Goal: Information Seeking & Learning: Learn about a topic

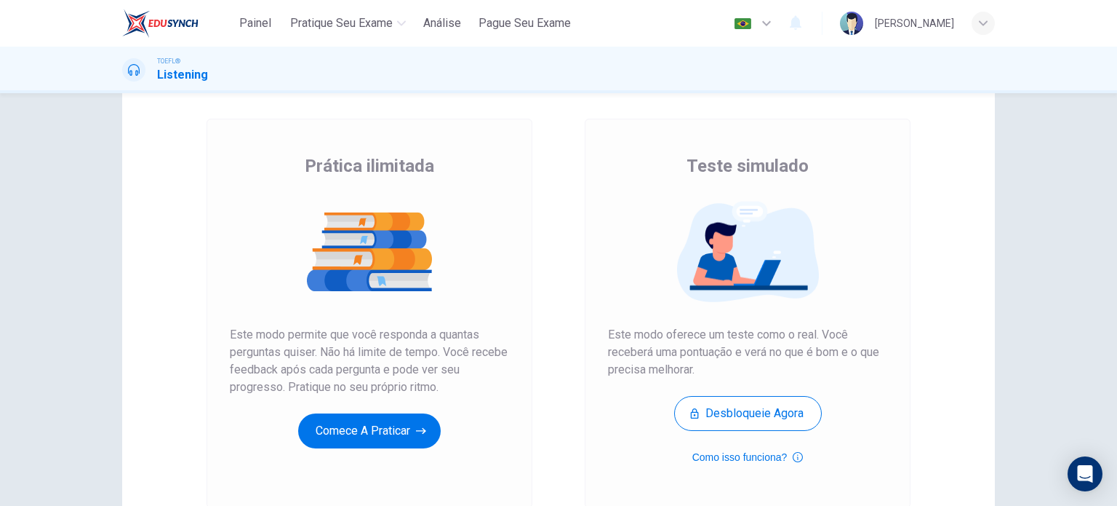
scroll to position [63, 0]
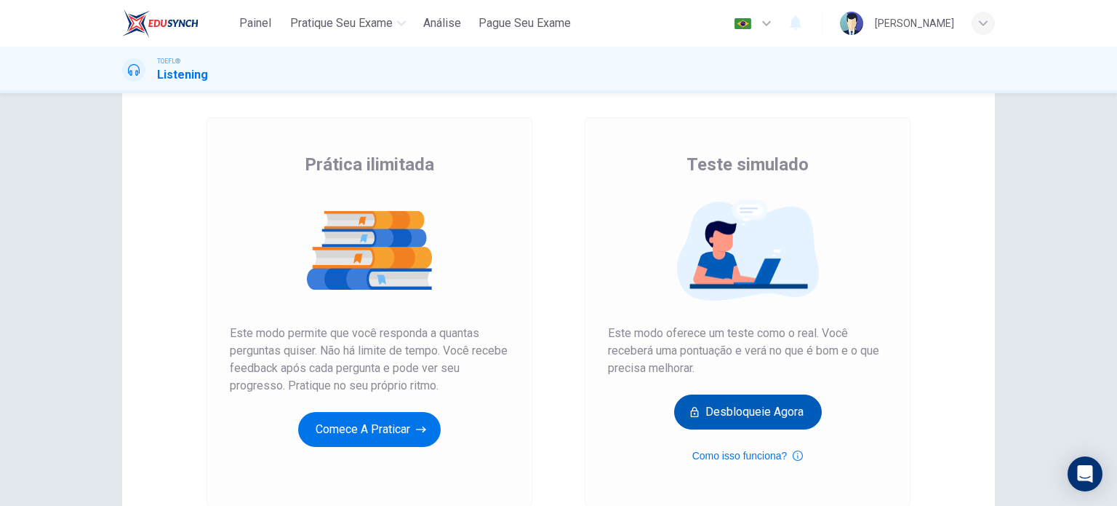
click at [749, 416] on button "Desbloqueie agora" at bounding box center [748, 411] width 148 height 35
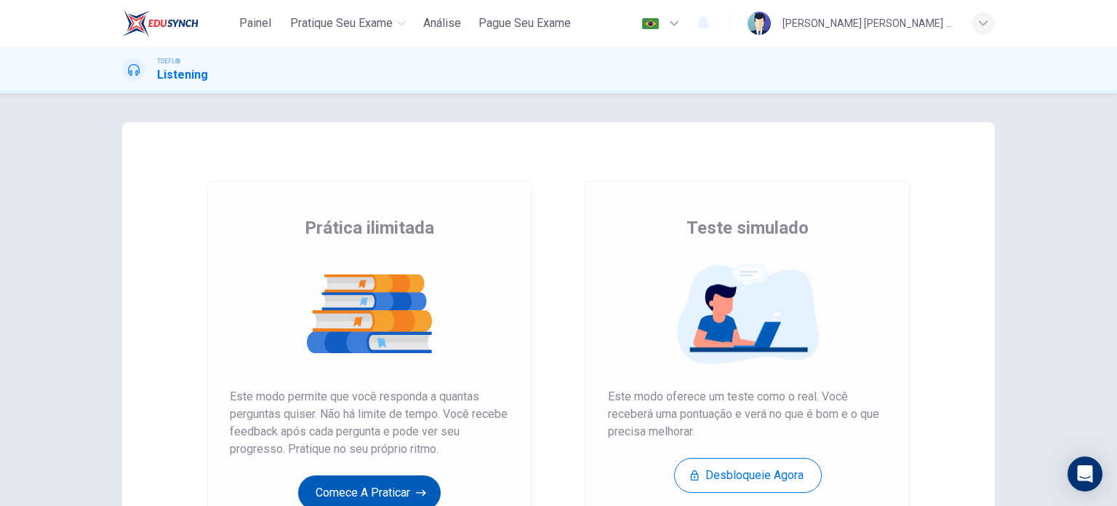
click at [375, 485] on button "Comece a praticar" at bounding box center [369, 492] width 143 height 35
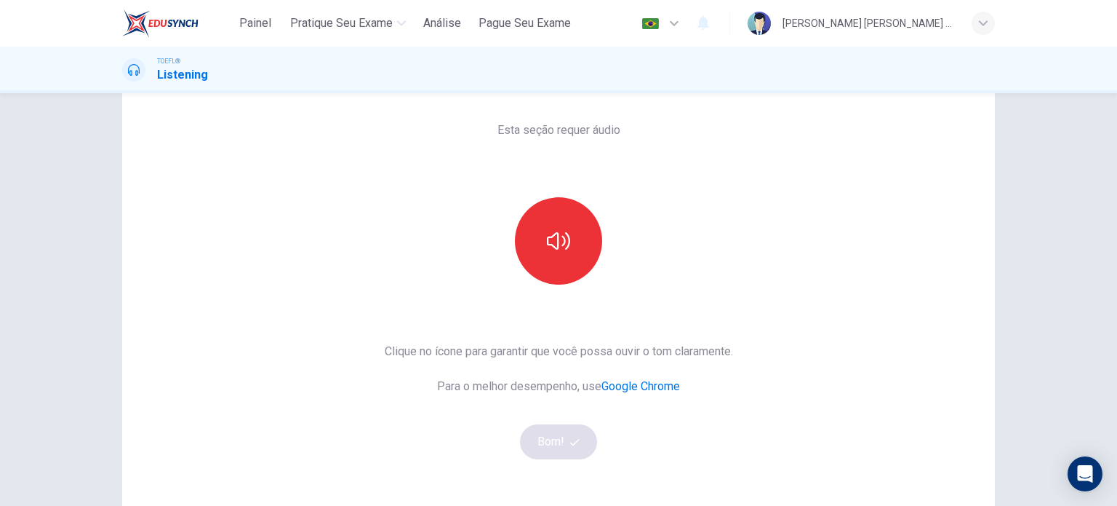
scroll to position [60, 0]
click at [1001, 138] on div "Esta seção requer áudio Clique no ícone para garantir que você possa ouvir o to…" at bounding box center [558, 315] width 919 height 506
click at [554, 246] on icon "button" at bounding box center [558, 239] width 23 height 17
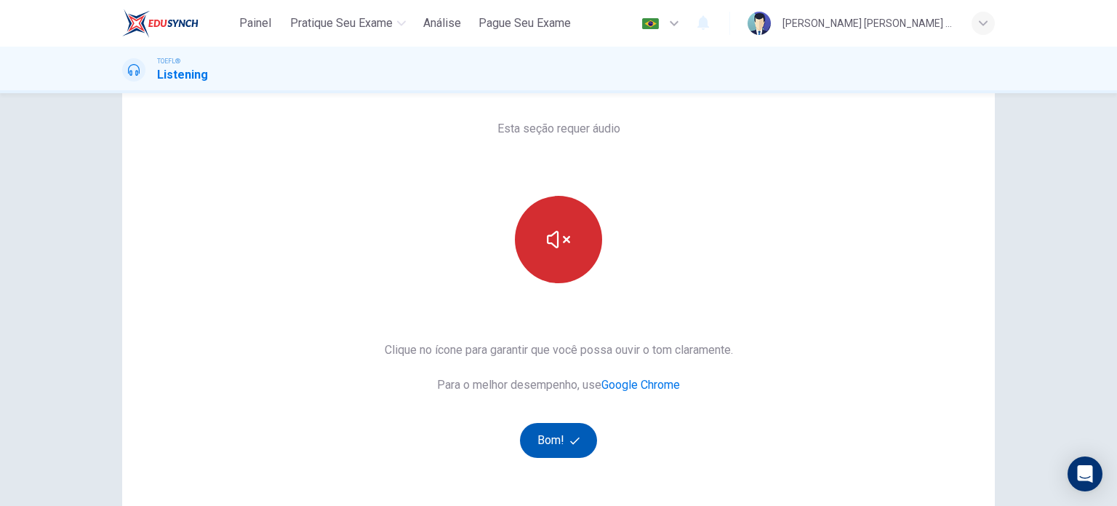
click at [570, 436] on icon "button" at bounding box center [574, 440] width 9 height 9
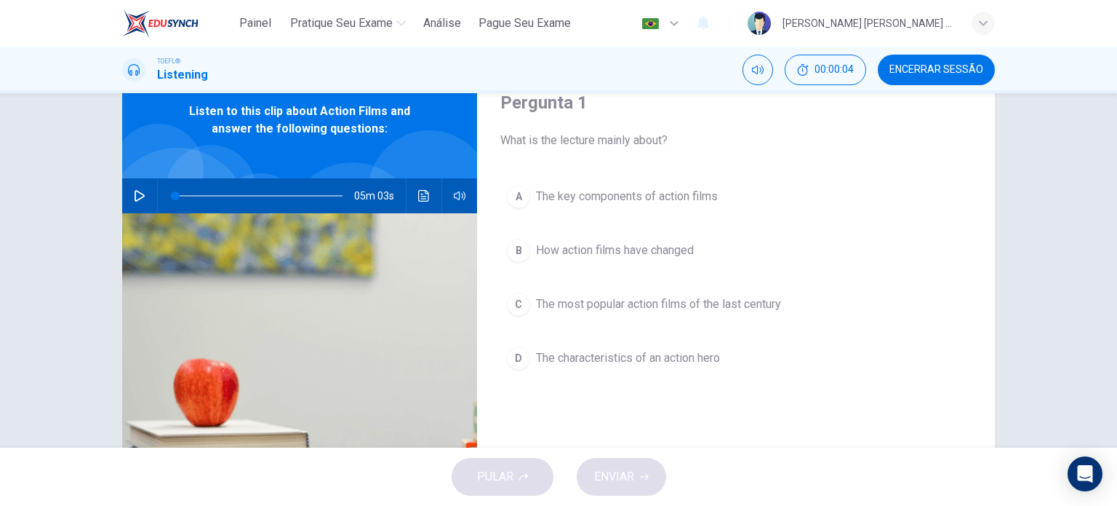
click at [139, 194] on icon "button" at bounding box center [140, 196] width 10 height 12
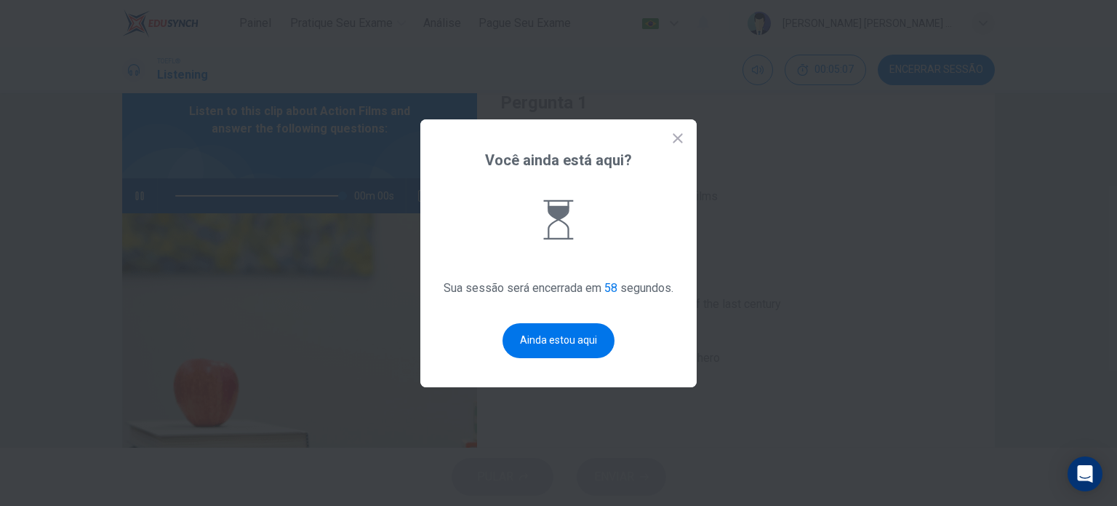
type input "0"
click at [559, 335] on button "Ainda estou aqui" at bounding box center [559, 340] width 112 height 35
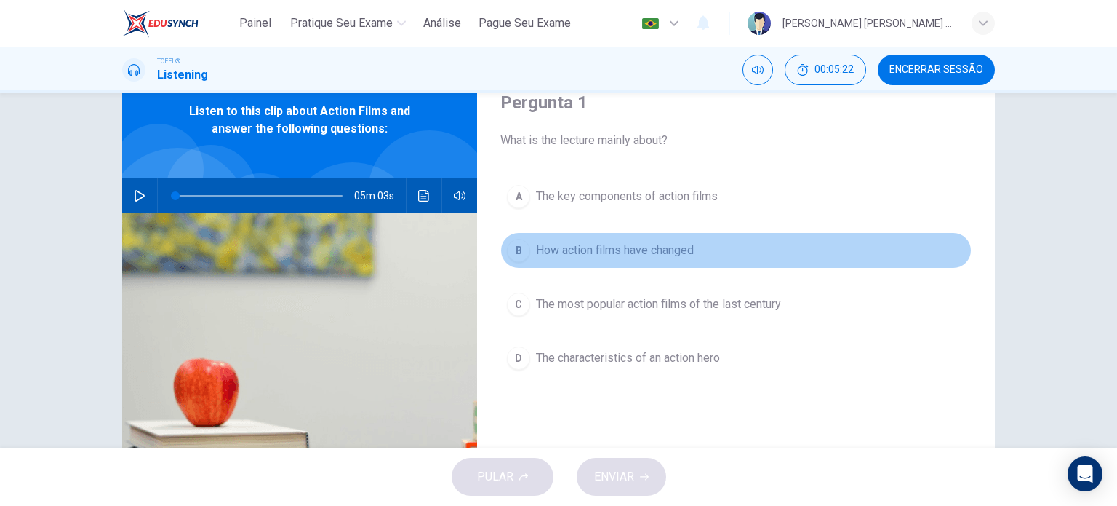
click at [514, 247] on div "B" at bounding box center [518, 250] width 23 height 23
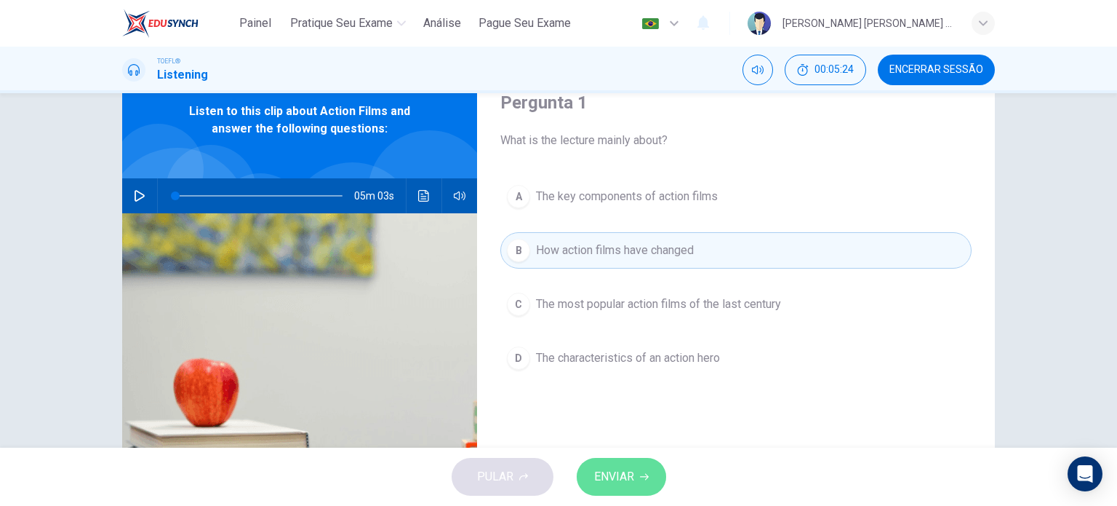
click at [612, 463] on button "ENVIAR" at bounding box center [621, 477] width 89 height 38
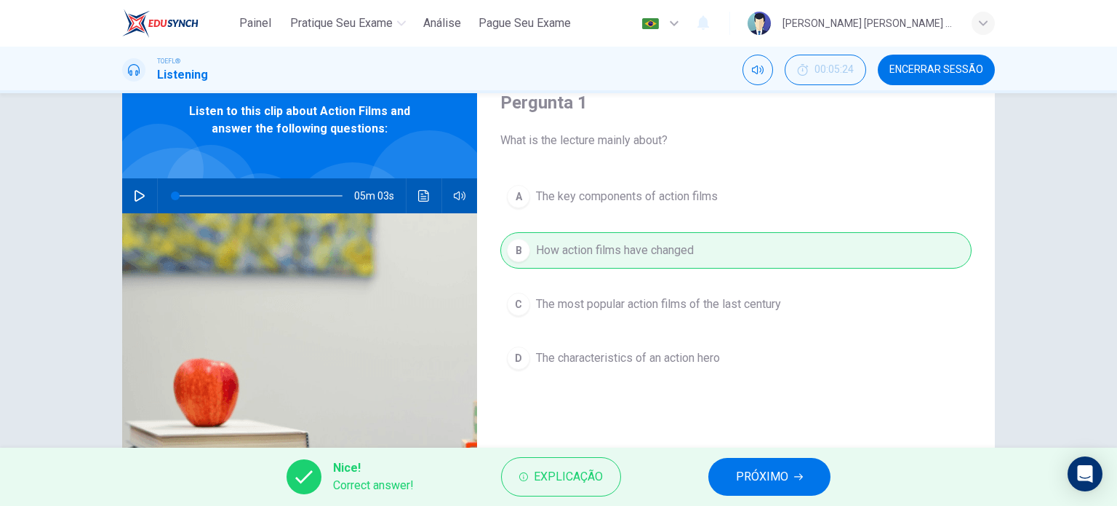
click at [757, 484] on span "PRÓXIMO" at bounding box center [762, 476] width 52 height 20
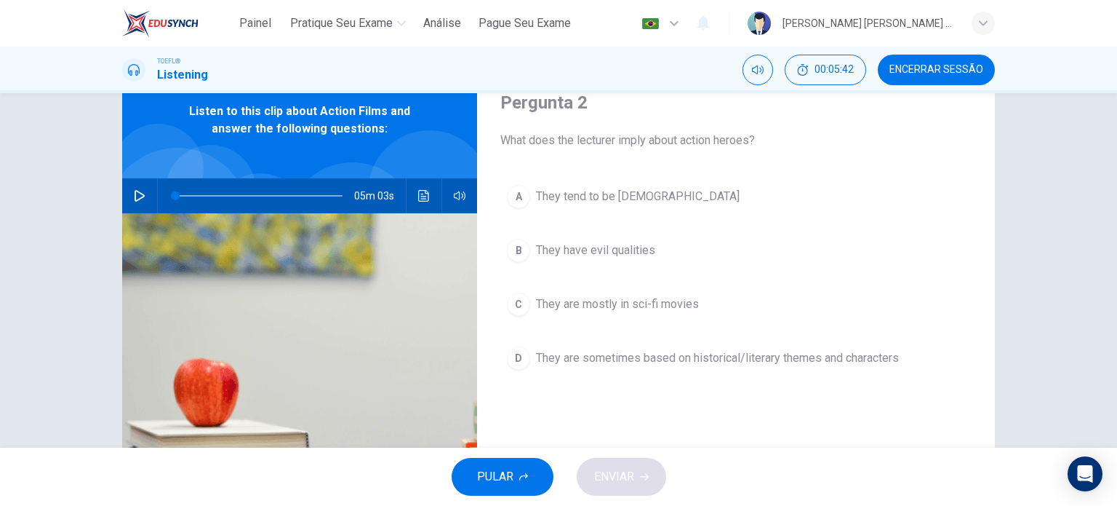
click at [514, 354] on div "D" at bounding box center [518, 357] width 23 height 23
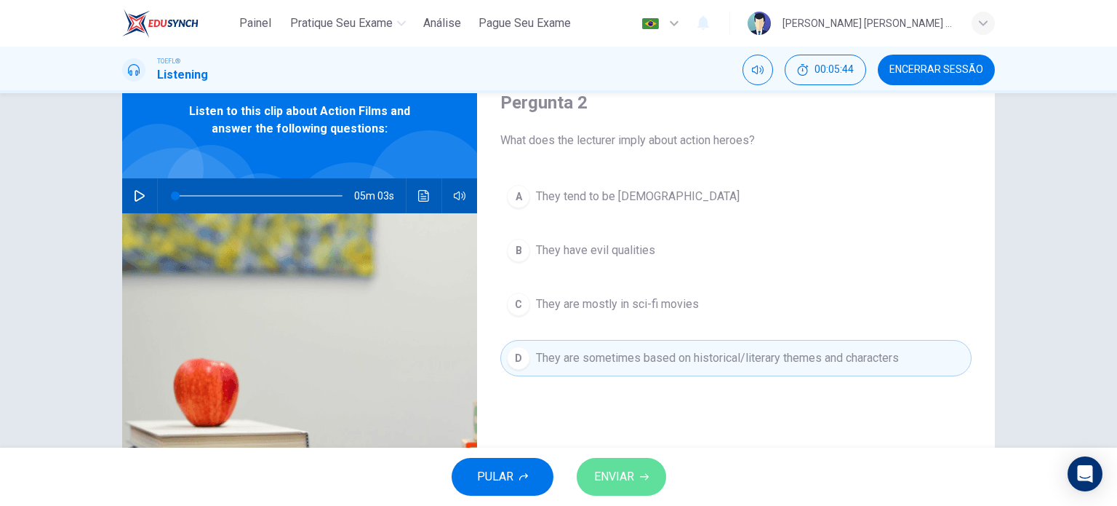
click at [606, 479] on span "ENVIAR" at bounding box center [614, 476] width 40 height 20
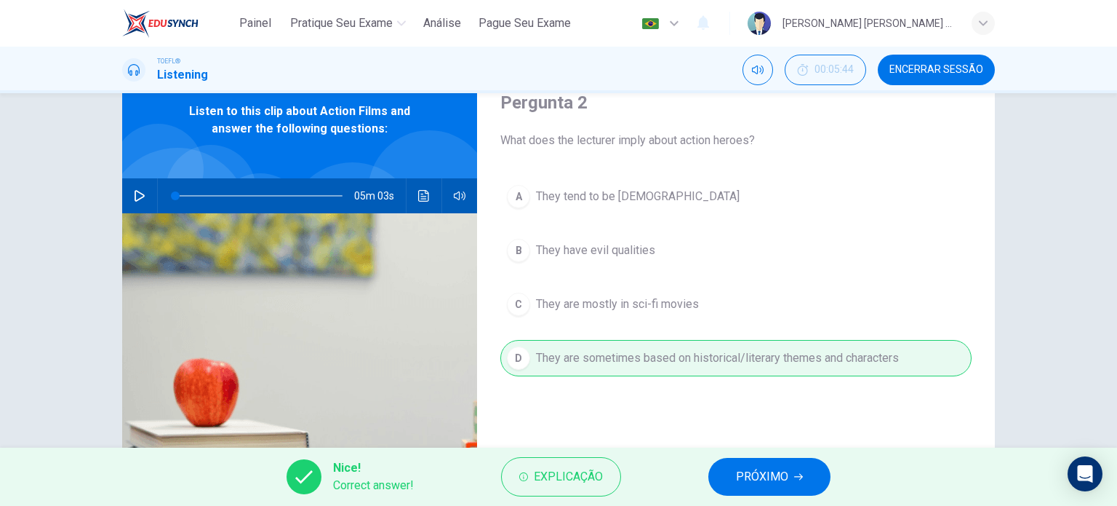
click at [762, 487] on button "PRÓXIMO" at bounding box center [769, 477] width 122 height 38
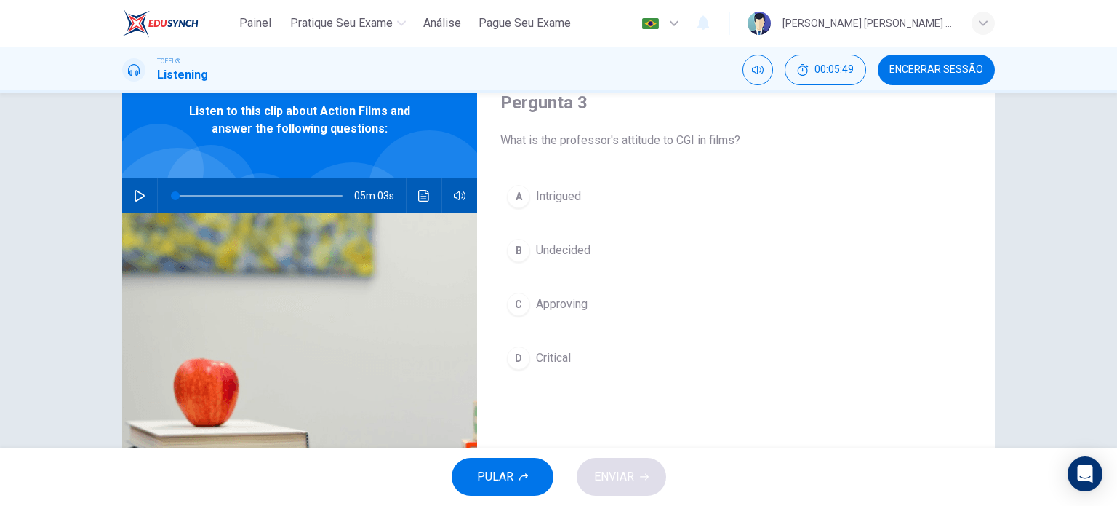
click at [515, 351] on div "D" at bounding box center [518, 357] width 23 height 23
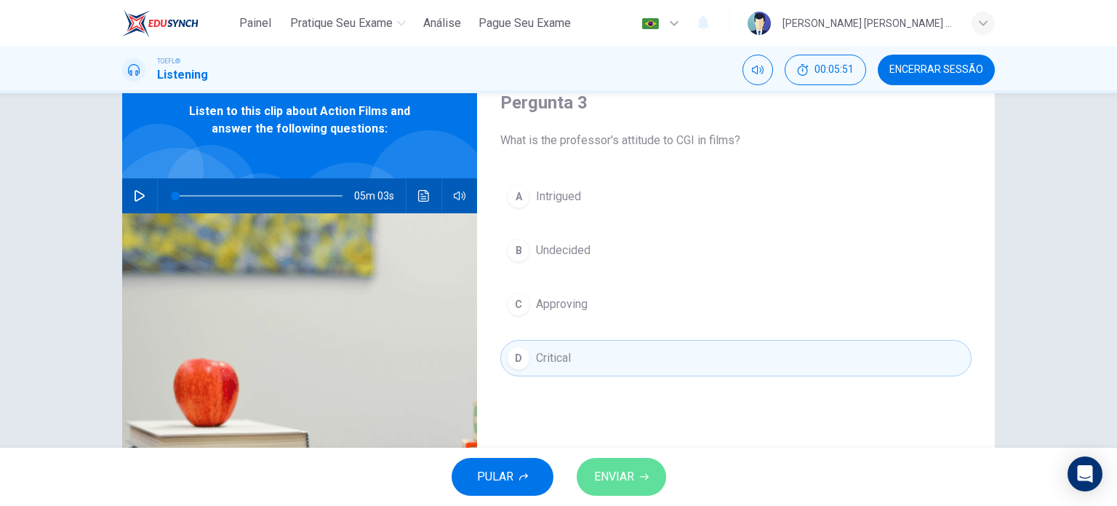
click at [608, 474] on span "ENVIAR" at bounding box center [614, 476] width 40 height 20
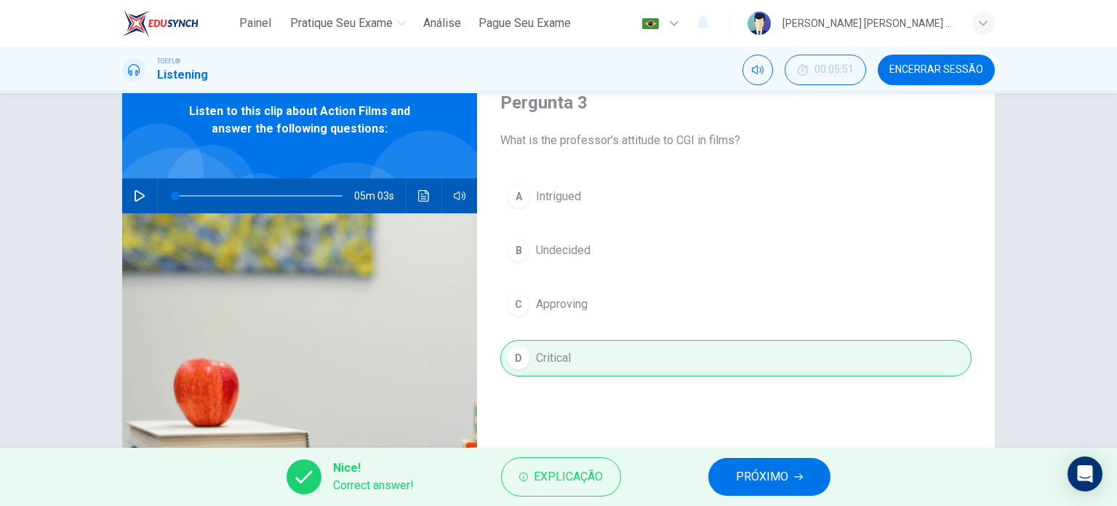
click at [777, 473] on span "PRÓXIMO" at bounding box center [762, 476] width 52 height 20
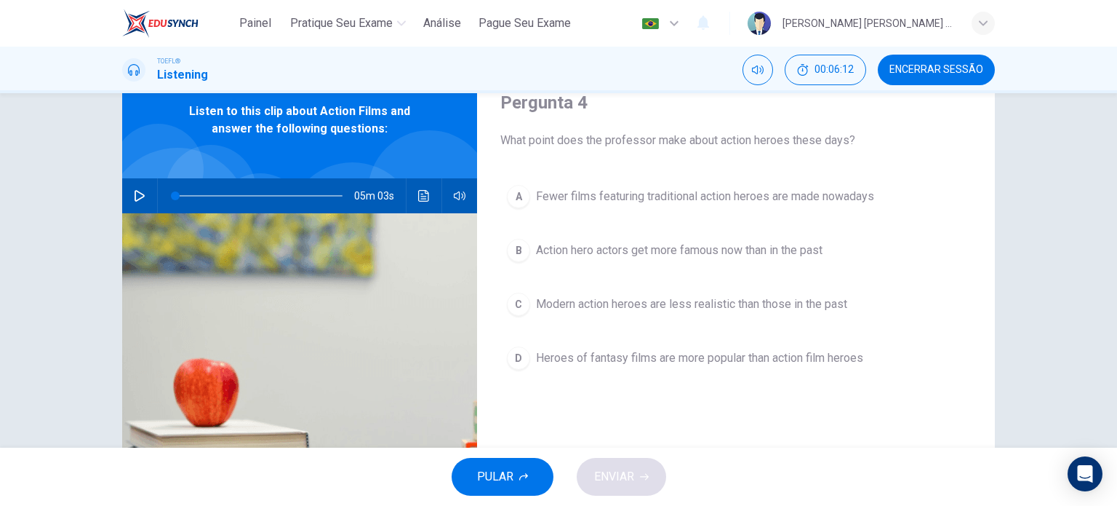
click at [516, 298] on div "C" at bounding box center [518, 303] width 23 height 23
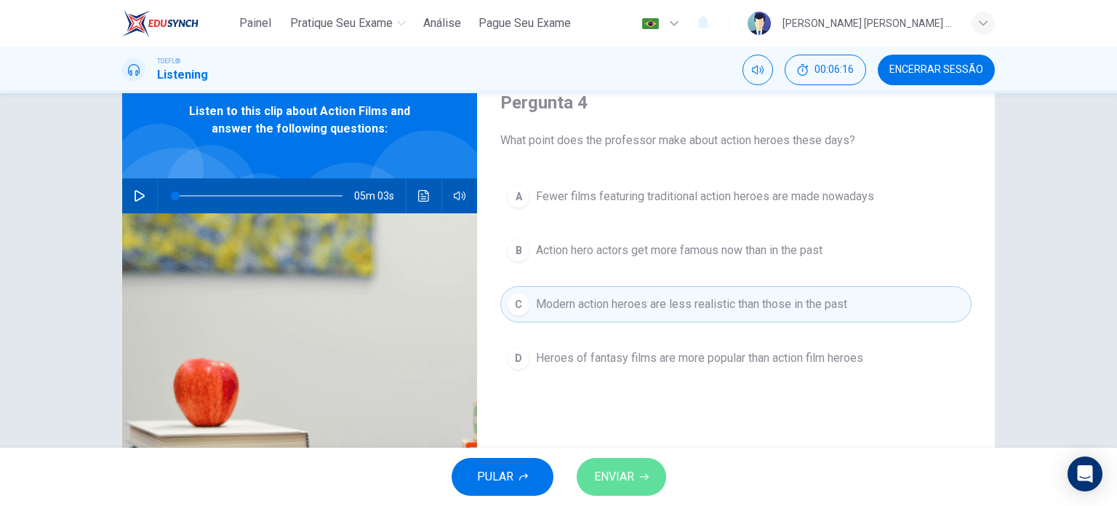
click at [637, 475] on button "ENVIAR" at bounding box center [621, 477] width 89 height 38
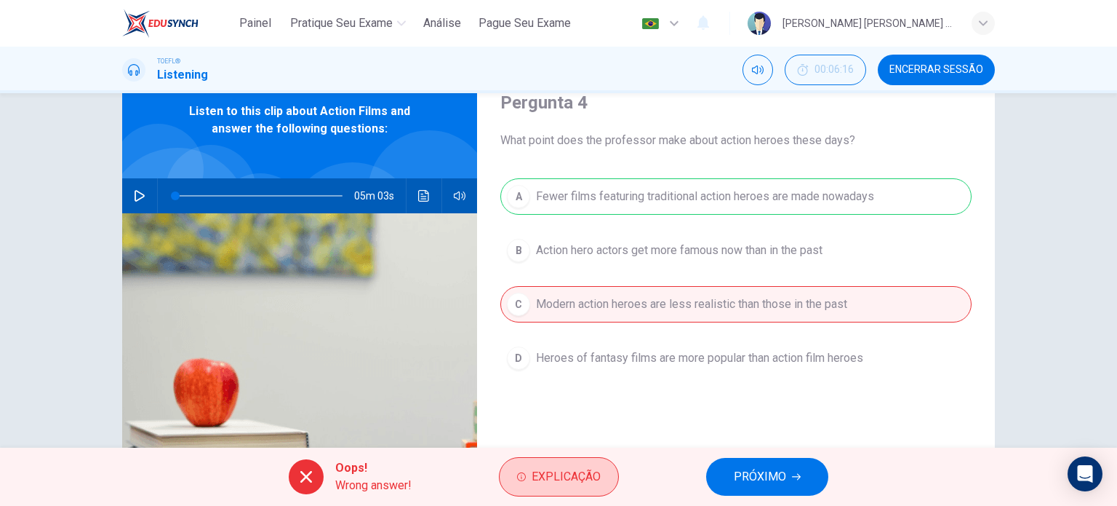
click at [564, 463] on button "Explicação" at bounding box center [559, 476] width 120 height 39
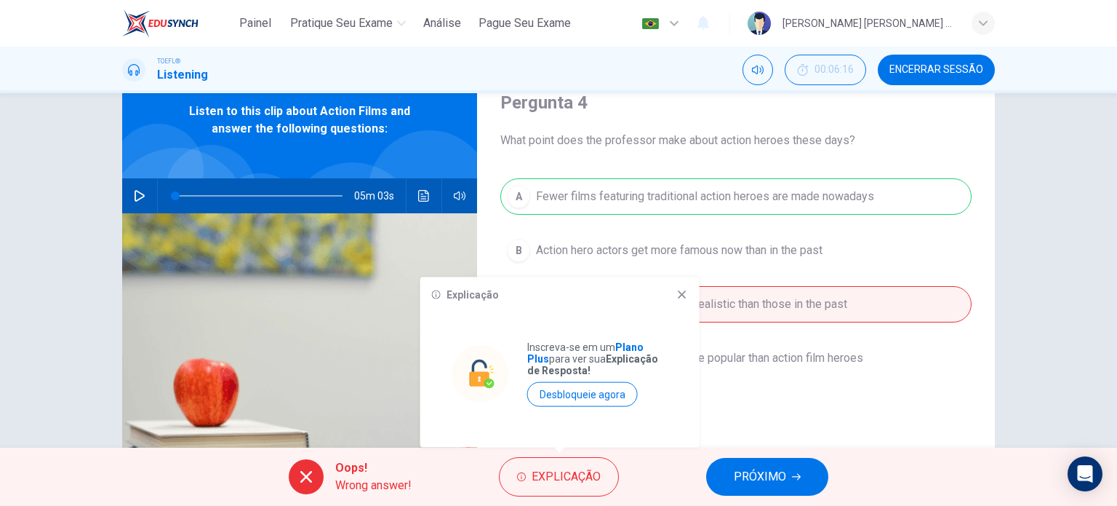
click at [681, 295] on icon at bounding box center [682, 294] width 8 height 8
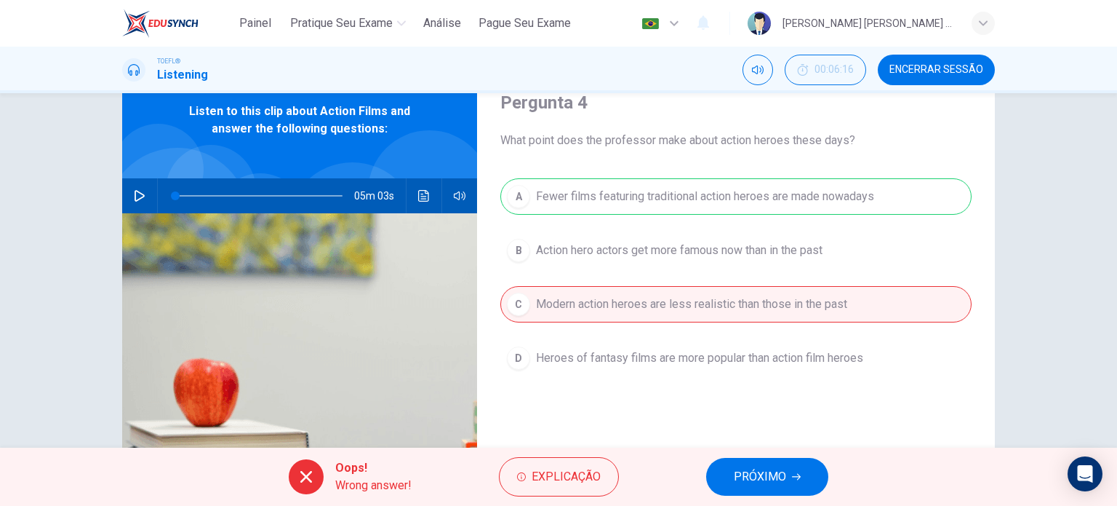
click at [752, 467] on span "PRÓXIMO" at bounding box center [760, 476] width 52 height 20
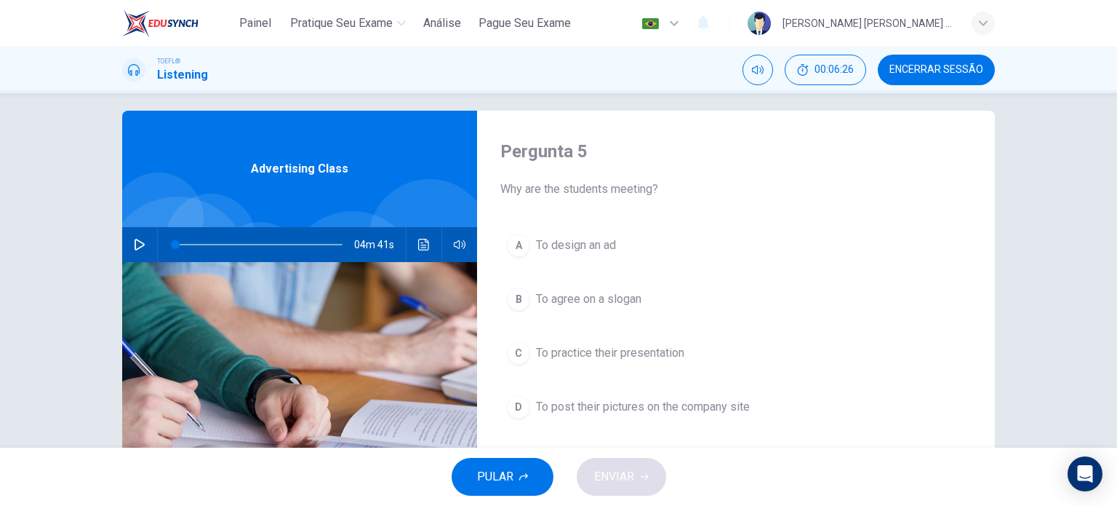
scroll to position [17, 0]
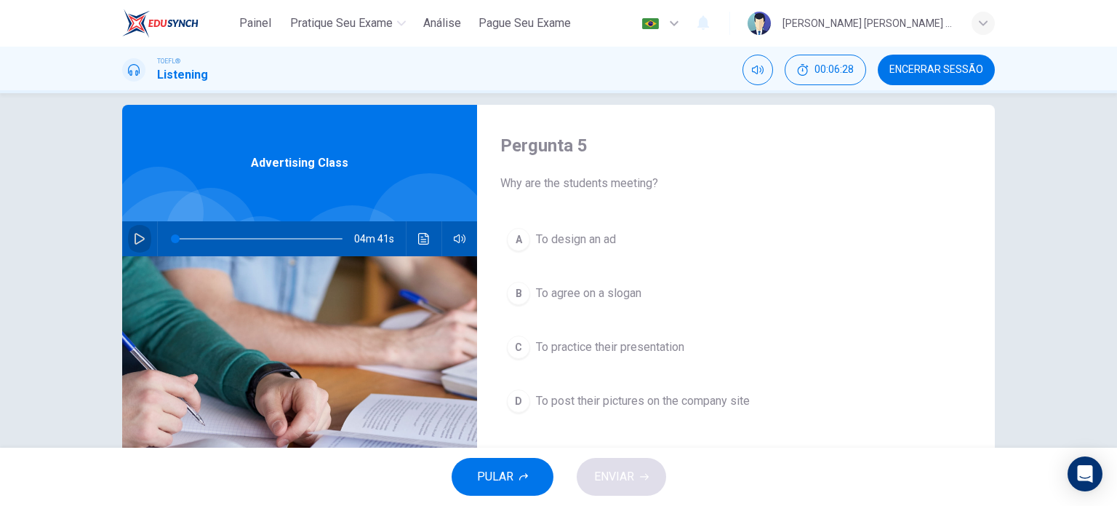
click at [134, 235] on icon "button" at bounding box center [140, 239] width 12 height 12
type input "0"
click at [517, 344] on div "C" at bounding box center [518, 346] width 23 height 23
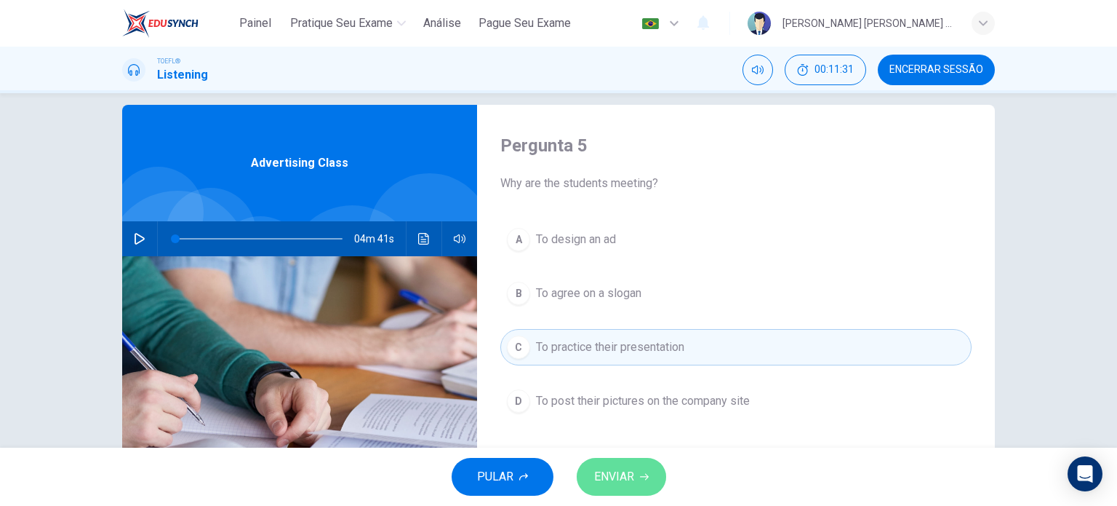
click at [626, 472] on span "ENVIAR" at bounding box center [614, 476] width 40 height 20
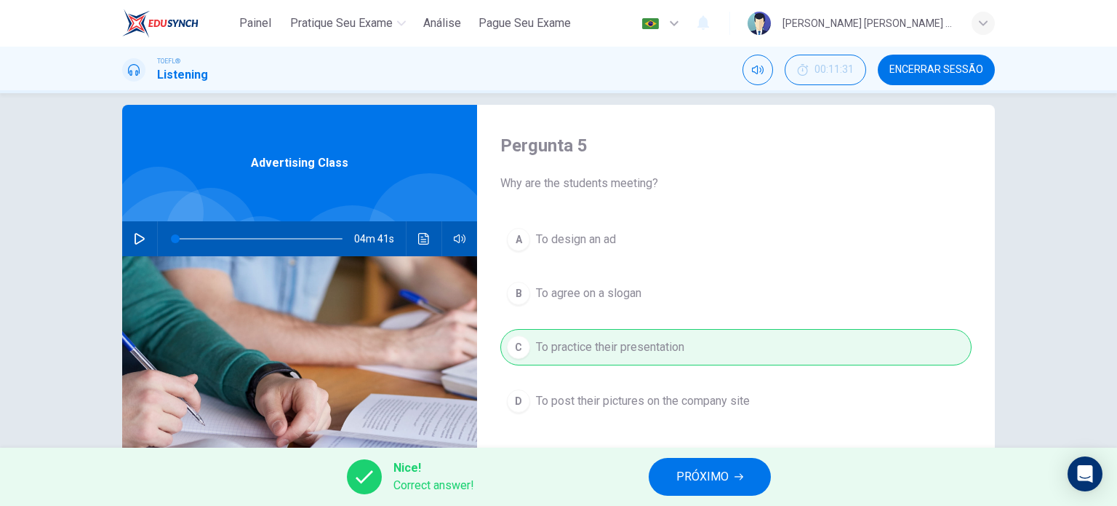
click at [711, 465] on button "PRÓXIMO" at bounding box center [710, 477] width 122 height 38
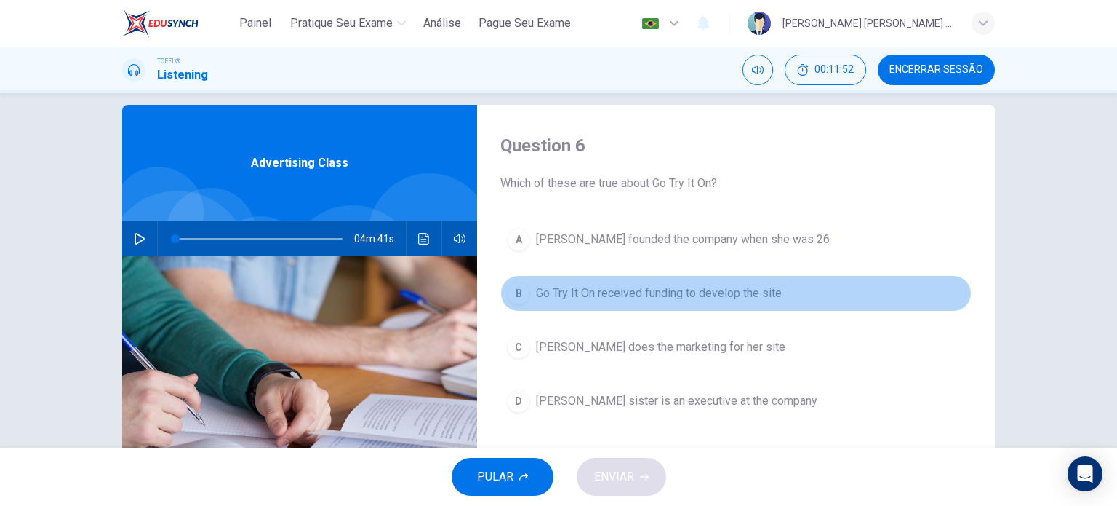
click at [509, 290] on div "B" at bounding box center [518, 293] width 23 height 23
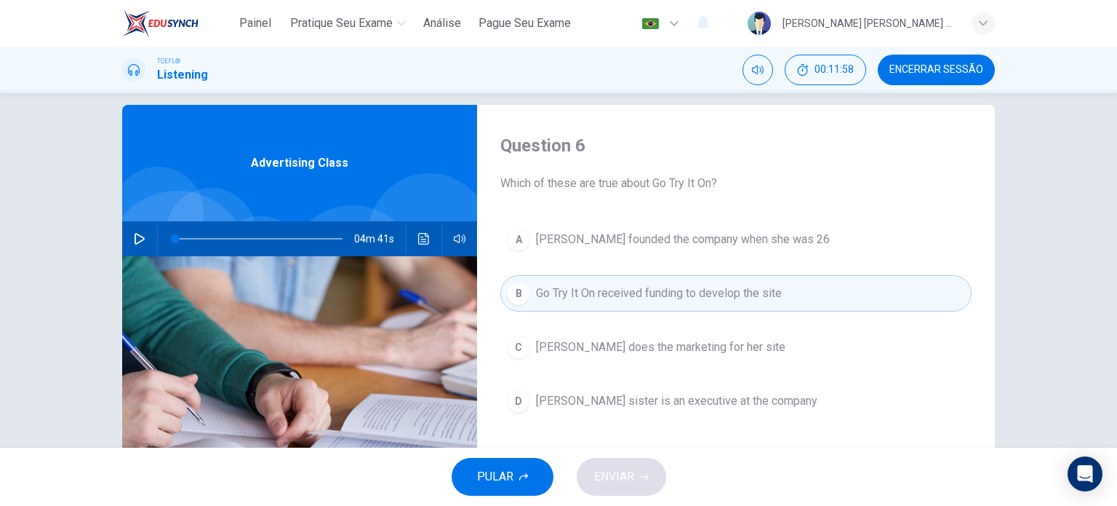
click at [518, 290] on div "B" at bounding box center [518, 293] width 23 height 23
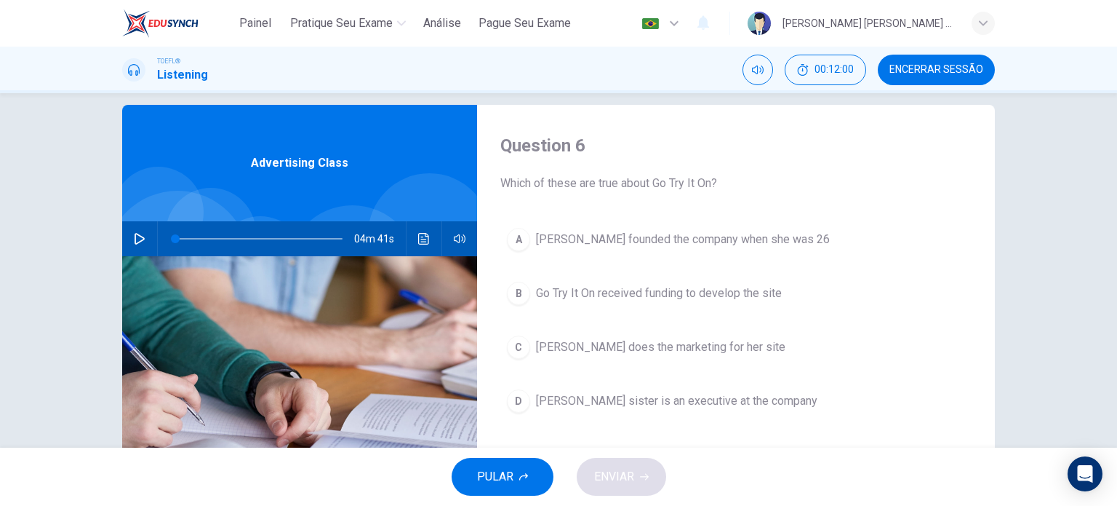
click at [619, 468] on div "PULAR ENVIAR" at bounding box center [558, 476] width 1117 height 58
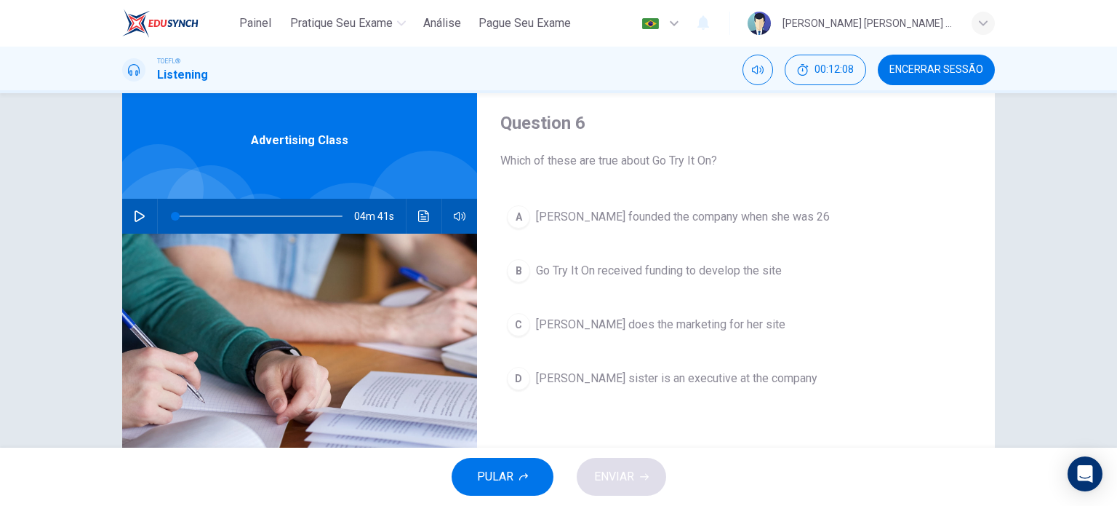
scroll to position [81, 0]
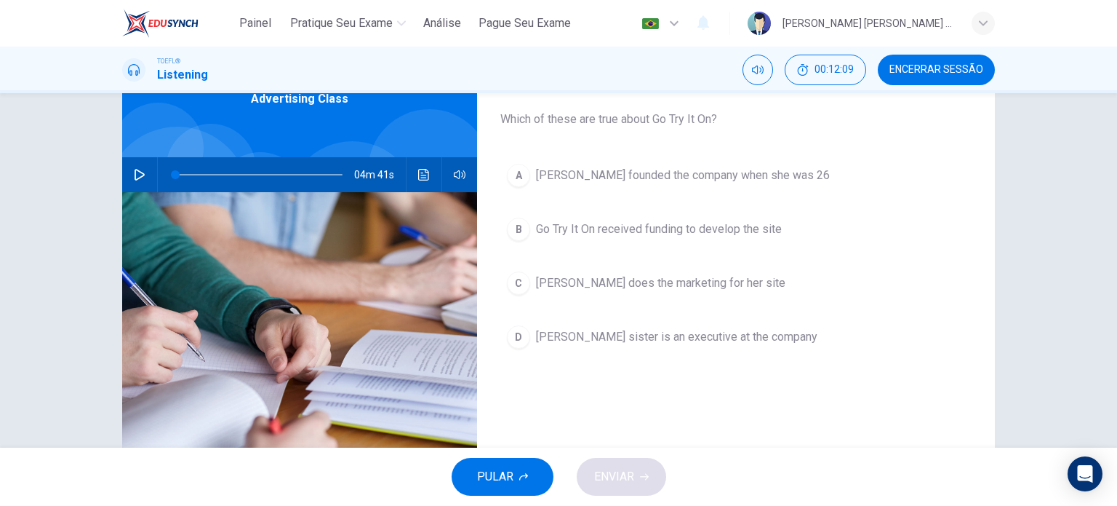
click at [624, 474] on div "PULAR ENVIAR" at bounding box center [558, 476] width 1117 height 58
click at [516, 485] on button "PULAR" at bounding box center [503, 477] width 102 height 38
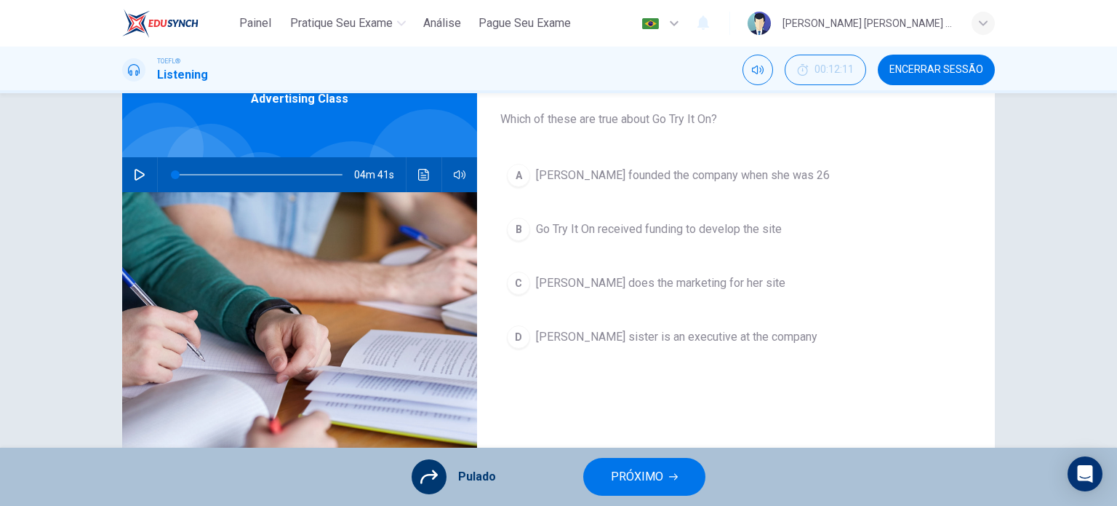
click at [628, 471] on span "PRÓXIMO" at bounding box center [637, 476] width 52 height 20
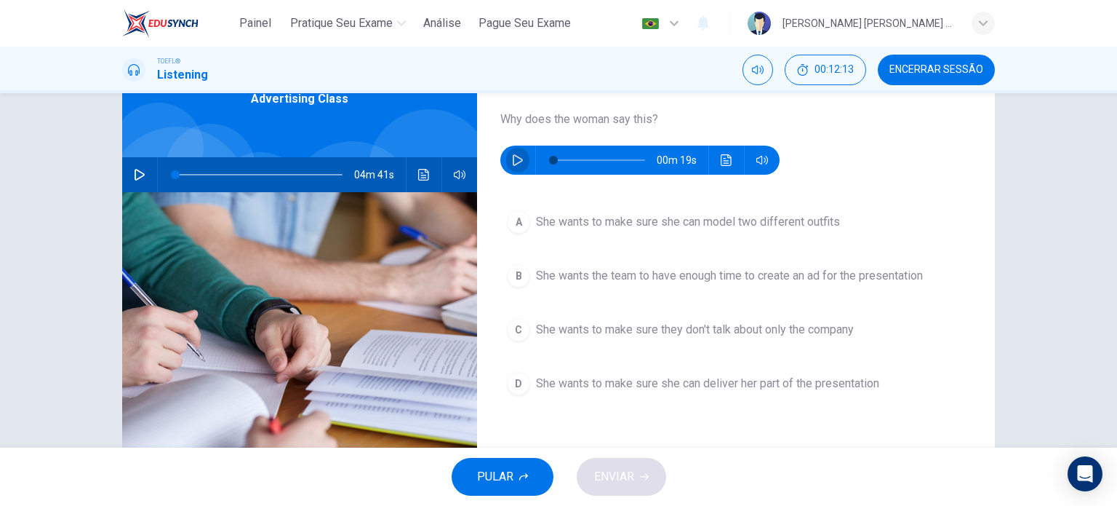
click at [515, 158] on icon "button" at bounding box center [518, 160] width 10 height 12
type input "0"
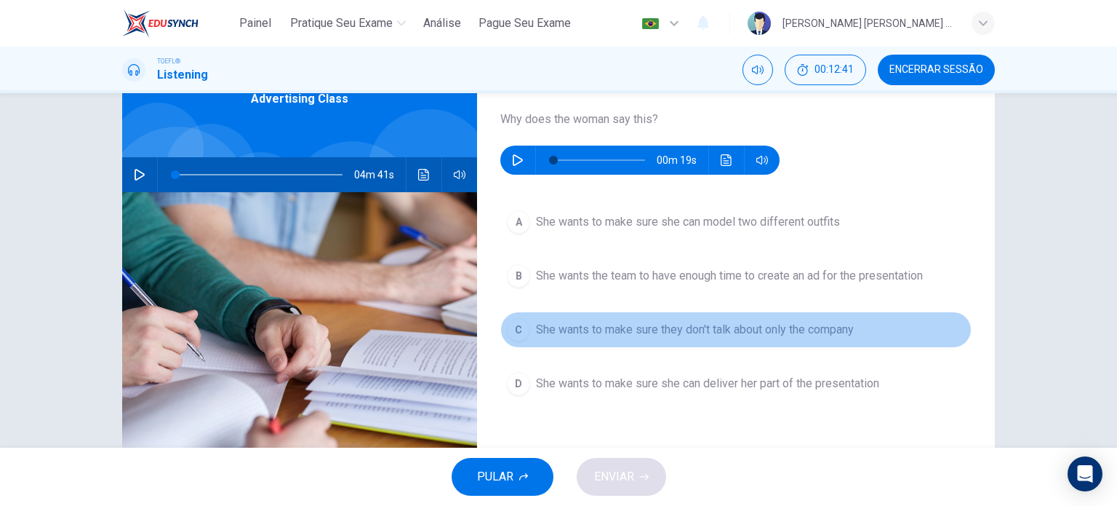
click at [512, 327] on div "C" at bounding box center [518, 329] width 23 height 23
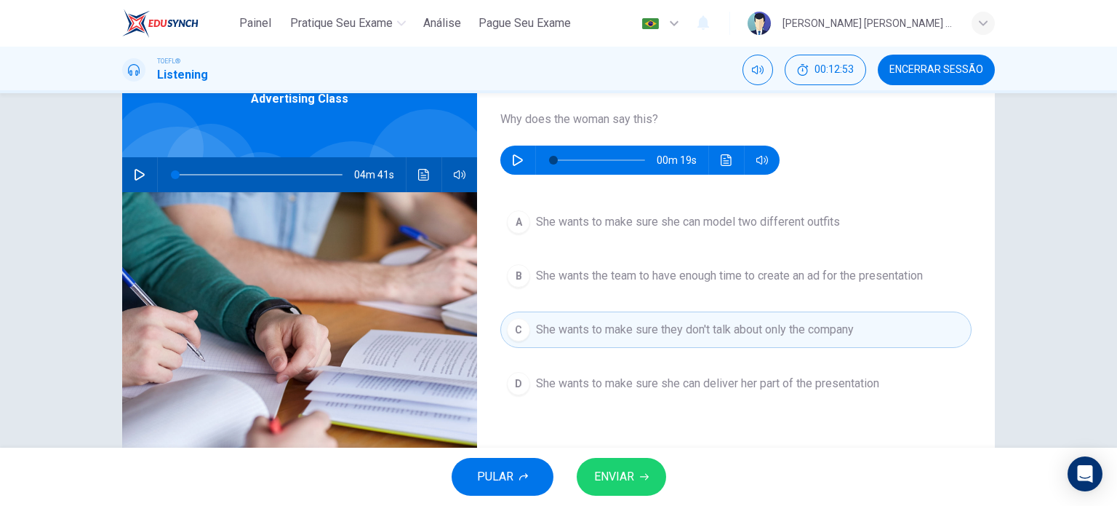
click at [620, 471] on span "ENVIAR" at bounding box center [614, 476] width 40 height 20
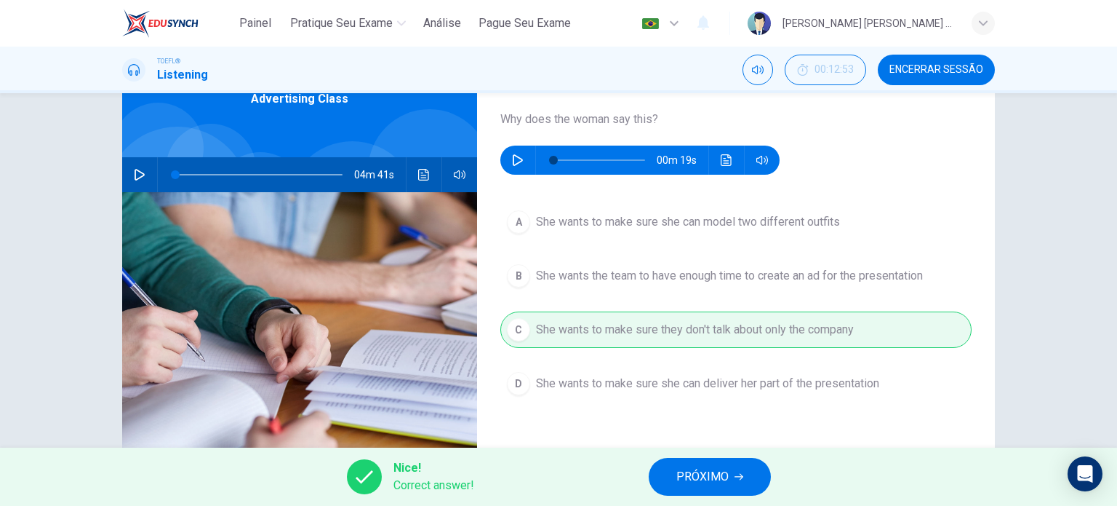
click at [713, 476] on span "PRÓXIMO" at bounding box center [702, 476] width 52 height 20
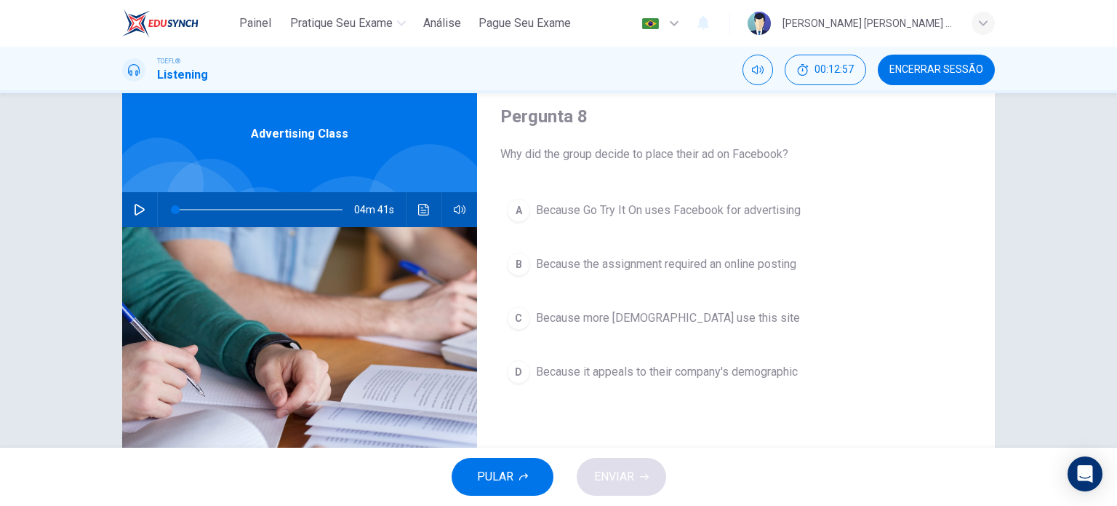
scroll to position [48, 0]
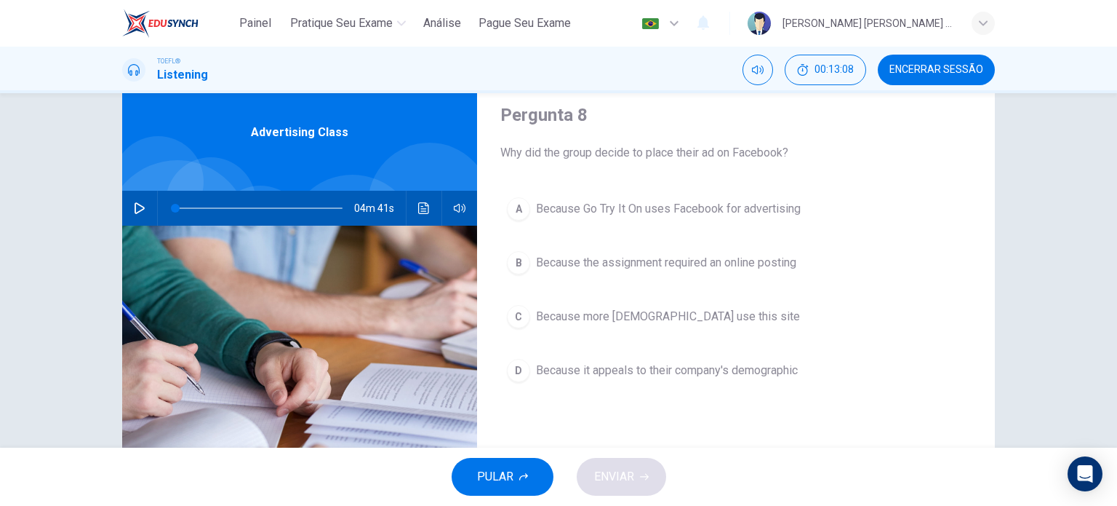
click at [520, 368] on div "D" at bounding box center [518, 370] width 23 height 23
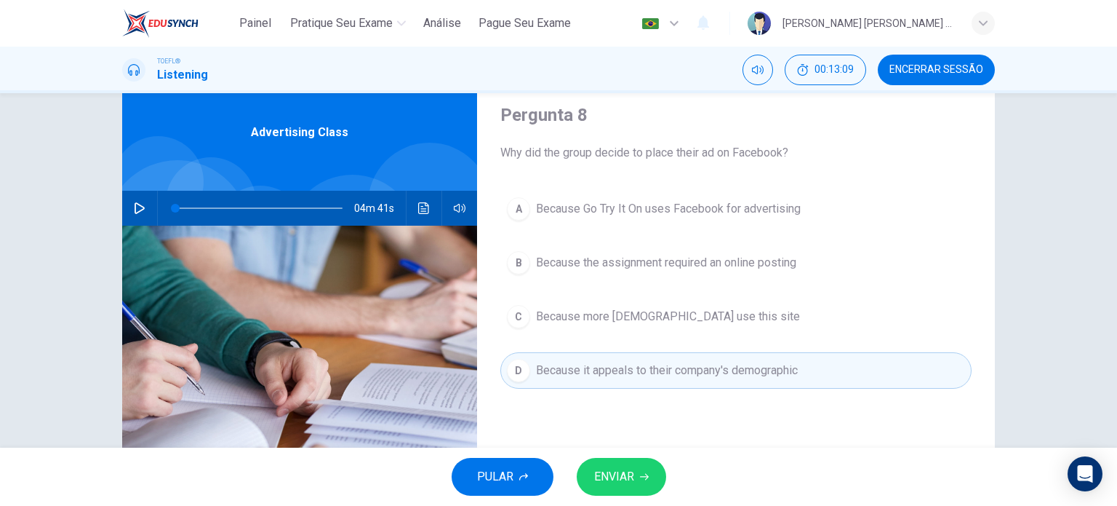
click at [614, 466] on span "ENVIAR" at bounding box center [614, 476] width 40 height 20
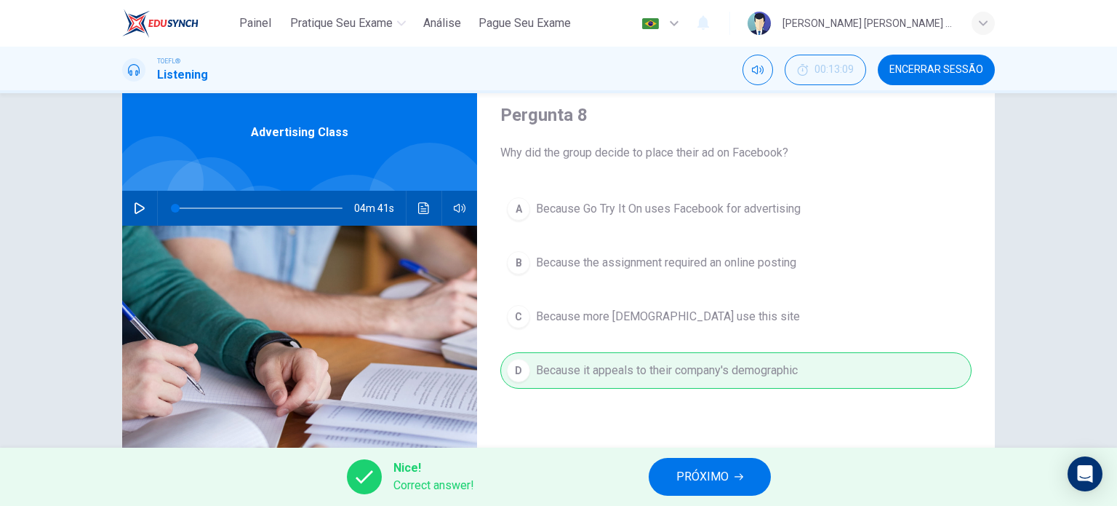
click at [698, 476] on span "PRÓXIMO" at bounding box center [702, 476] width 52 height 20
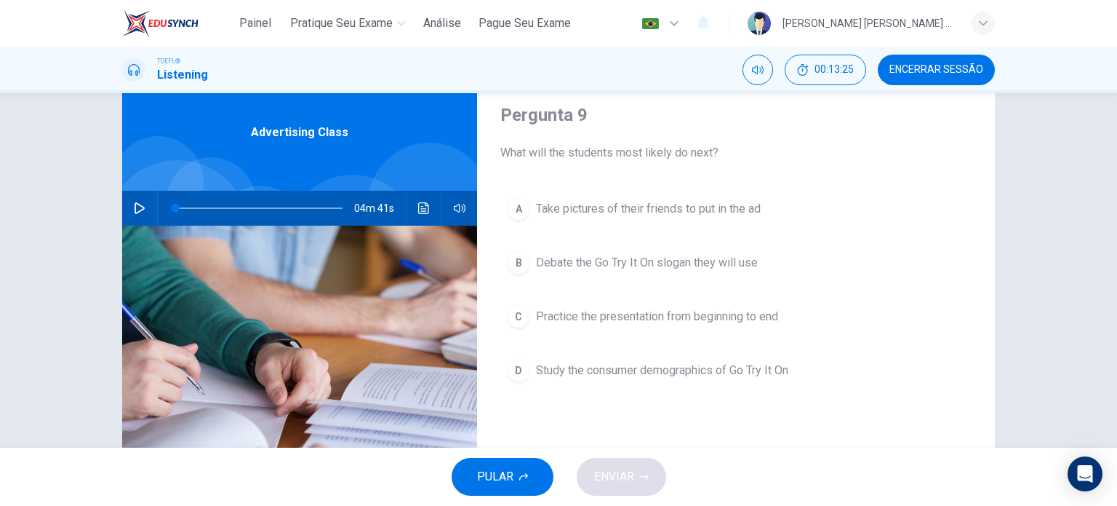
click at [516, 207] on div "A" at bounding box center [518, 208] width 23 height 23
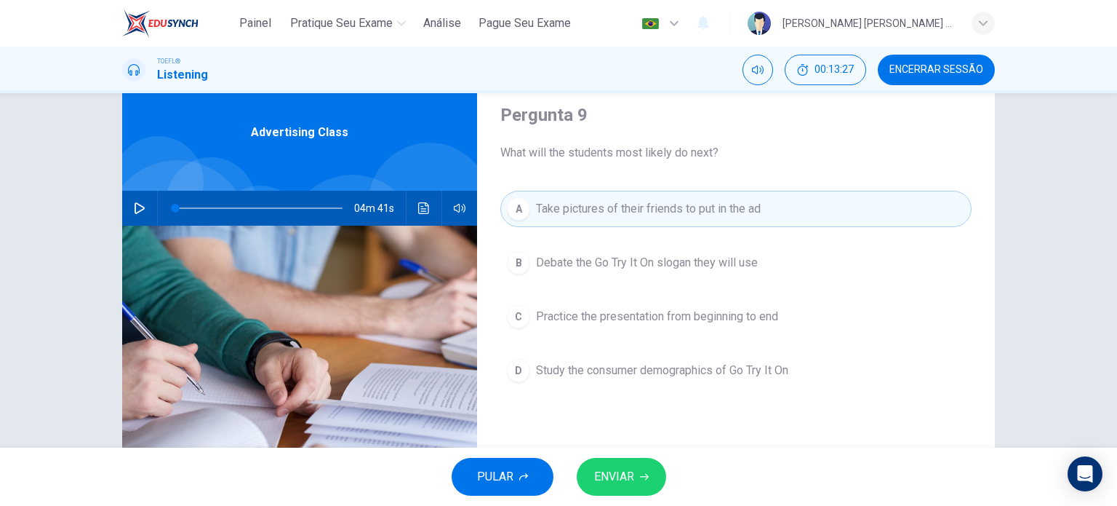
click at [637, 474] on button "ENVIAR" at bounding box center [621, 477] width 89 height 38
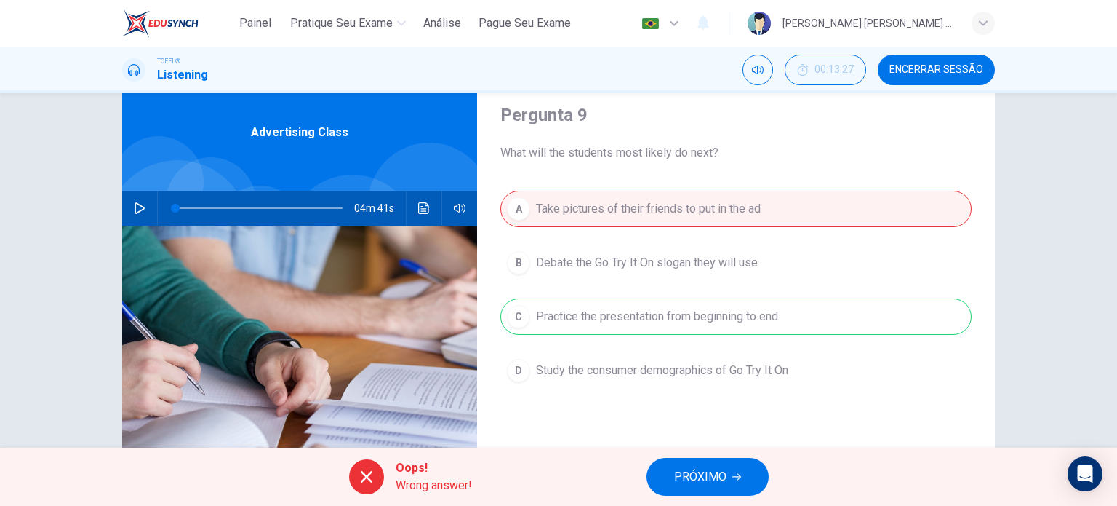
click at [710, 473] on span "PRÓXIMO" at bounding box center [700, 476] width 52 height 20
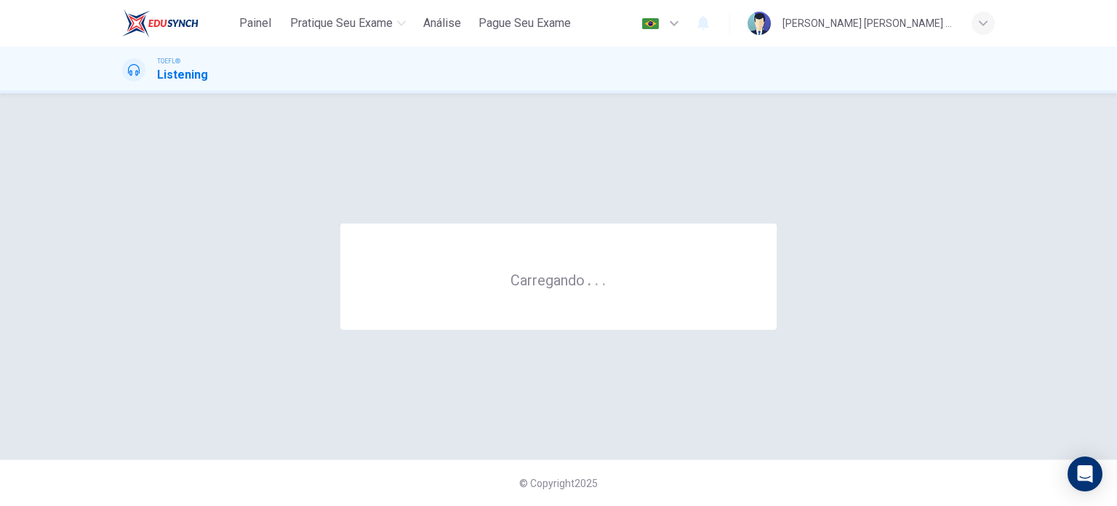
scroll to position [0, 0]
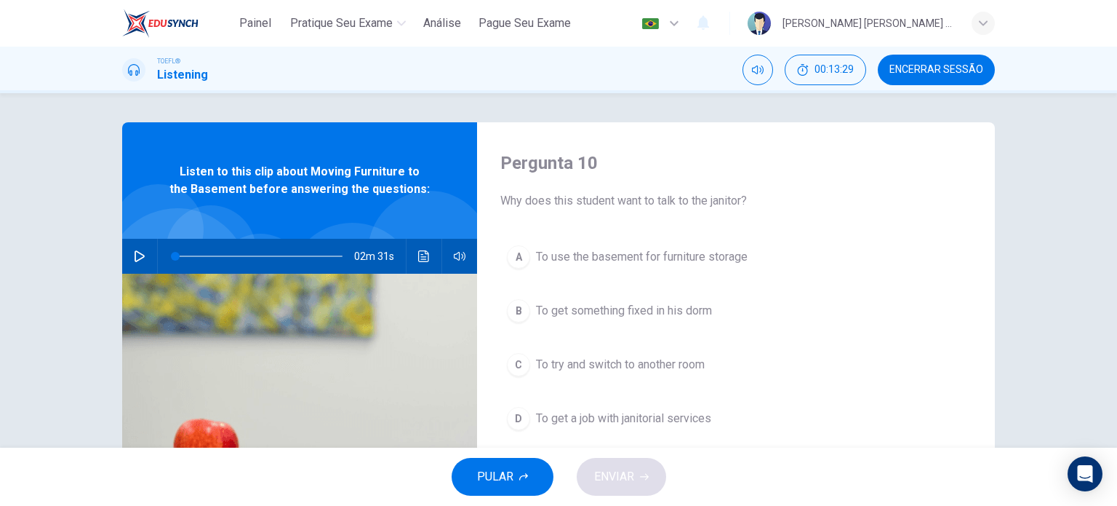
drag, startPoint x: 1109, startPoint y: 287, endPoint x: 1117, endPoint y: 305, distance: 19.2
click at [1117, 305] on div "Pergunta 10 Why does this student want to talk to the janitor? A To use the bas…" at bounding box center [558, 270] width 1117 height 354
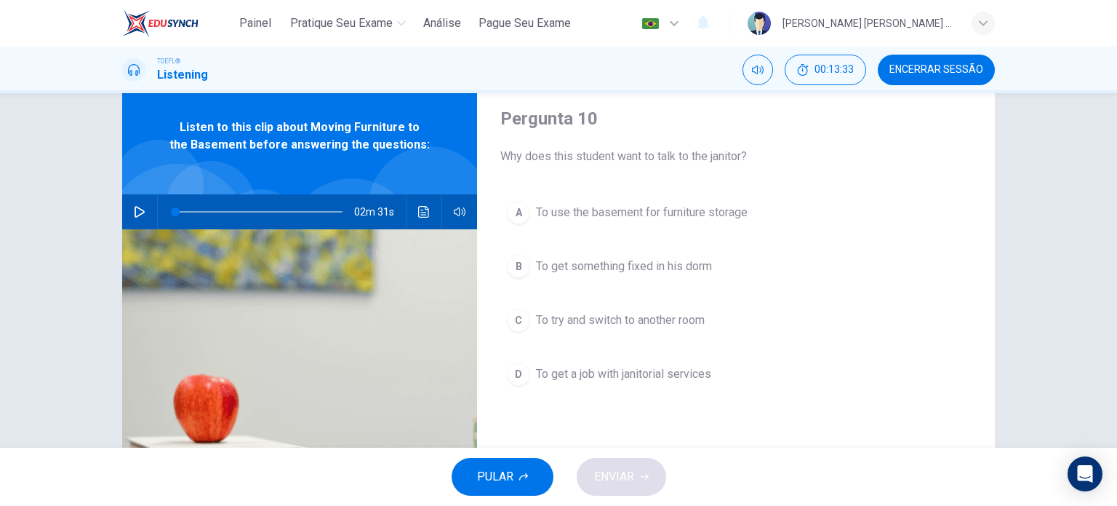
scroll to position [44, 0]
click at [130, 202] on button "button" at bounding box center [139, 212] width 23 height 35
type input "0"
click at [517, 213] on div "A" at bounding box center [518, 212] width 23 height 23
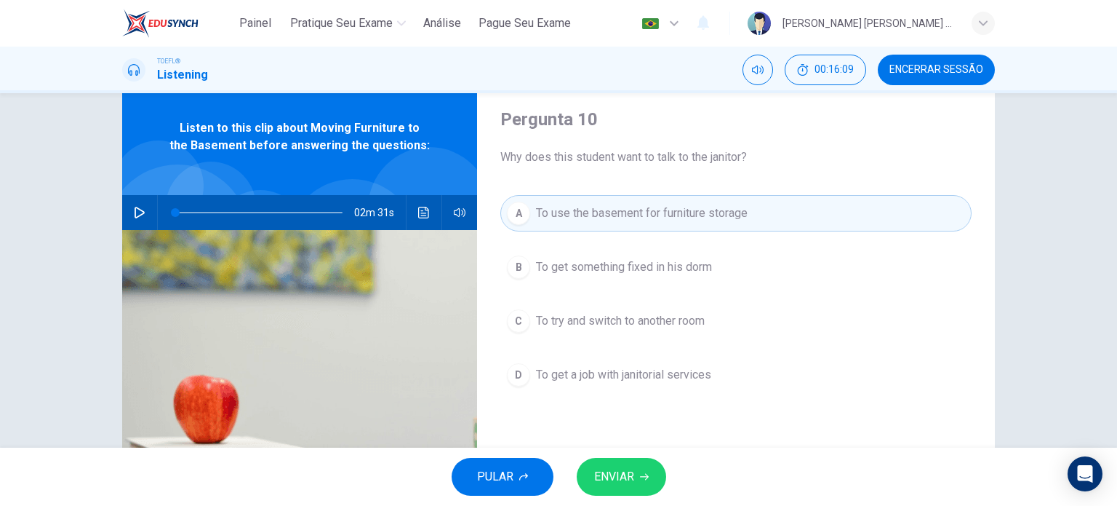
click at [630, 476] on span "ENVIAR" at bounding box center [614, 476] width 40 height 20
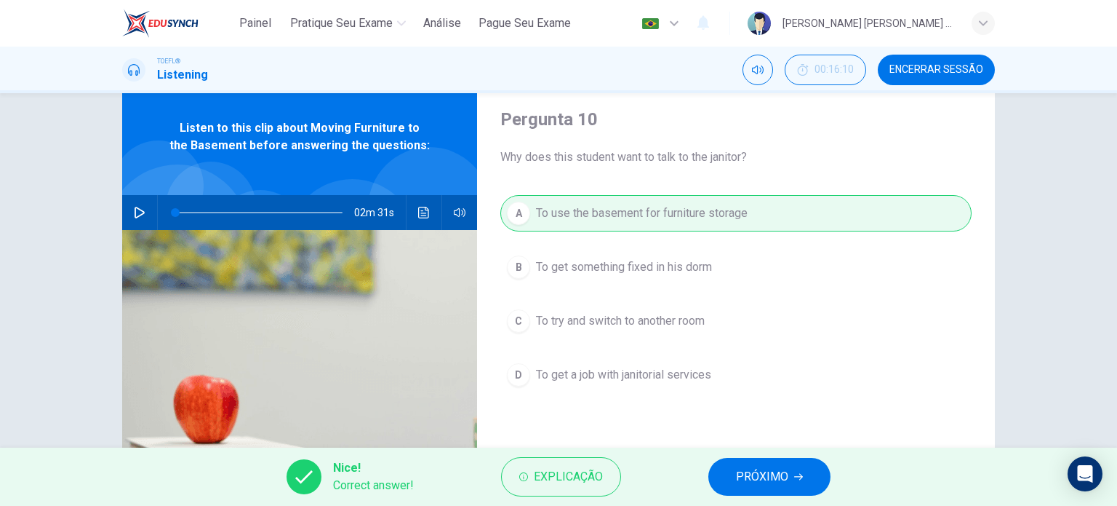
click at [762, 469] on span "PRÓXIMO" at bounding box center [762, 476] width 52 height 20
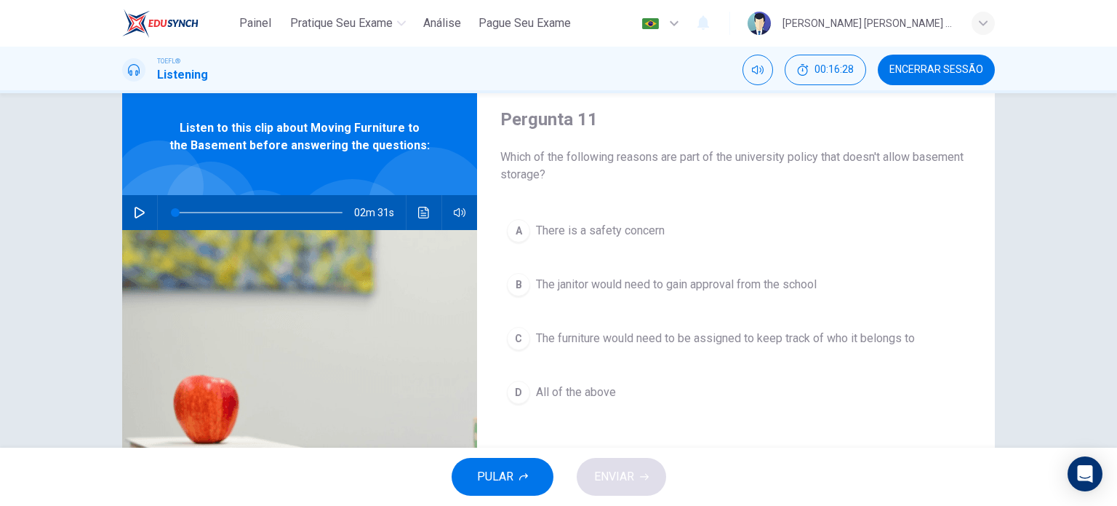
click at [536, 228] on span "There is a safety concern" at bounding box center [600, 230] width 129 height 17
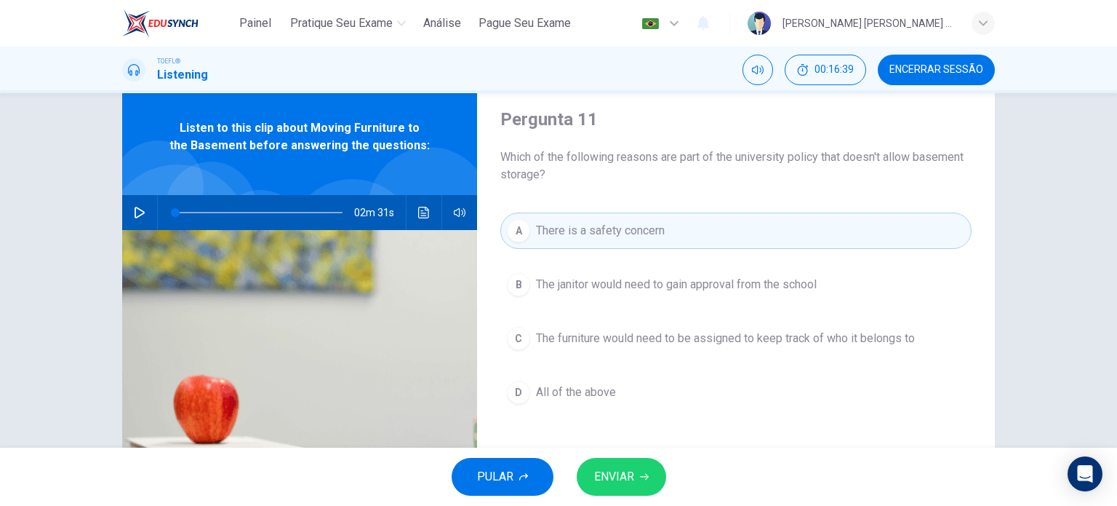
click at [520, 393] on div "D" at bounding box center [518, 391] width 23 height 23
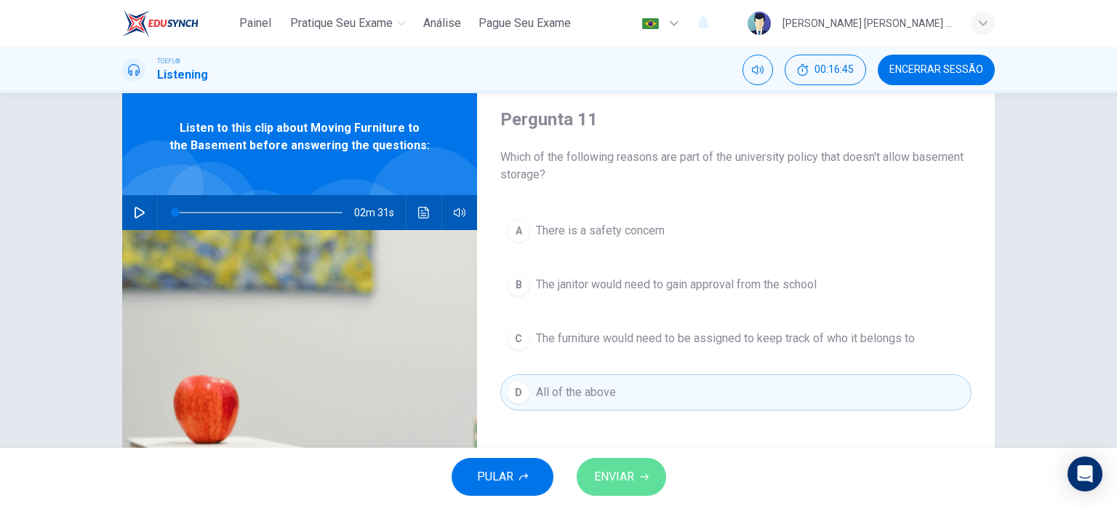
click at [623, 479] on span "ENVIAR" at bounding box center [614, 476] width 40 height 20
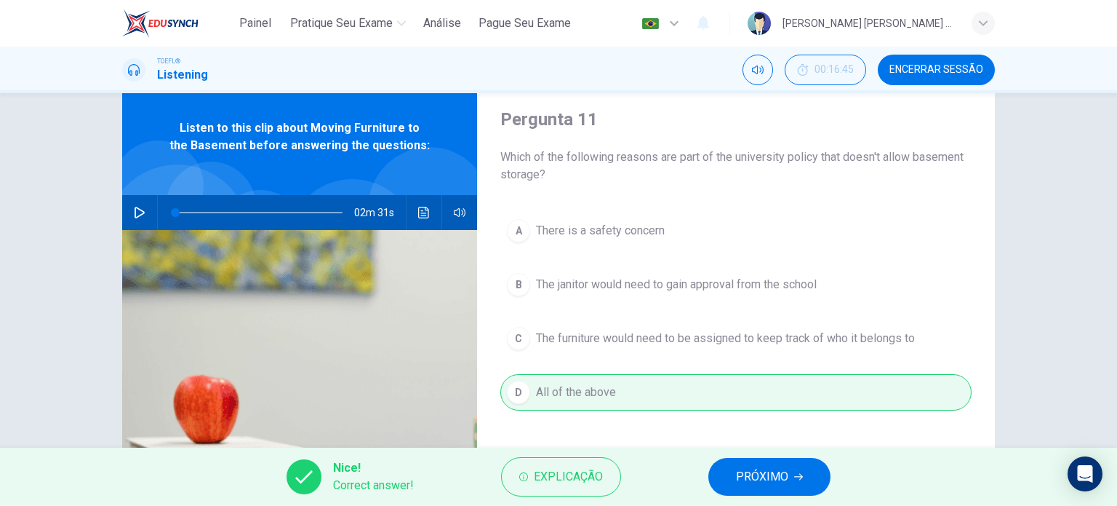
click at [778, 476] on span "PRÓXIMO" at bounding box center [762, 476] width 52 height 20
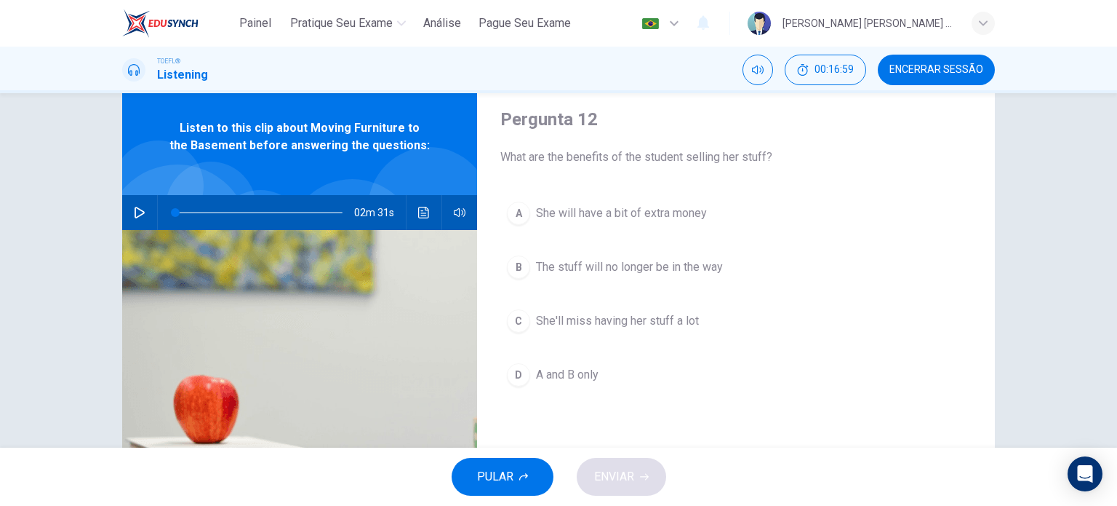
click at [517, 371] on div "D" at bounding box center [518, 374] width 23 height 23
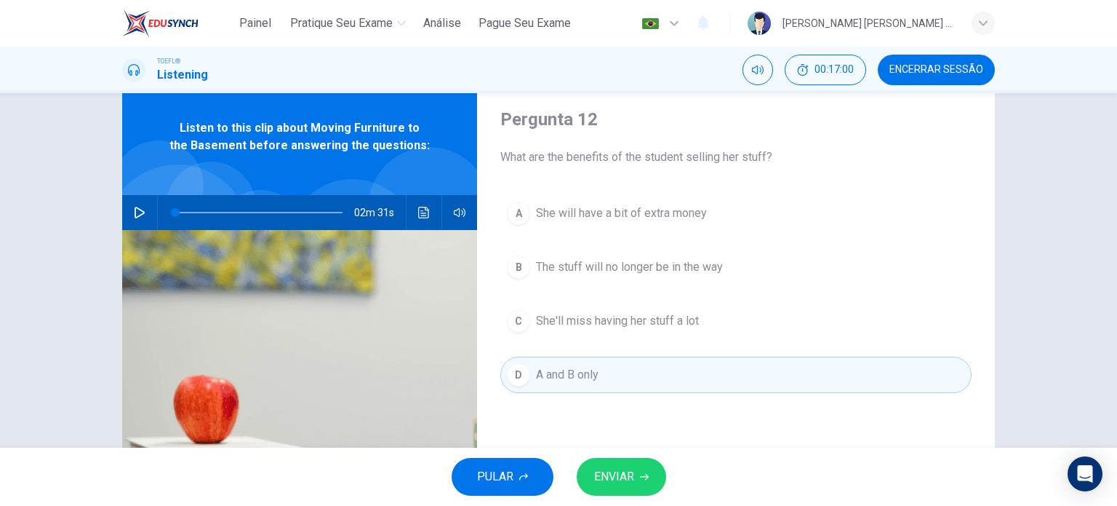
click at [634, 468] on button "ENVIAR" at bounding box center [621, 477] width 89 height 38
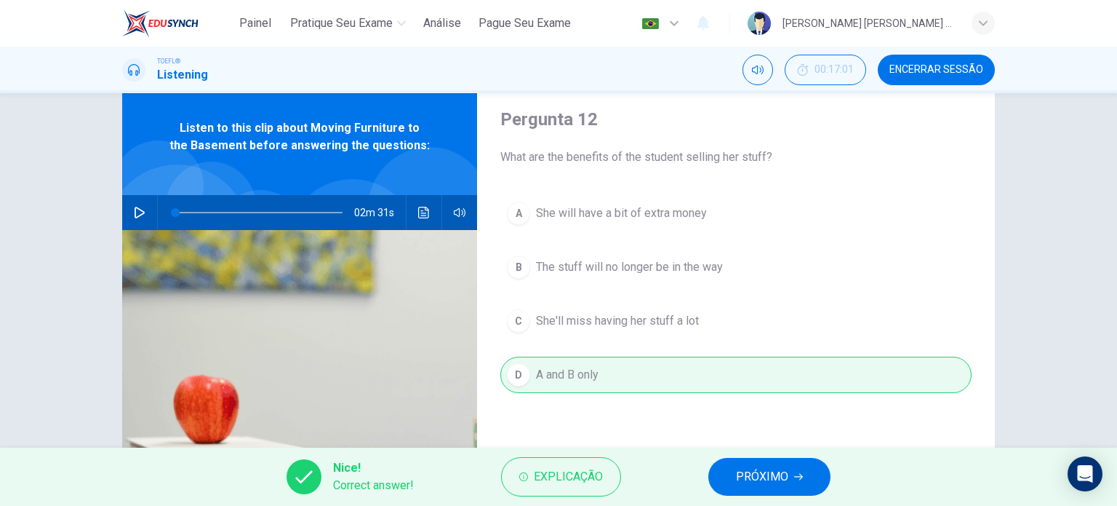
click at [727, 474] on button "PRÓXIMO" at bounding box center [769, 477] width 122 height 38
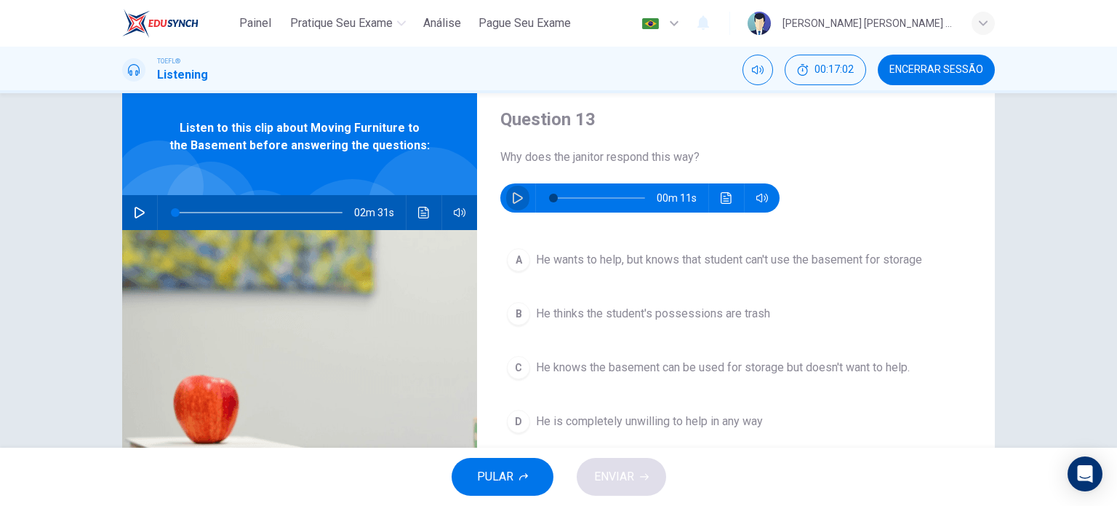
click at [511, 191] on button "button" at bounding box center [517, 197] width 23 height 29
type input "0"
click at [520, 263] on div "A" at bounding box center [518, 259] width 23 height 23
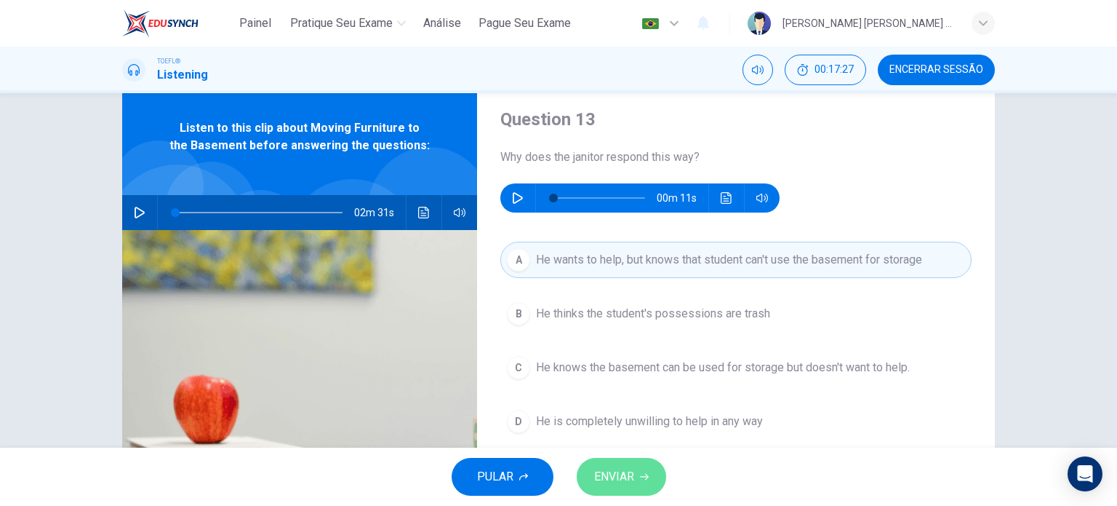
click at [634, 478] on span "ENVIAR" at bounding box center [614, 476] width 40 height 20
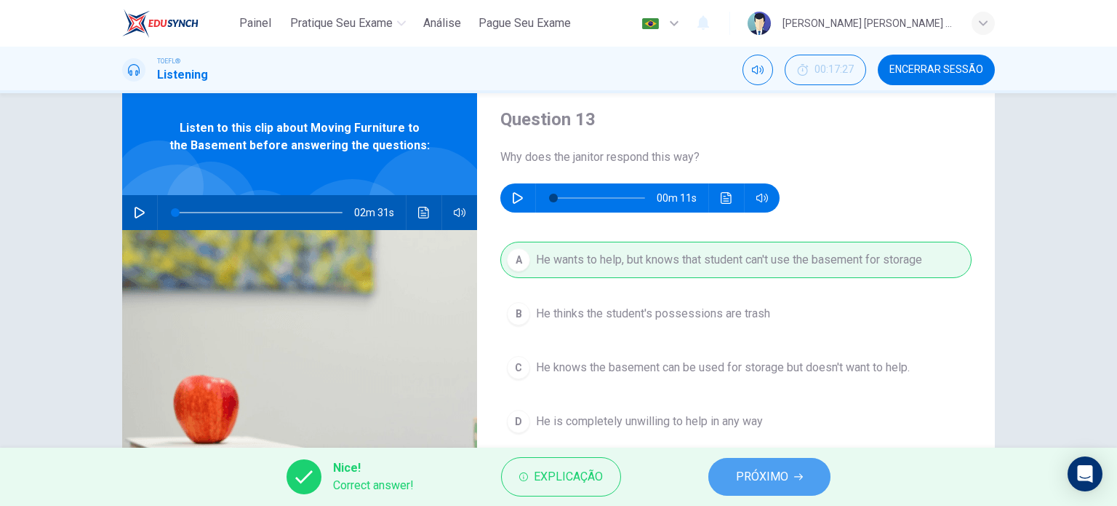
click at [778, 468] on span "PRÓXIMO" at bounding box center [762, 476] width 52 height 20
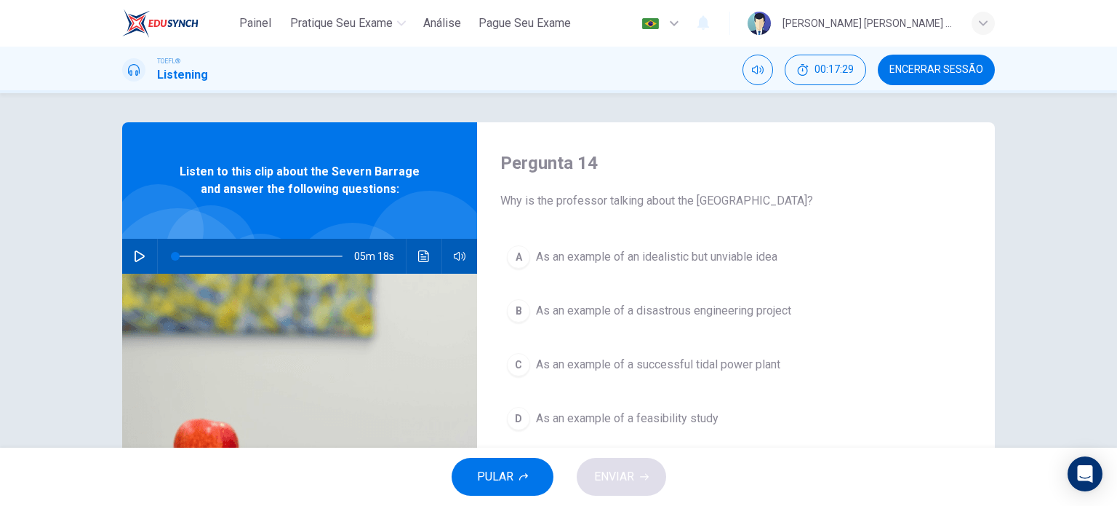
click at [135, 252] on icon "button" at bounding box center [140, 256] width 10 height 12
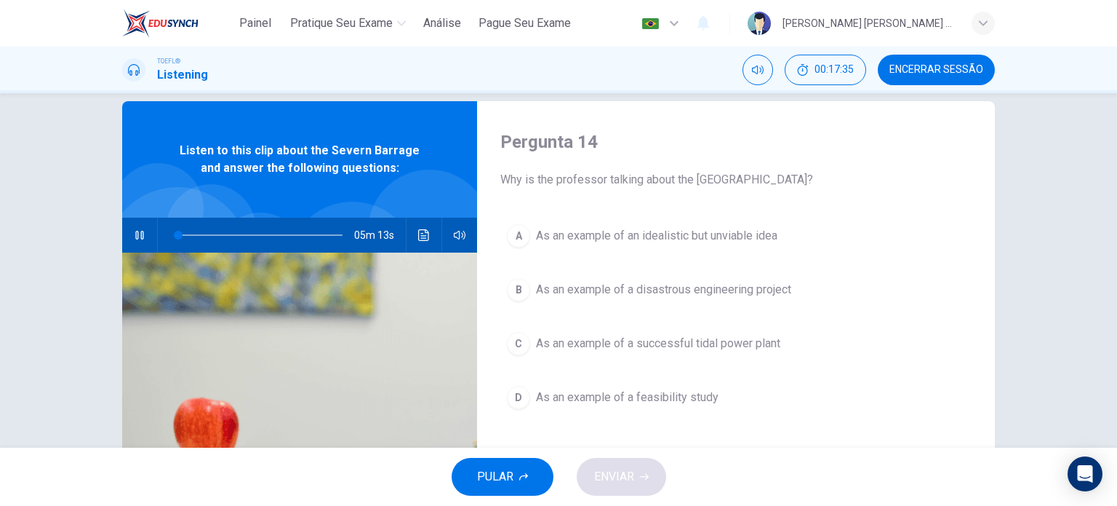
scroll to position [23, 0]
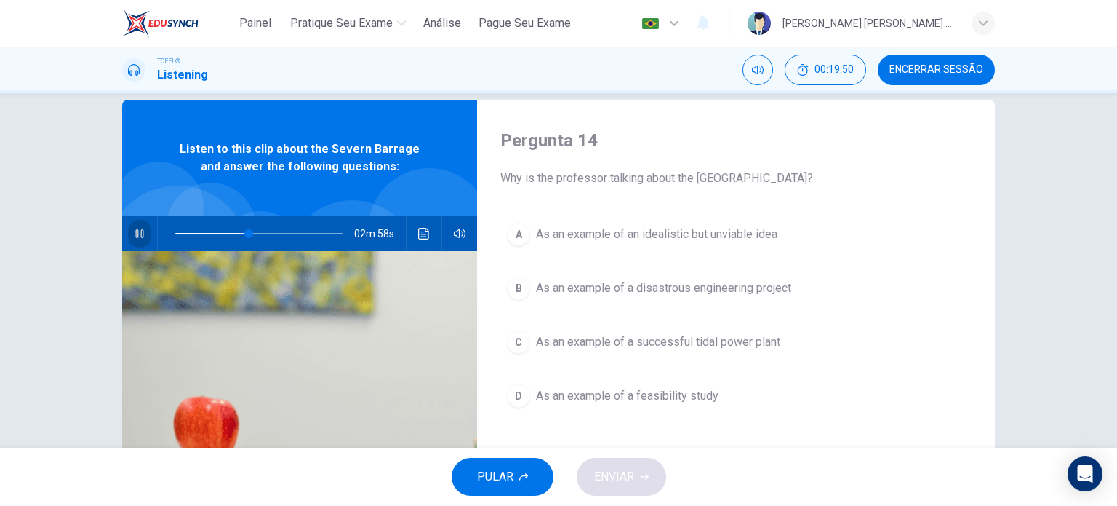
click at [139, 235] on icon "button" at bounding box center [139, 233] width 8 height 9
drag, startPoint x: 246, startPoint y: 232, endPoint x: 218, endPoint y: 236, distance: 27.9
click at [218, 236] on span at bounding box center [221, 233] width 9 height 9
click at [140, 232] on icon "button" at bounding box center [140, 234] width 12 height 12
type input "0"
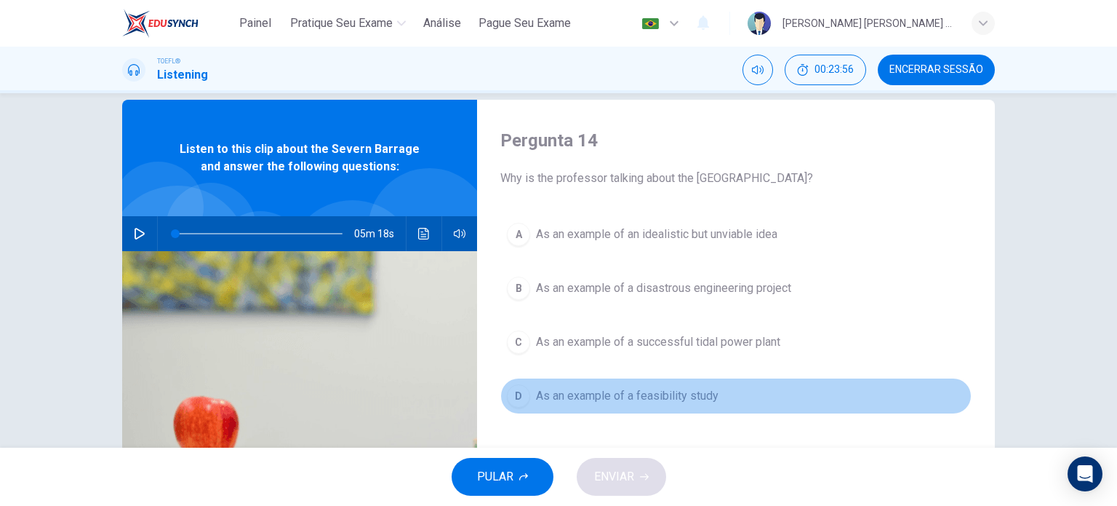
click at [508, 392] on div "D" at bounding box center [518, 395] width 23 height 23
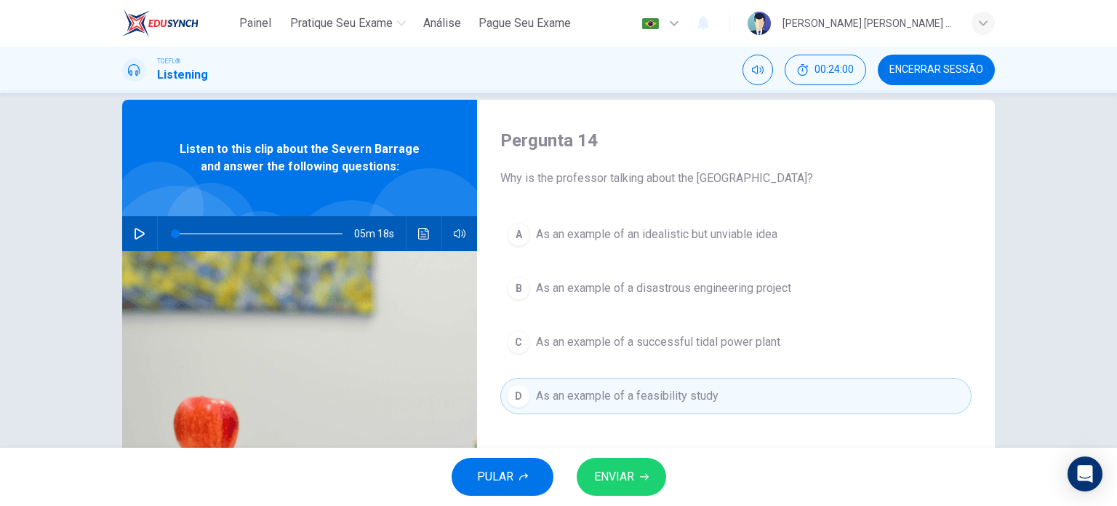
click at [611, 476] on span "ENVIAR" at bounding box center [614, 476] width 40 height 20
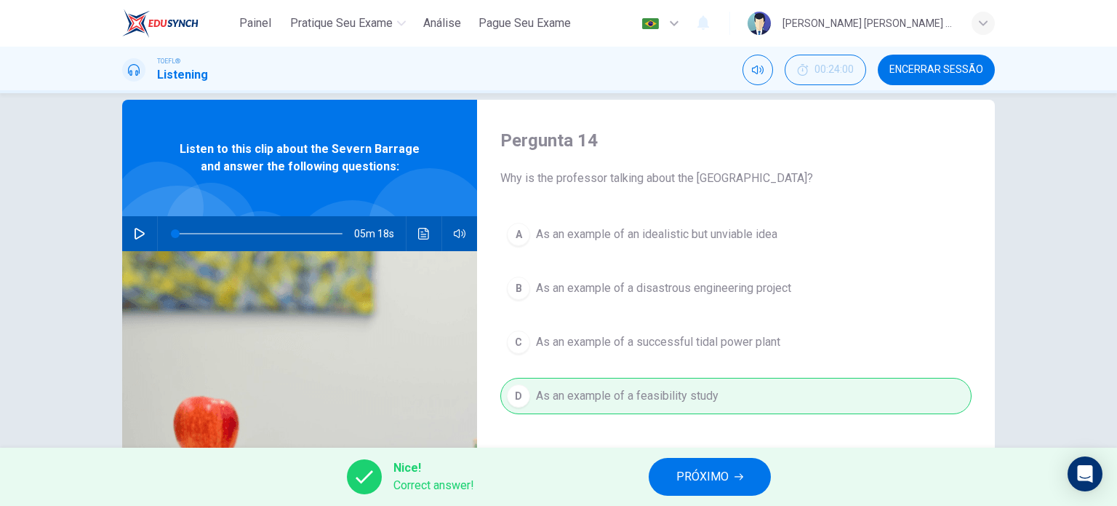
click at [711, 479] on span "PRÓXIMO" at bounding box center [702, 476] width 52 height 20
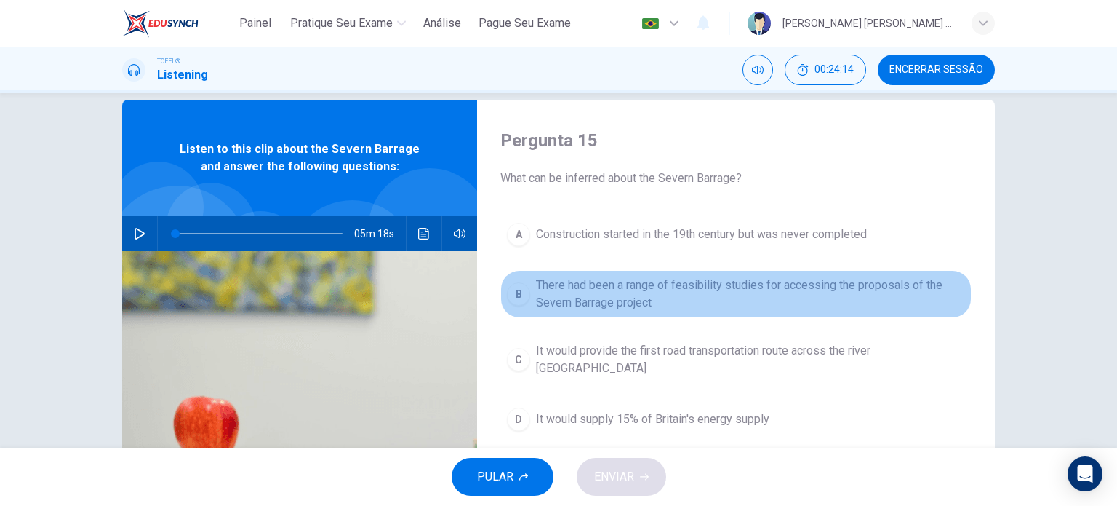
click at [516, 289] on div "B" at bounding box center [518, 293] width 23 height 23
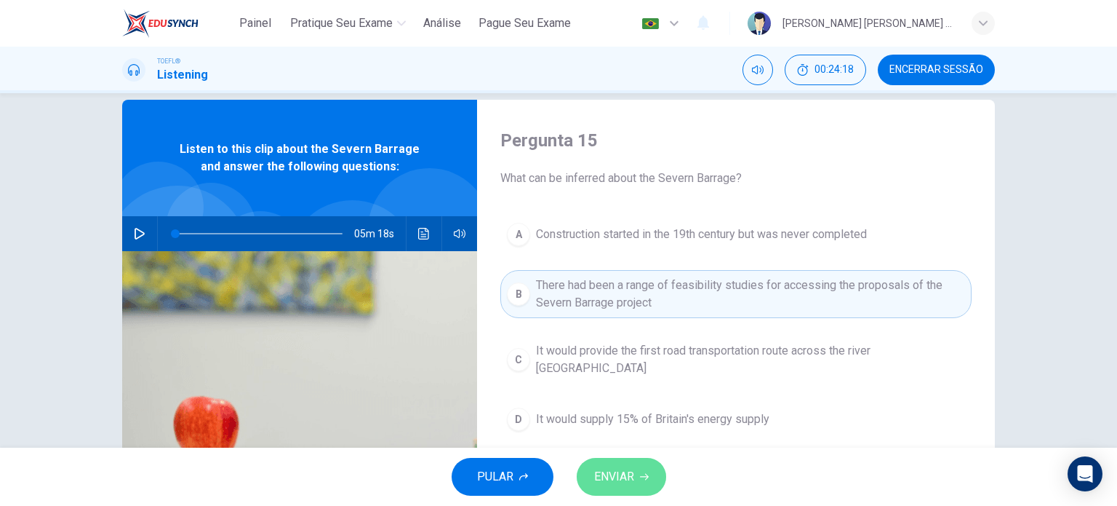
click at [631, 474] on span "ENVIAR" at bounding box center [614, 476] width 40 height 20
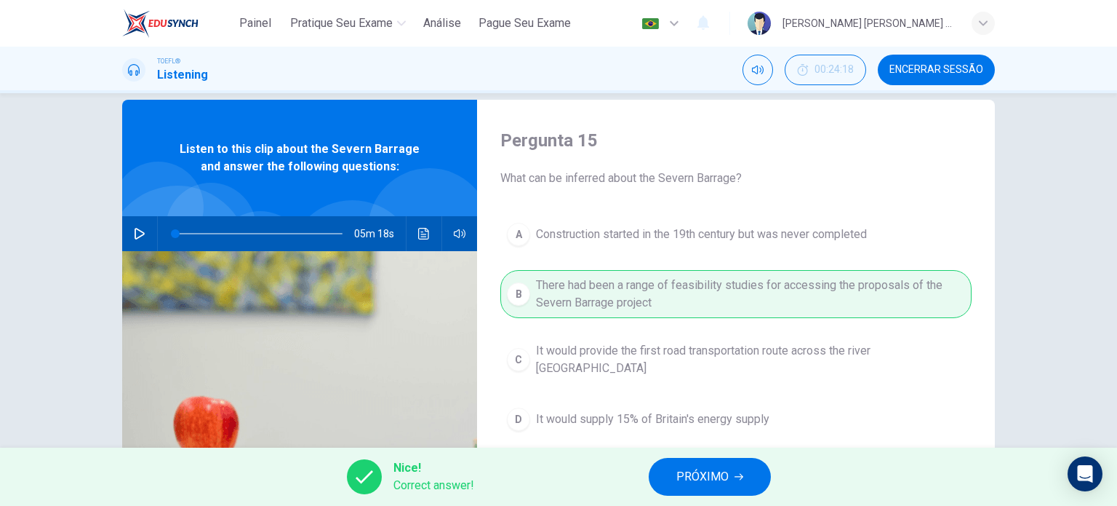
click at [692, 480] on span "PRÓXIMO" at bounding box center [702, 476] width 52 height 20
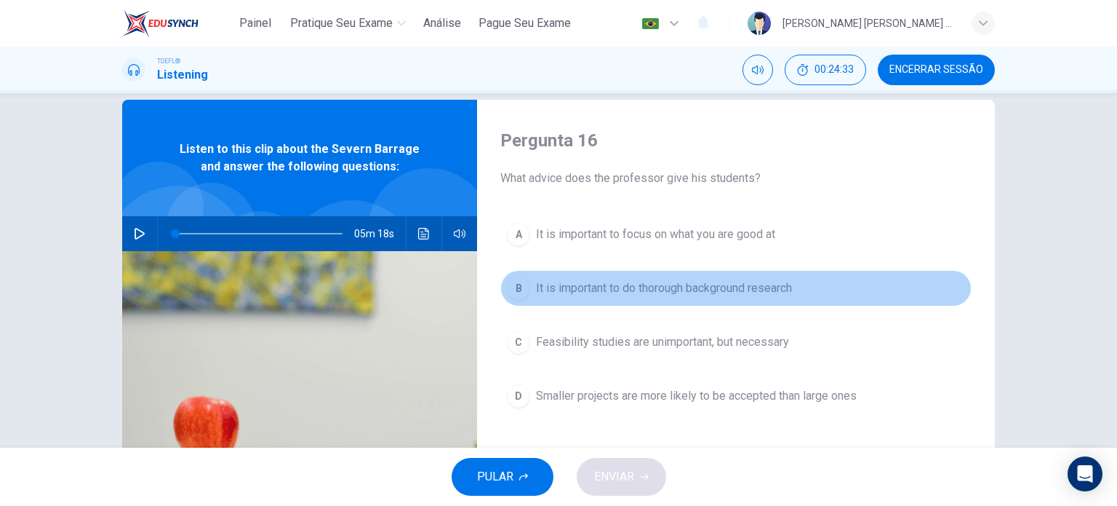
click at [743, 284] on span "It is important to do thorough background research" at bounding box center [664, 287] width 256 height 17
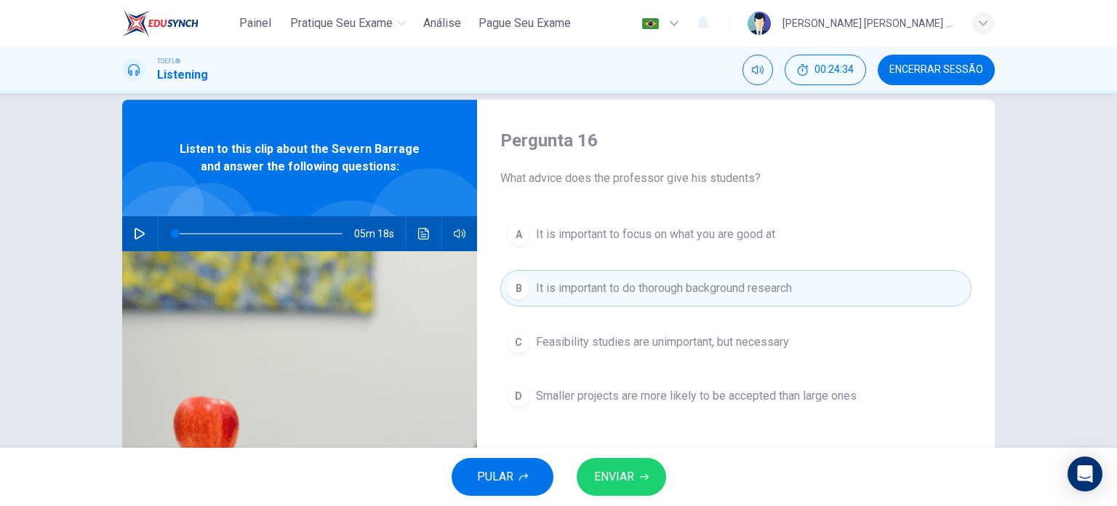
click at [624, 470] on span "ENVIAR" at bounding box center [614, 476] width 40 height 20
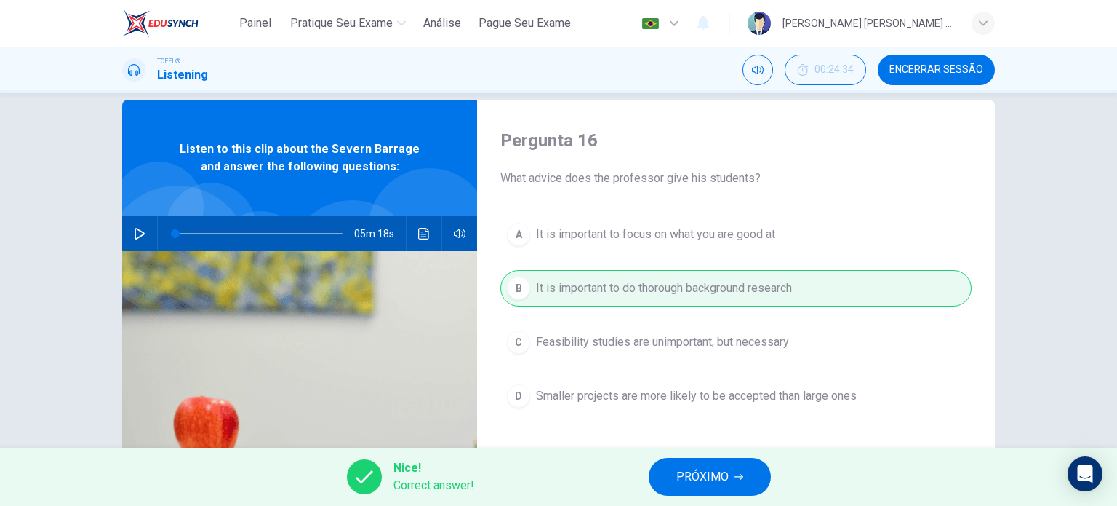
click at [668, 474] on button "PRÓXIMO" at bounding box center [710, 477] width 122 height 38
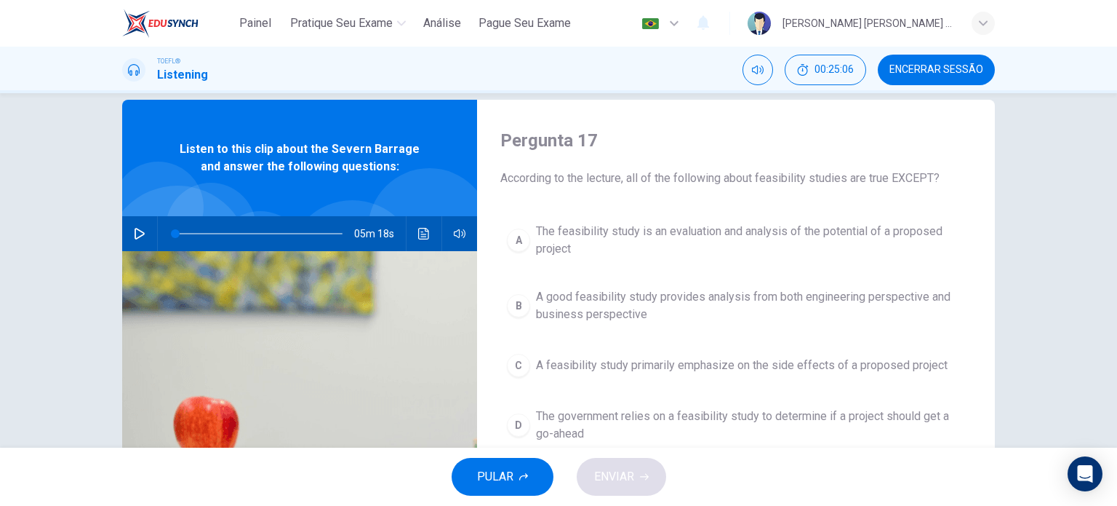
click at [525, 371] on button "C A feasibility study primarily emphasize on the side effects of a proposed pro…" at bounding box center [735, 365] width 471 height 36
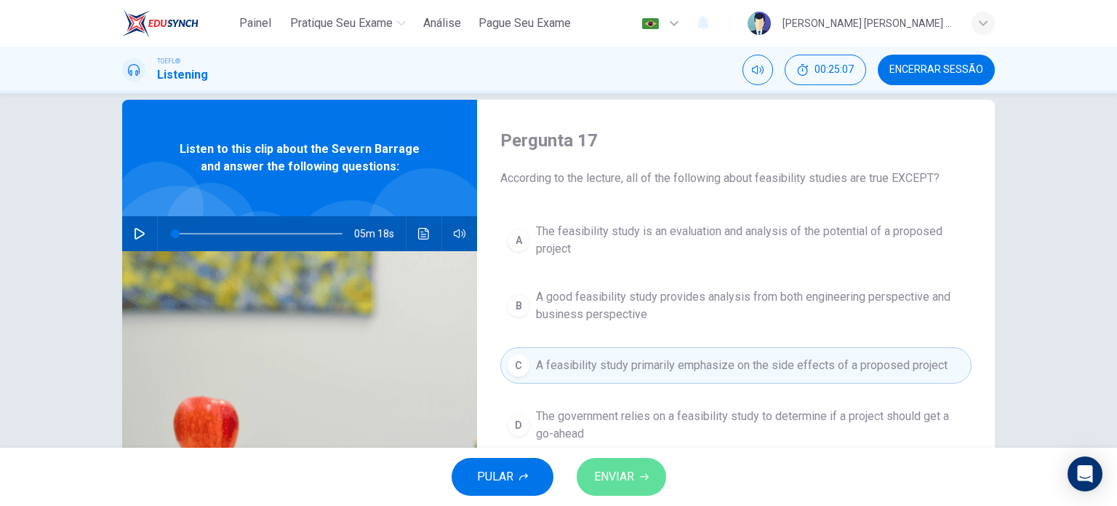
click at [612, 465] on button "ENVIAR" at bounding box center [621, 477] width 89 height 38
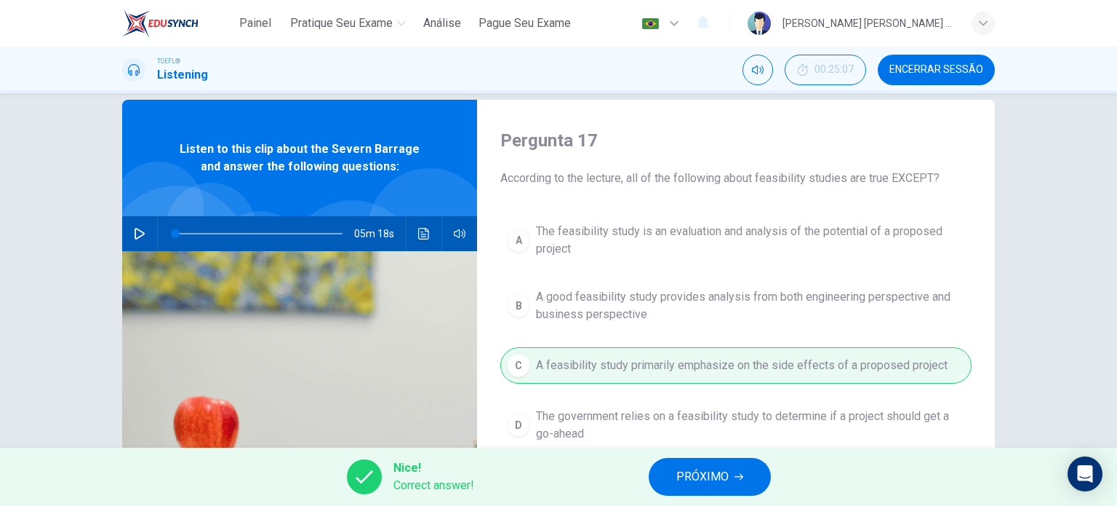
click at [703, 474] on span "PRÓXIMO" at bounding box center [702, 476] width 52 height 20
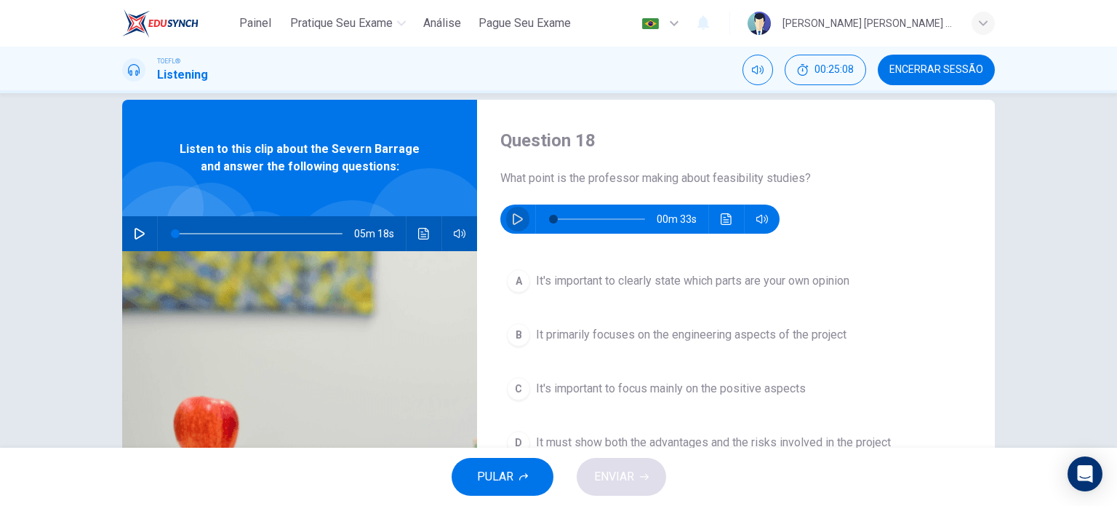
click at [512, 217] on icon "button" at bounding box center [518, 219] width 12 height 12
type input "0"
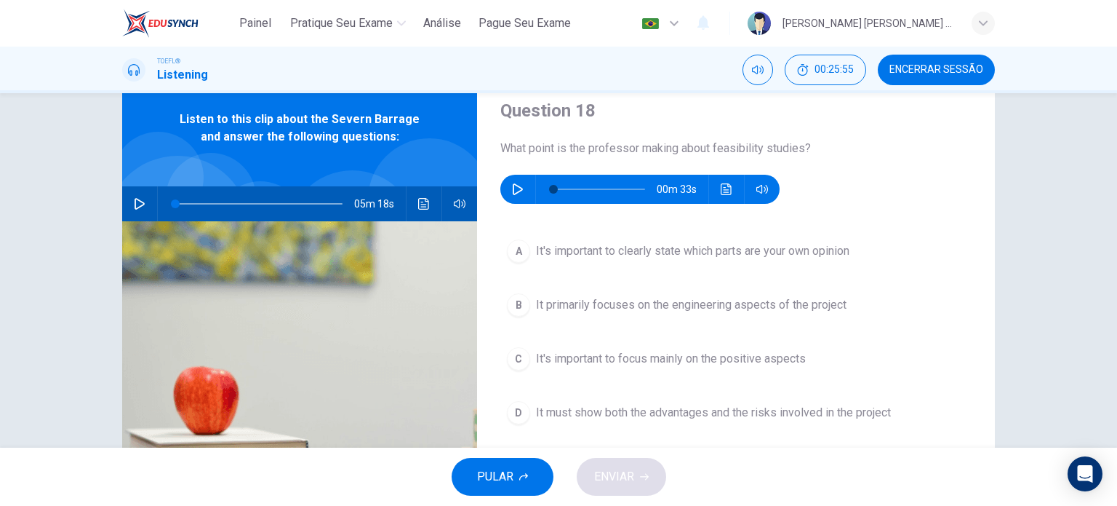
scroll to position [61, 0]
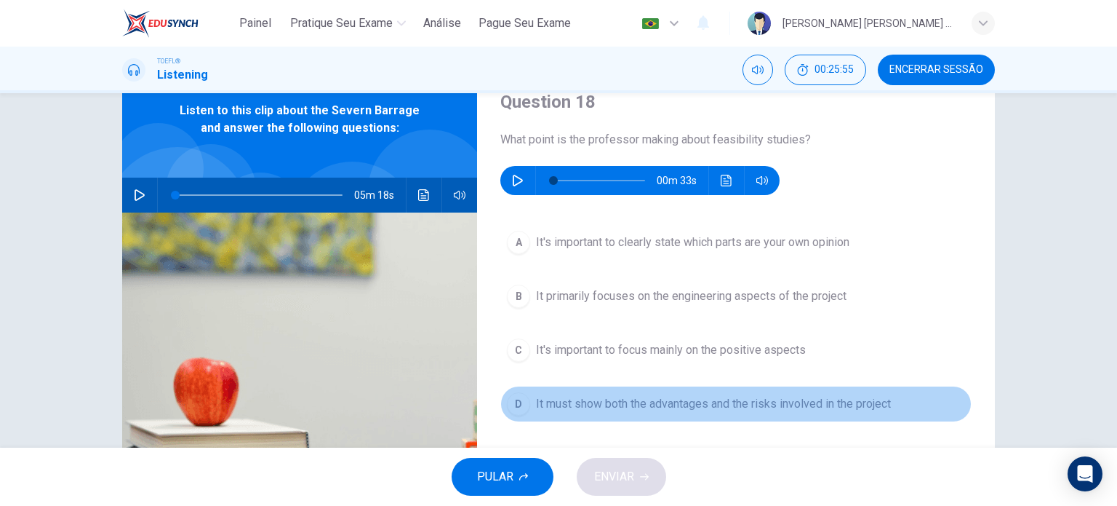
click at [625, 395] on span "It must show both the advantages and the risks involved in the project" at bounding box center [713, 403] width 355 height 17
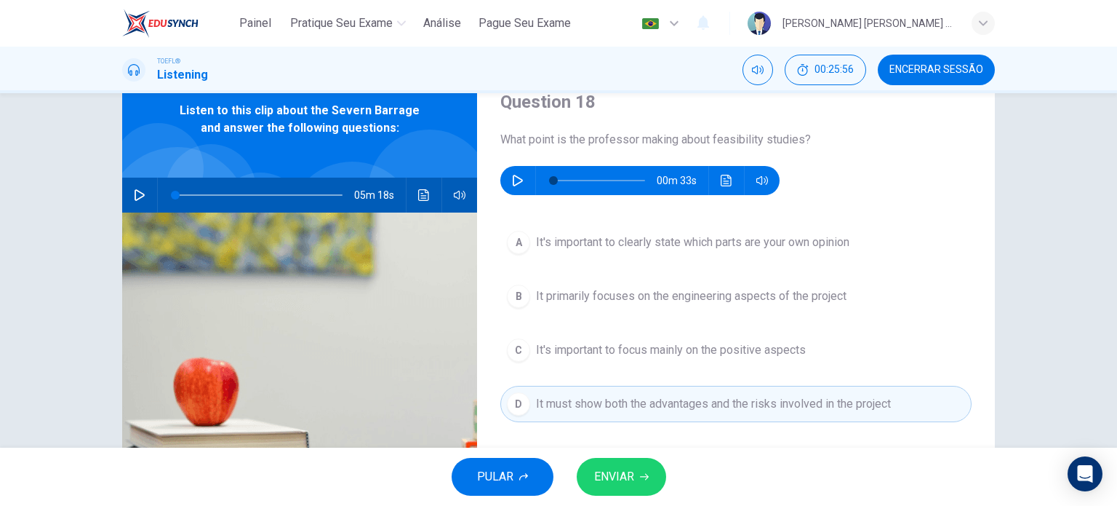
click at [626, 474] on span "ENVIAR" at bounding box center [614, 476] width 40 height 20
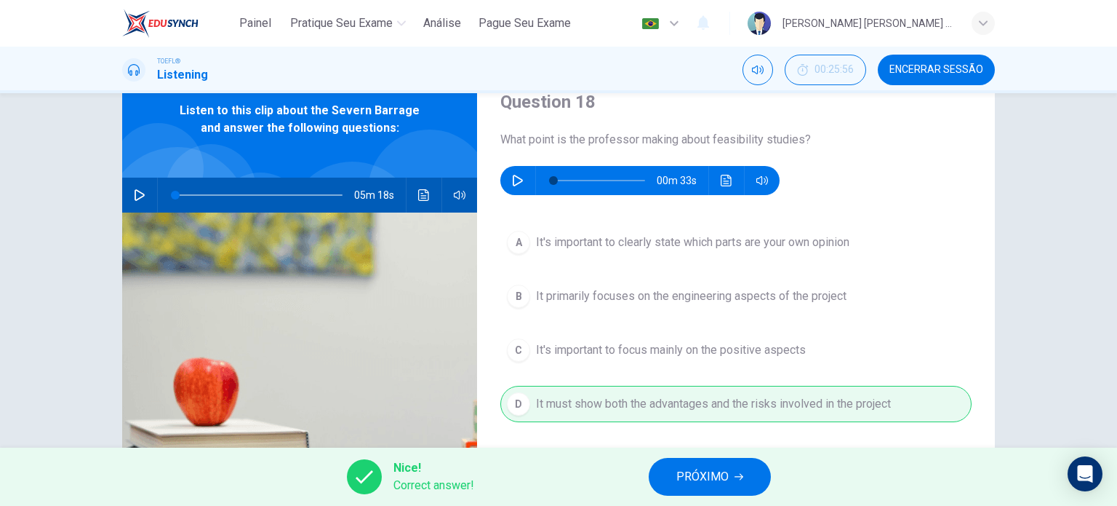
click at [703, 473] on span "PRÓXIMO" at bounding box center [702, 476] width 52 height 20
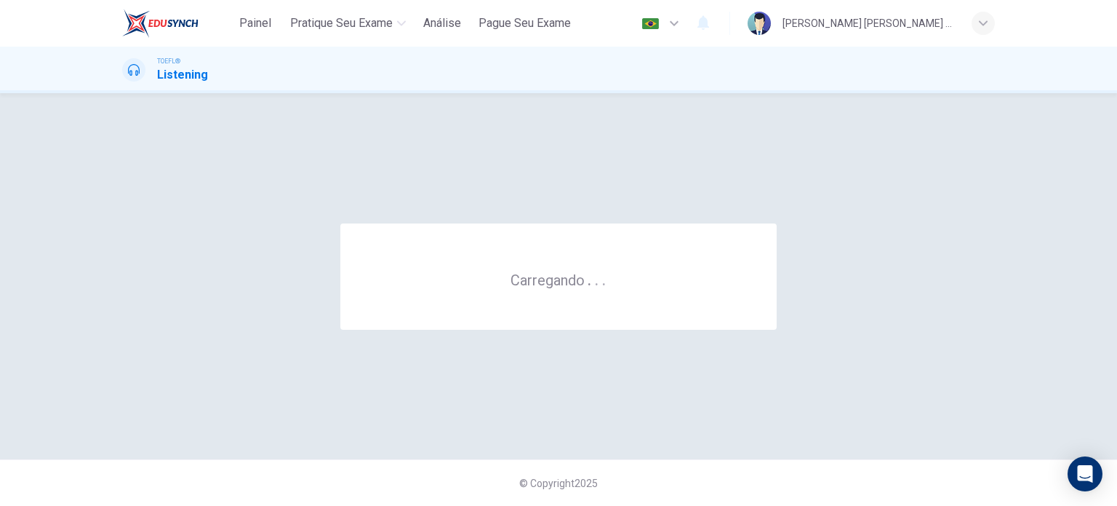
scroll to position [0, 0]
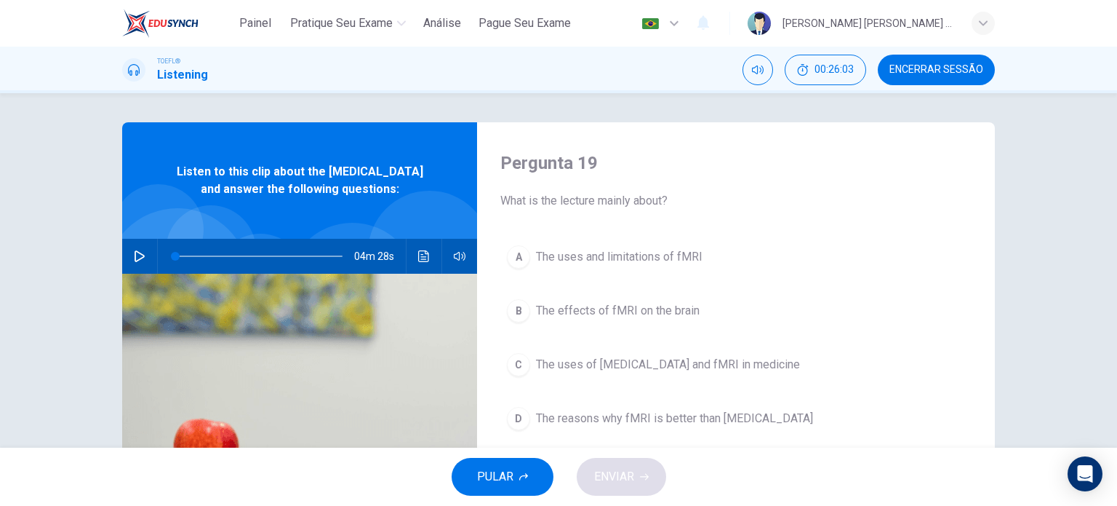
click at [913, 66] on span "Encerrar Sessão" at bounding box center [937, 70] width 94 height 12
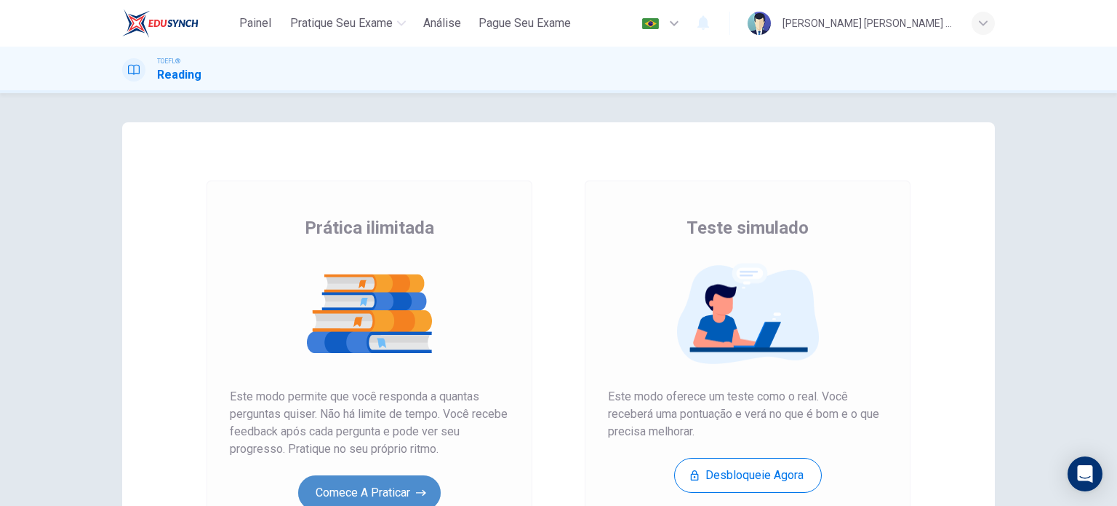
click at [359, 484] on button "Comece a praticar" at bounding box center [369, 492] width 143 height 35
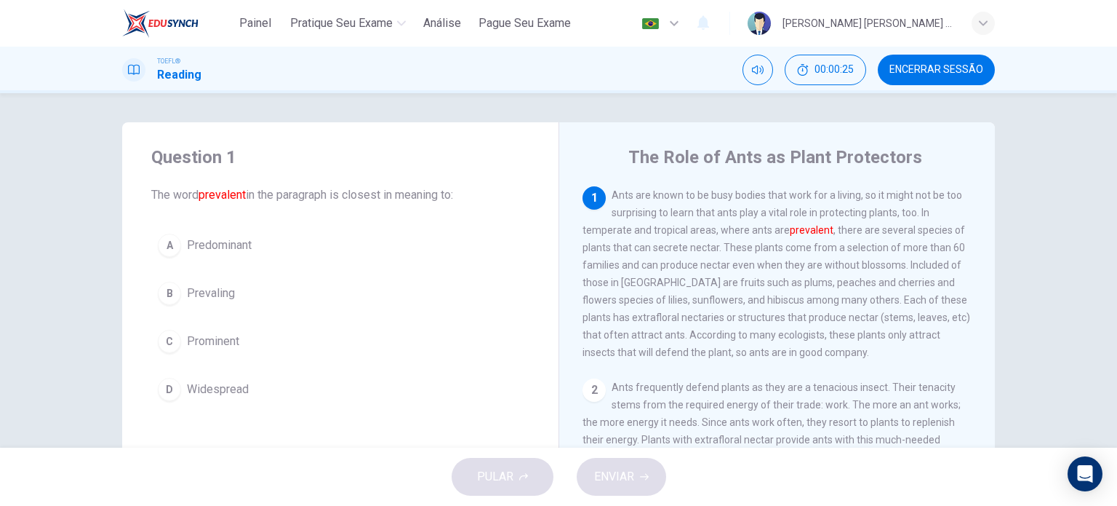
click at [168, 247] on div "A" at bounding box center [169, 244] width 23 height 23
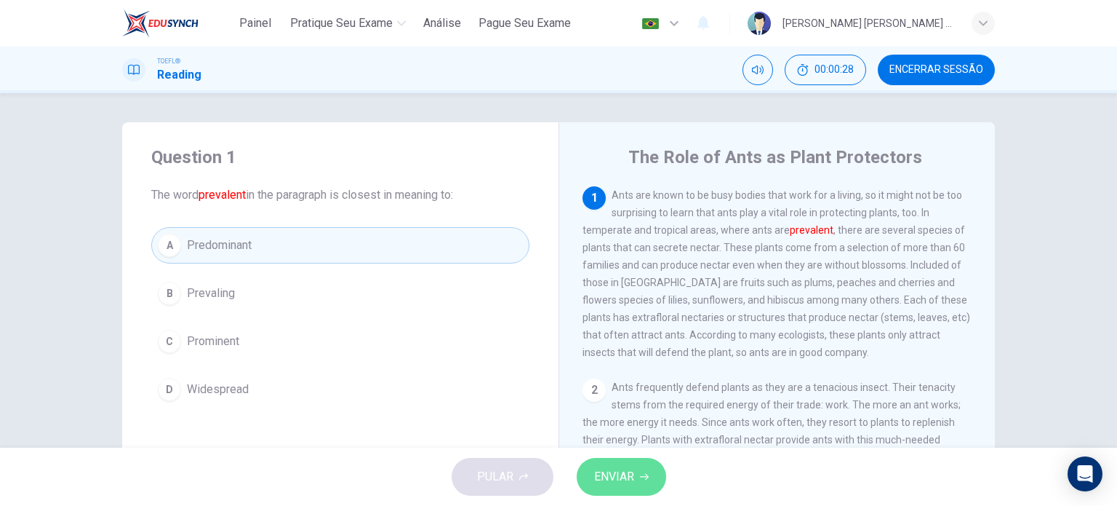
click at [620, 479] on span "ENVIAR" at bounding box center [614, 476] width 40 height 20
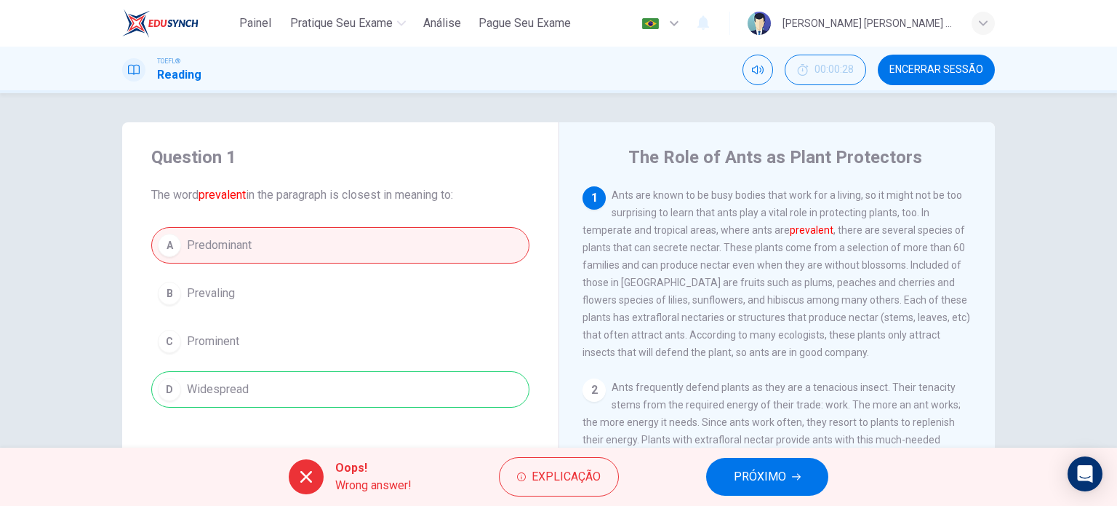
click at [755, 468] on span "PRÓXIMO" at bounding box center [760, 476] width 52 height 20
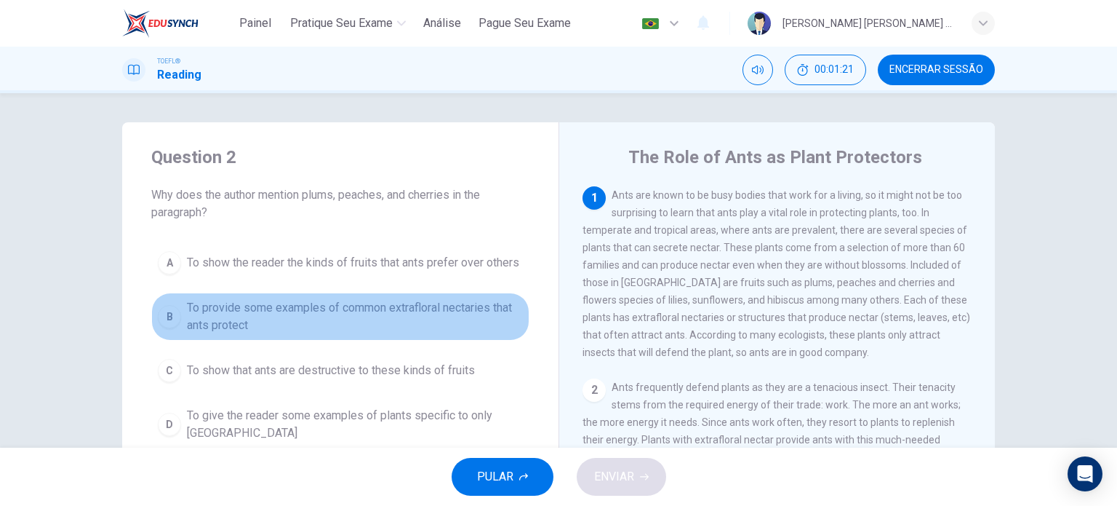
click at [164, 311] on div "B" at bounding box center [169, 316] width 23 height 23
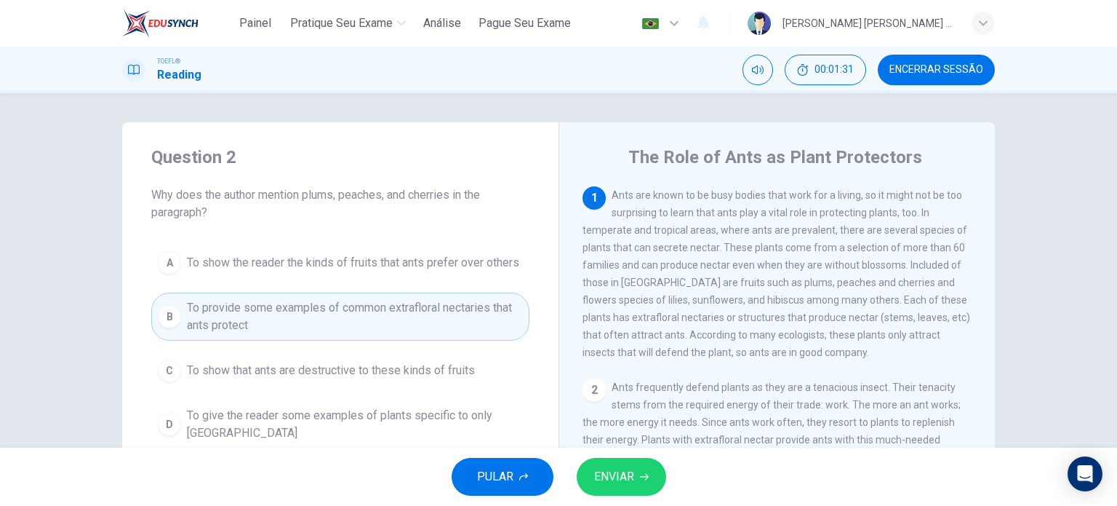
click at [634, 472] on span "ENVIAR" at bounding box center [614, 476] width 40 height 20
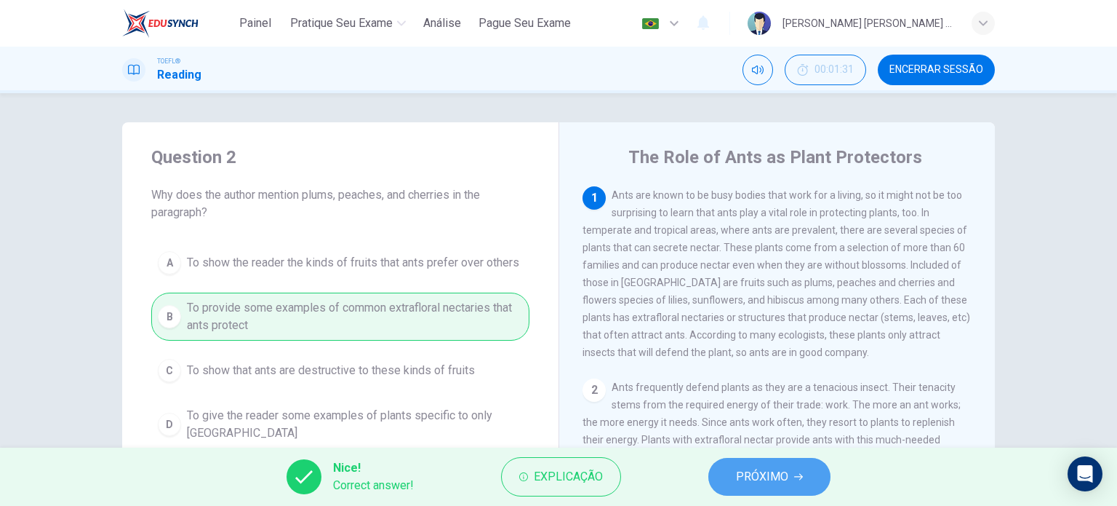
click at [751, 479] on span "PRÓXIMO" at bounding box center [762, 476] width 52 height 20
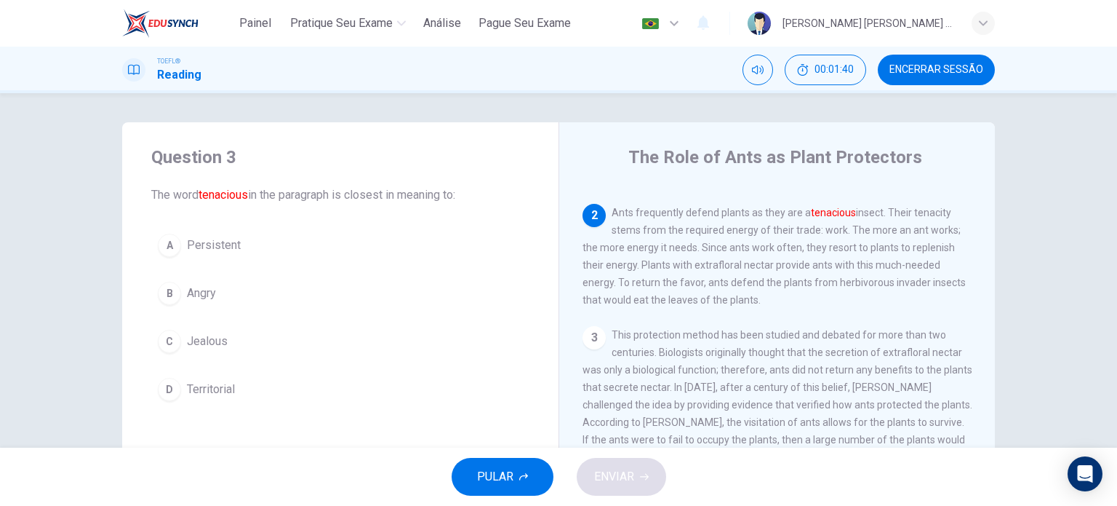
scroll to position [176, 0]
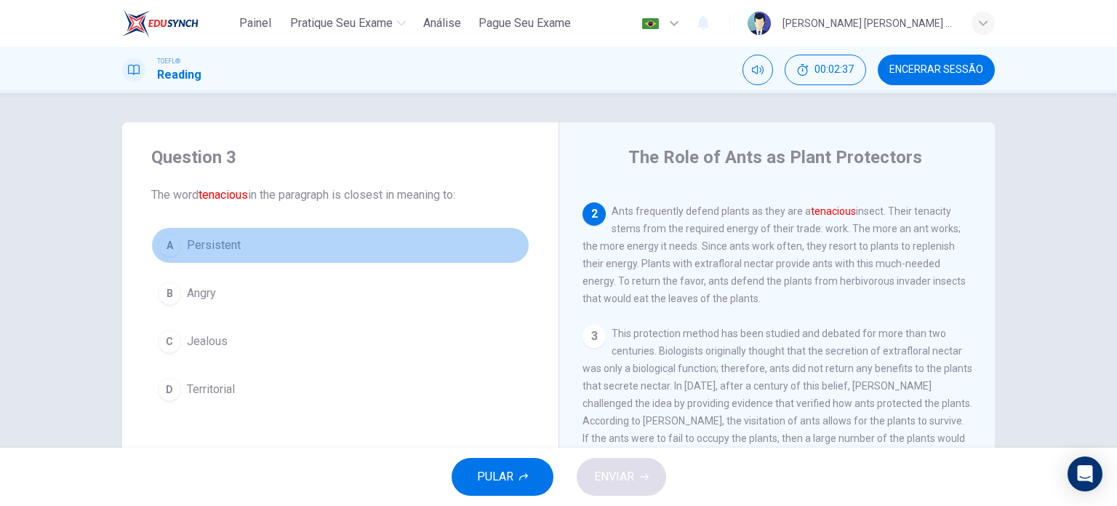
click at [171, 247] on div "A" at bounding box center [169, 244] width 23 height 23
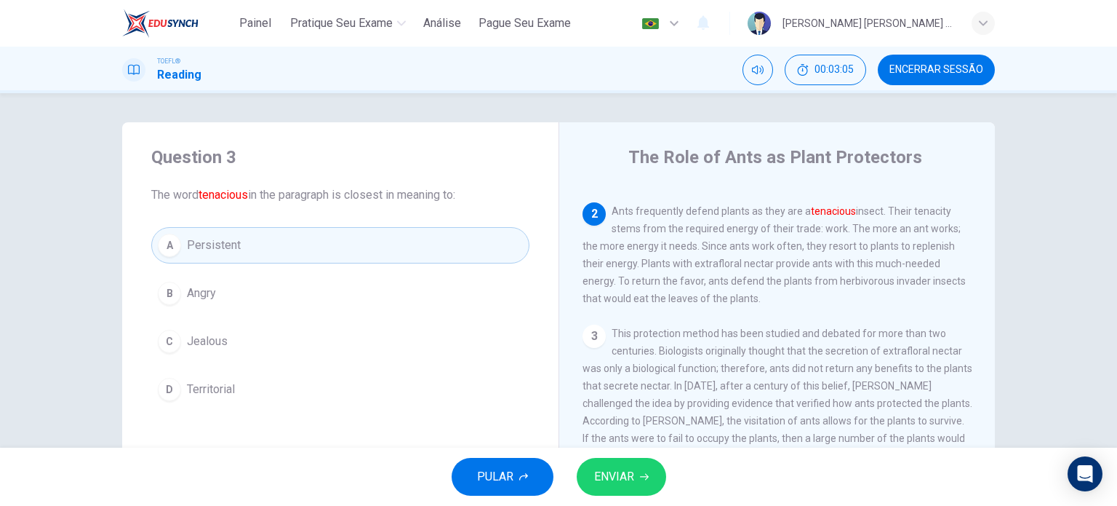
click at [320, 388] on button "D Territorial" at bounding box center [340, 389] width 378 height 36
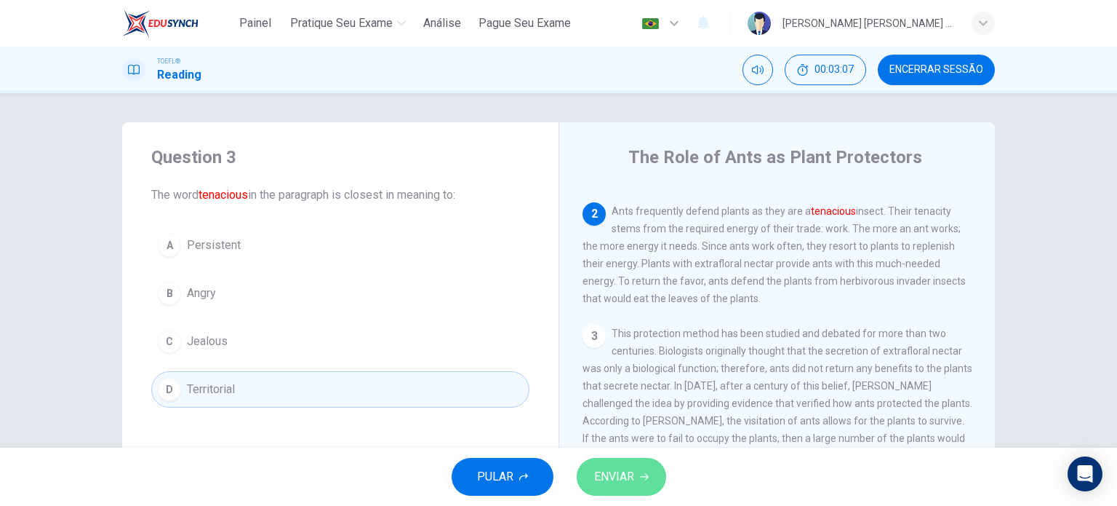
click at [629, 474] on span "ENVIAR" at bounding box center [614, 476] width 40 height 20
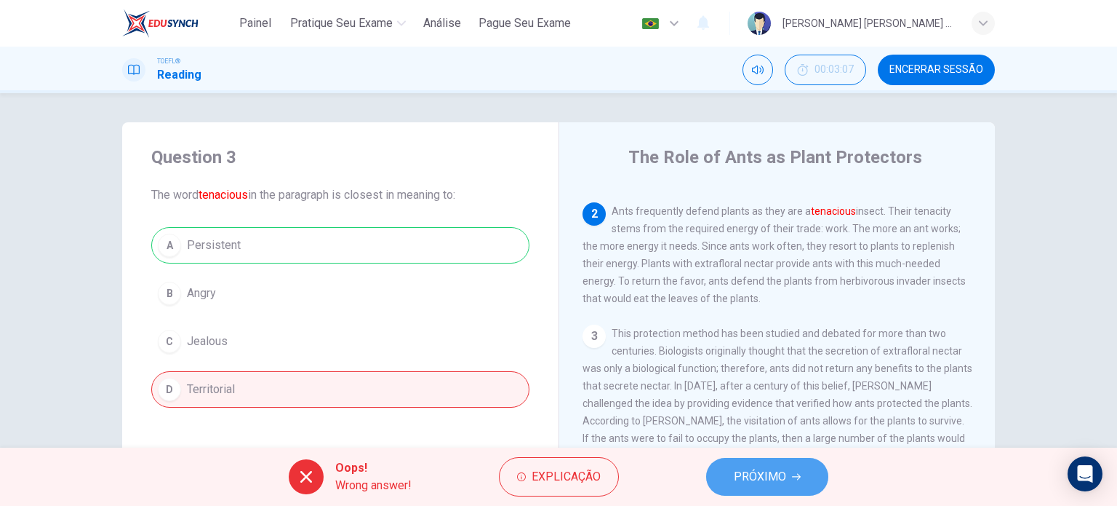
click at [784, 473] on span "PRÓXIMO" at bounding box center [760, 476] width 52 height 20
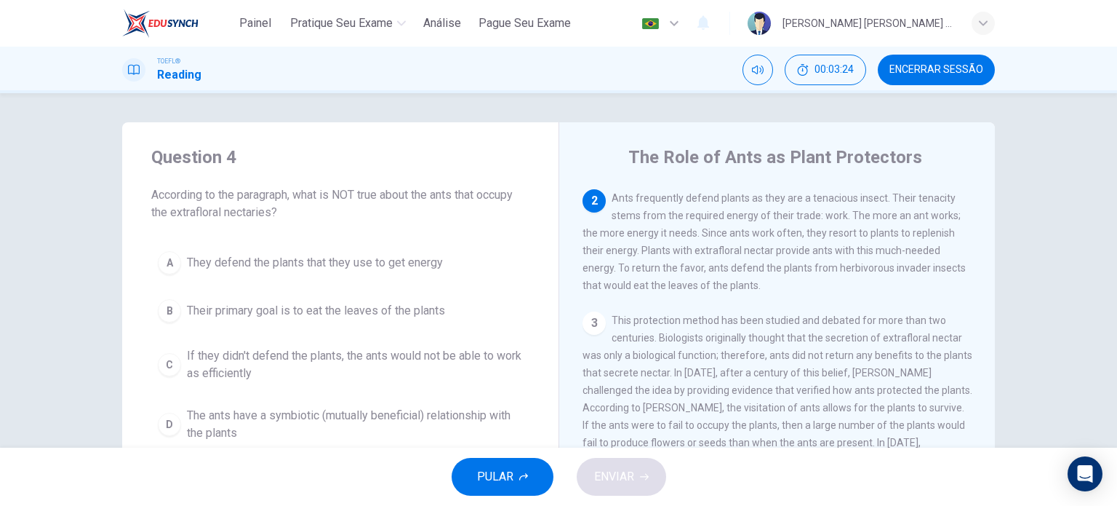
scroll to position [187, 0]
click at [396, 303] on span "Their primary goal is to eat the leaves of the plants" at bounding box center [316, 310] width 258 height 17
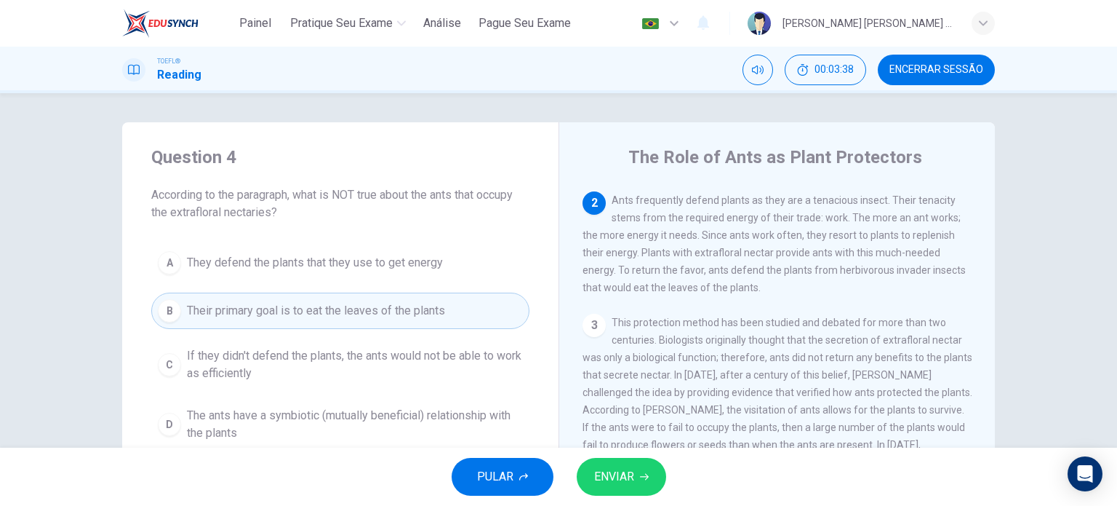
click at [617, 482] on span "ENVIAR" at bounding box center [614, 476] width 40 height 20
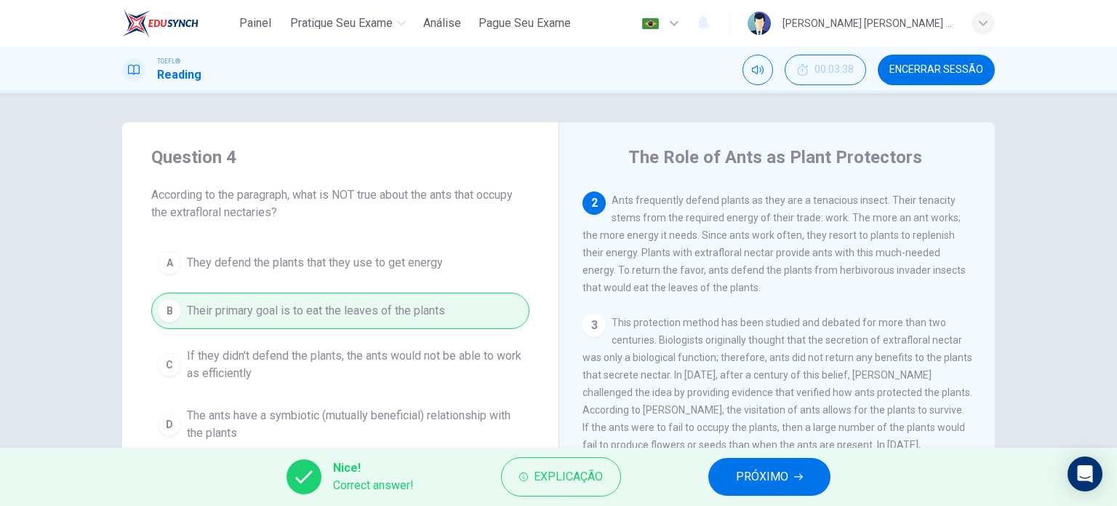
click at [751, 471] on span "PRÓXIMO" at bounding box center [762, 476] width 52 height 20
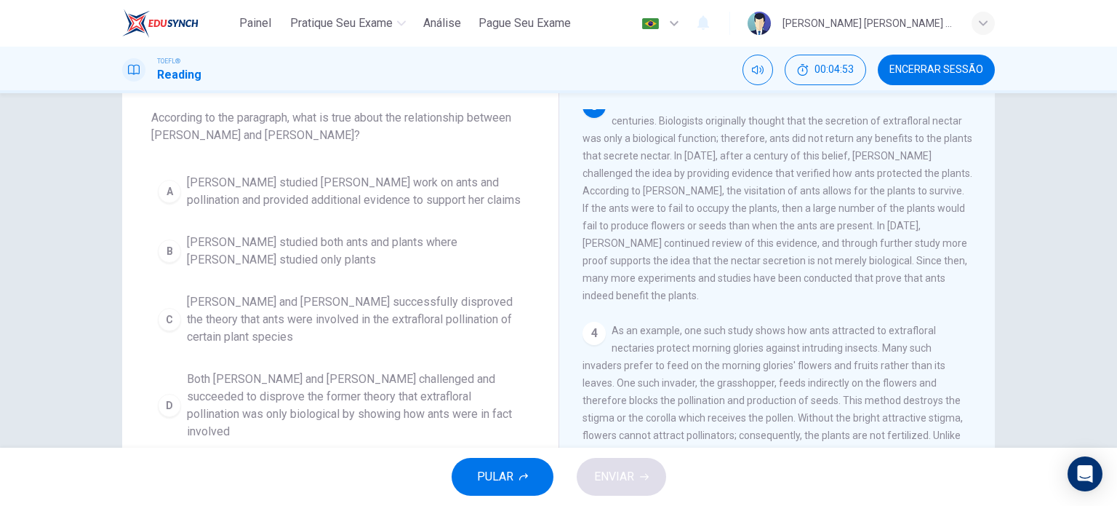
scroll to position [78, 0]
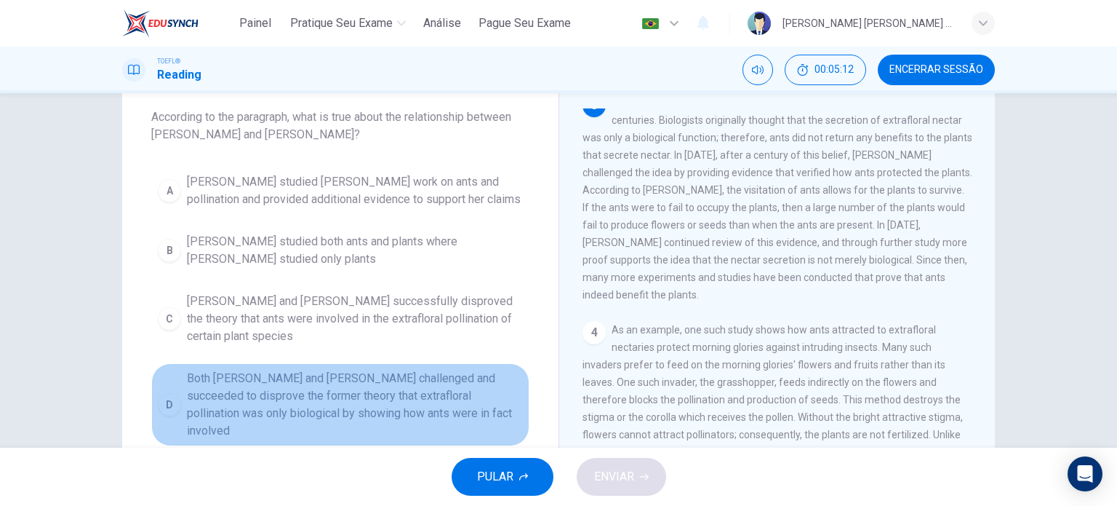
click at [453, 380] on span "Both Wheeler and Bentley challenged and succeeded to disprove the former theory…" at bounding box center [355, 405] width 336 height 70
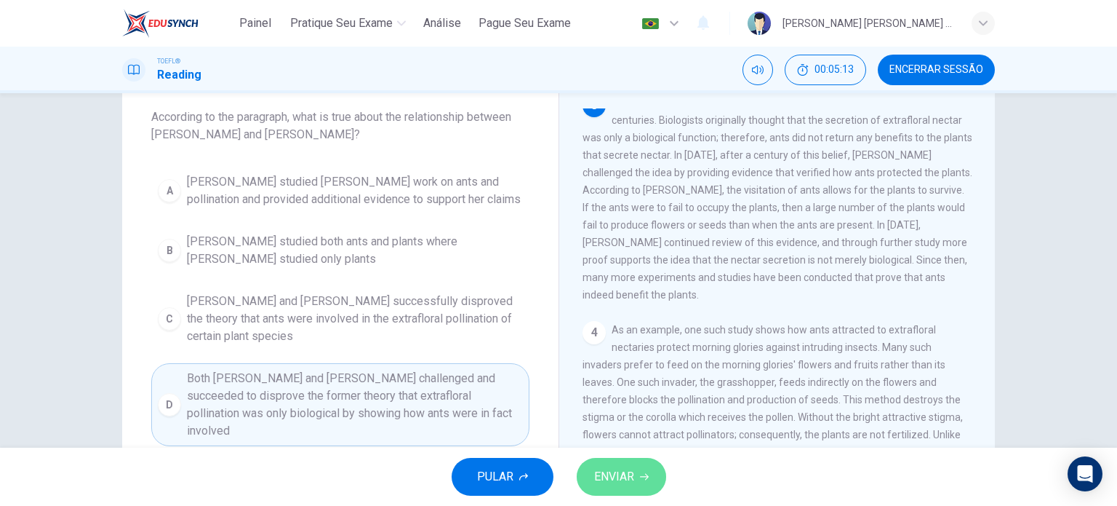
click at [617, 475] on span "ENVIAR" at bounding box center [614, 476] width 40 height 20
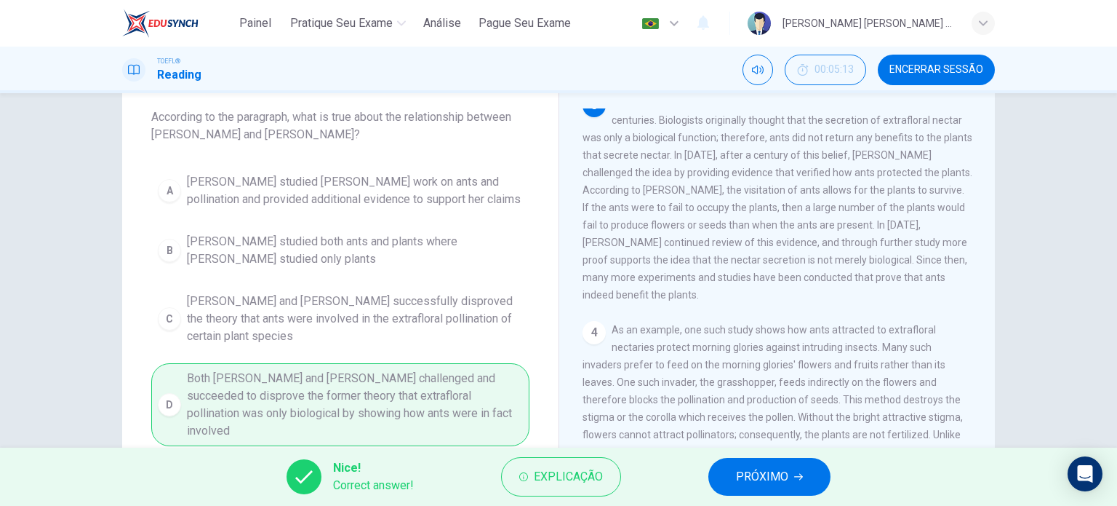
click at [762, 474] on span "PRÓXIMO" at bounding box center [762, 476] width 52 height 20
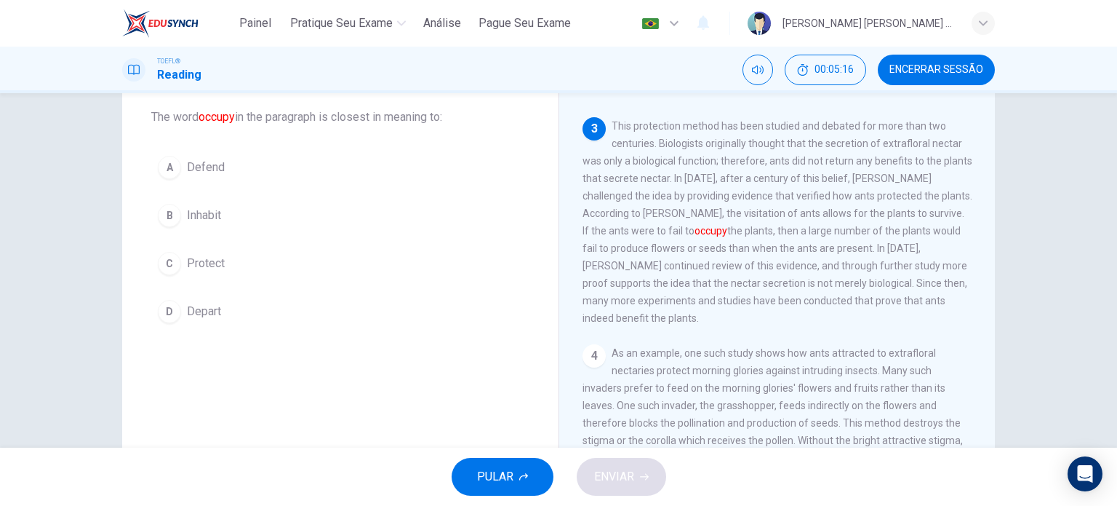
scroll to position [305, 0]
click at [167, 213] on div "B" at bounding box center [169, 215] width 23 height 23
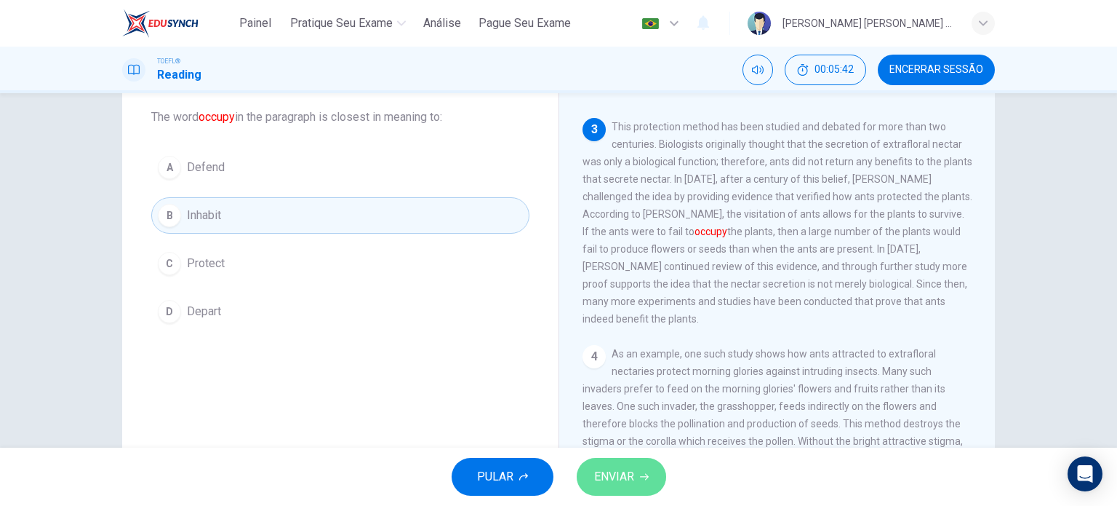
click at [618, 473] on span "ENVIAR" at bounding box center [614, 476] width 40 height 20
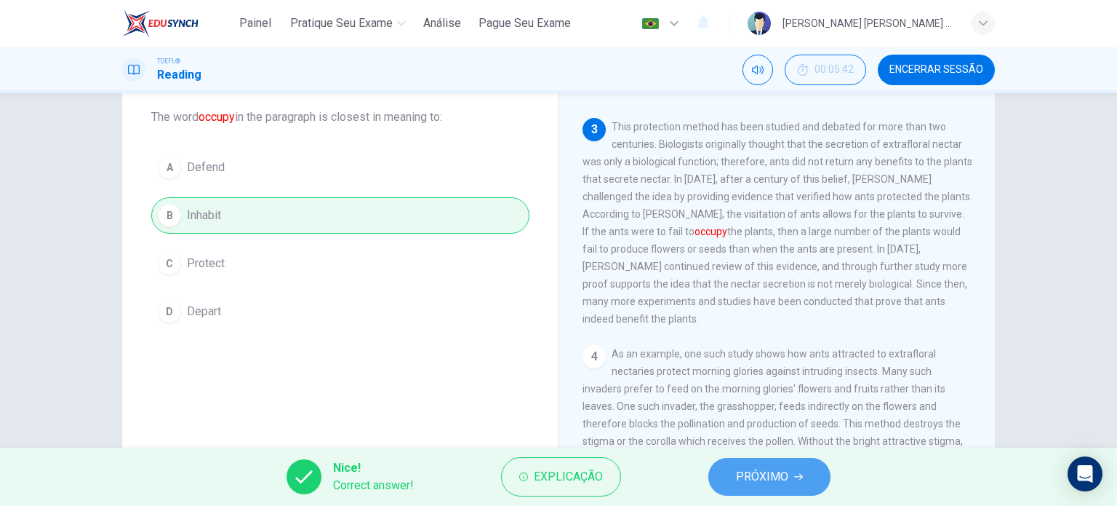
click at [753, 471] on span "PRÓXIMO" at bounding box center [762, 476] width 52 height 20
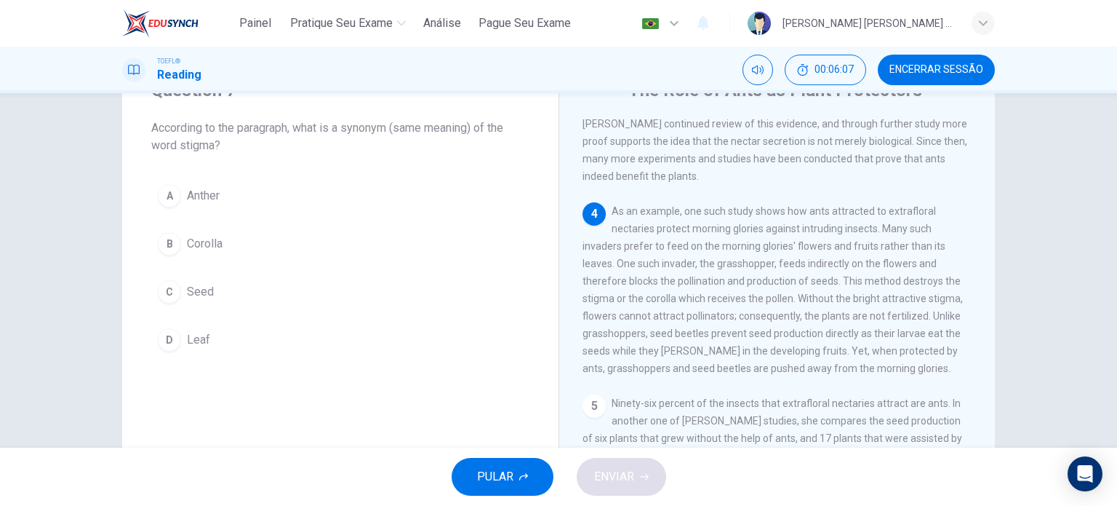
scroll to position [457, 0]
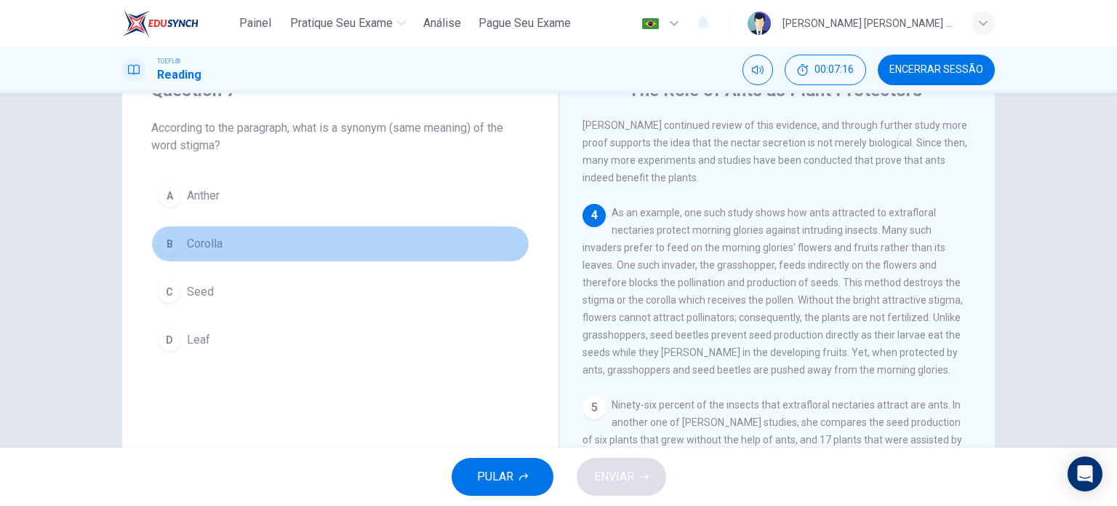
click at [167, 242] on div "B" at bounding box center [169, 243] width 23 height 23
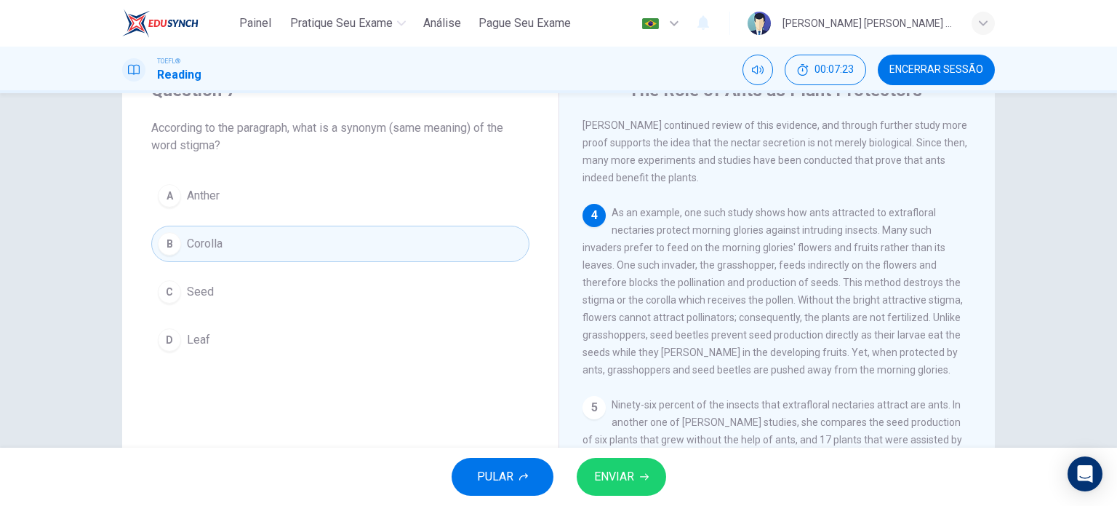
click at [602, 471] on span "ENVIAR" at bounding box center [614, 476] width 40 height 20
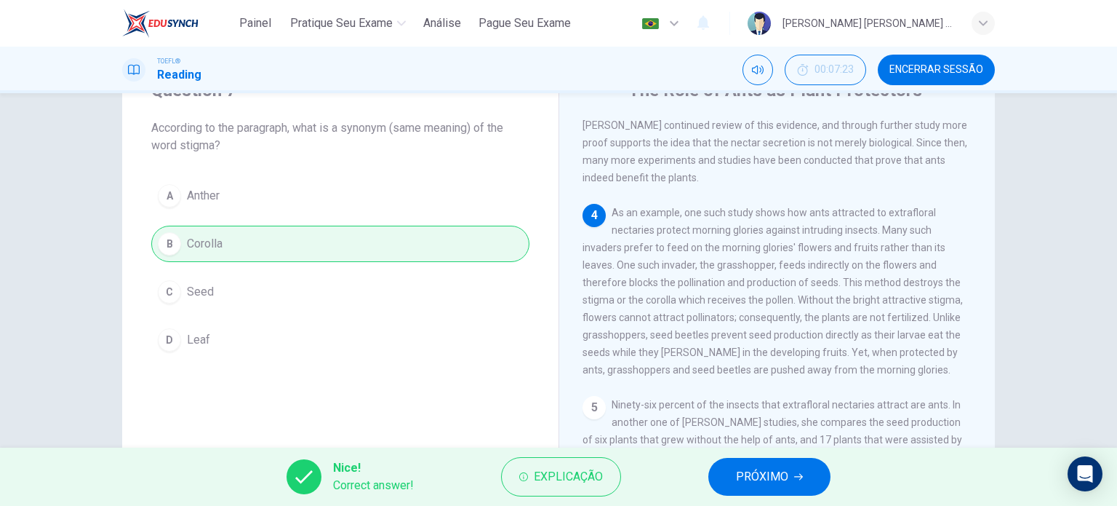
click at [727, 474] on button "PRÓXIMO" at bounding box center [769, 477] width 122 height 38
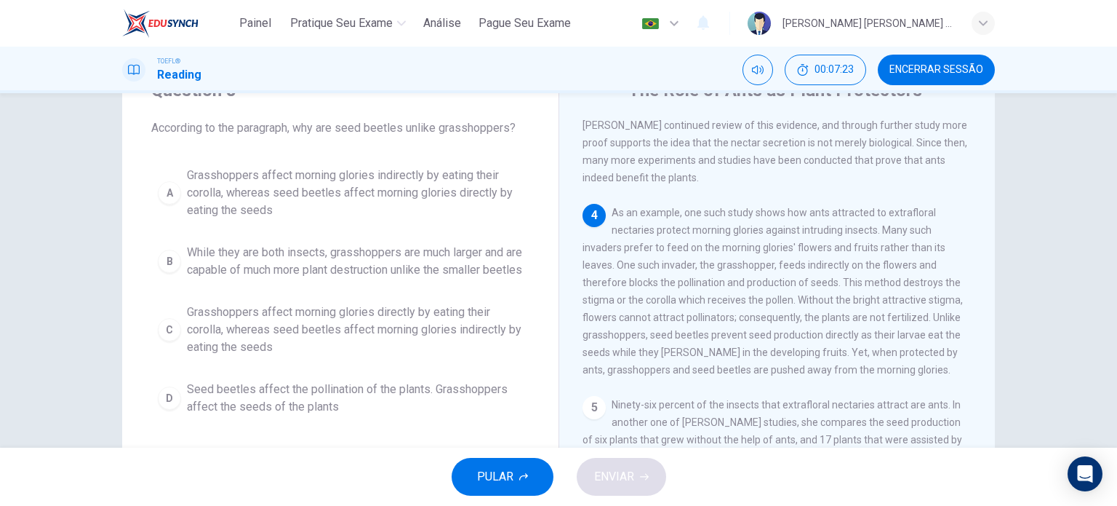
scroll to position [516, 0]
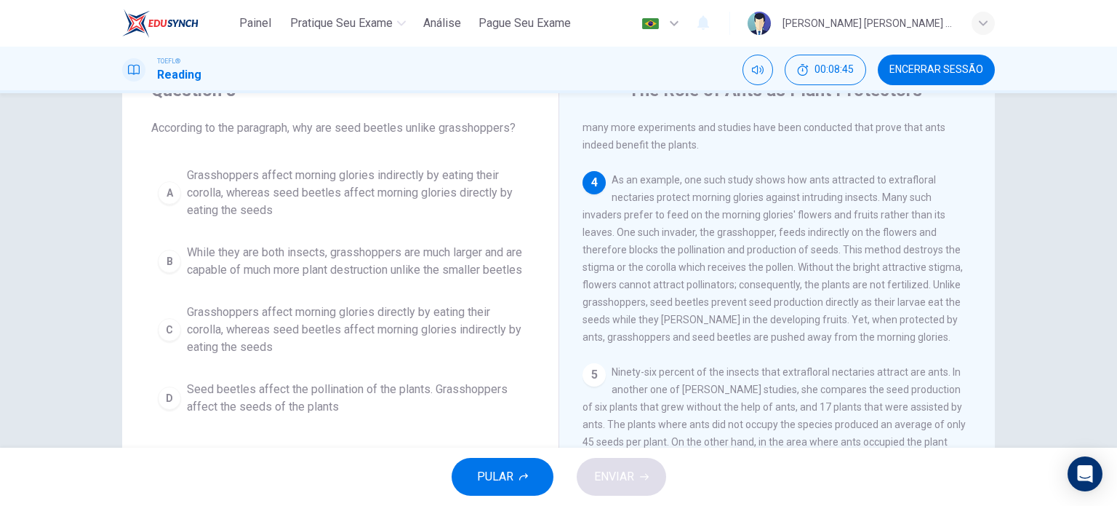
click at [468, 175] on span "Grasshoppers affect morning glories indirectly by eating their corolla, whereas…" at bounding box center [355, 193] width 336 height 52
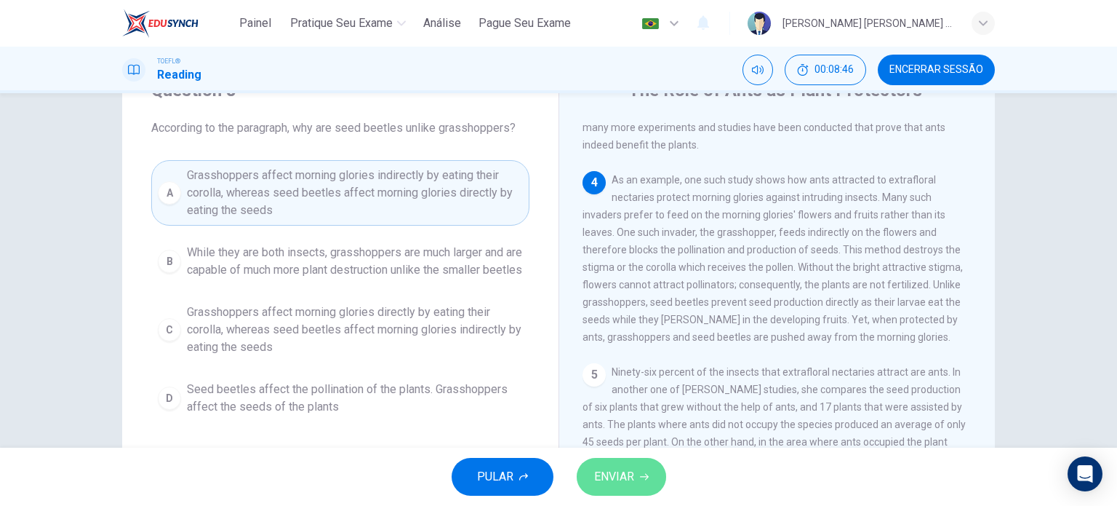
click at [623, 475] on span "ENVIAR" at bounding box center [614, 476] width 40 height 20
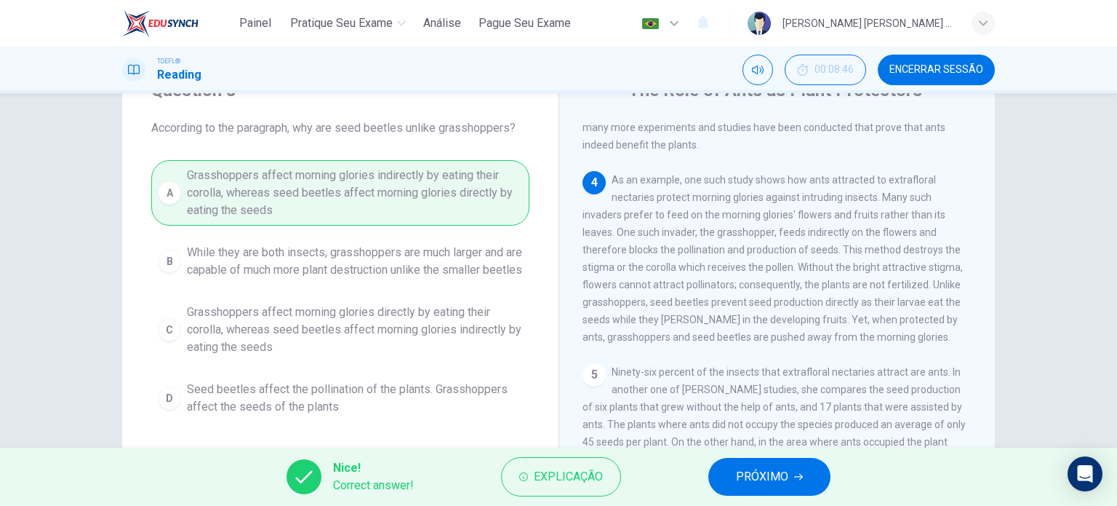
click at [743, 478] on span "PRÓXIMO" at bounding box center [762, 476] width 52 height 20
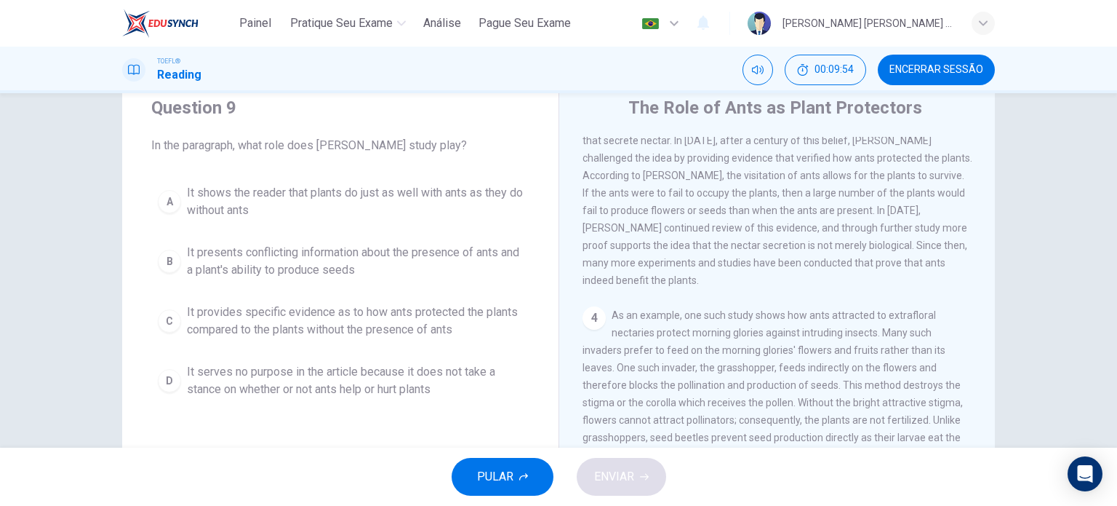
scroll to position [47, 0]
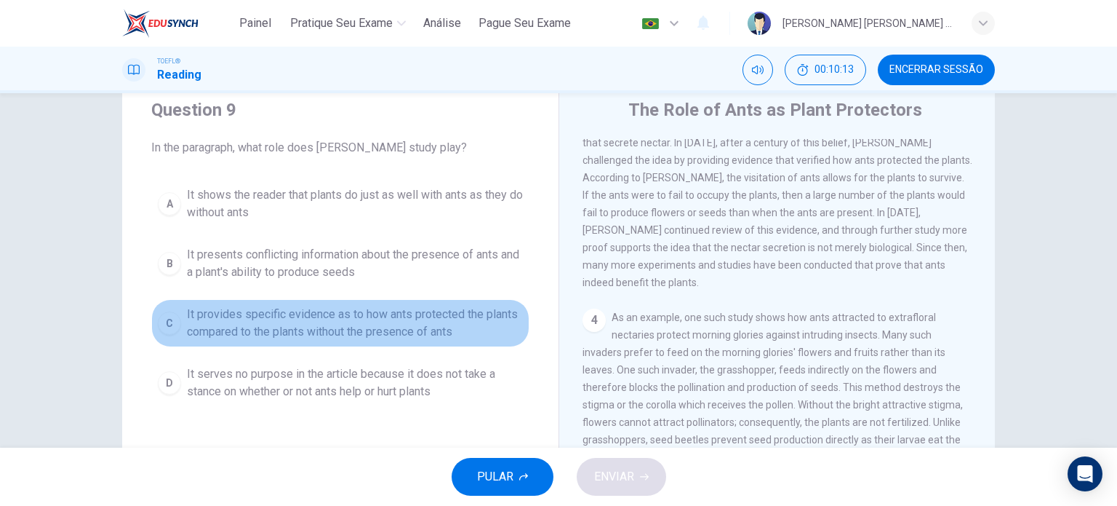
click at [164, 324] on div "C" at bounding box center [169, 322] width 23 height 23
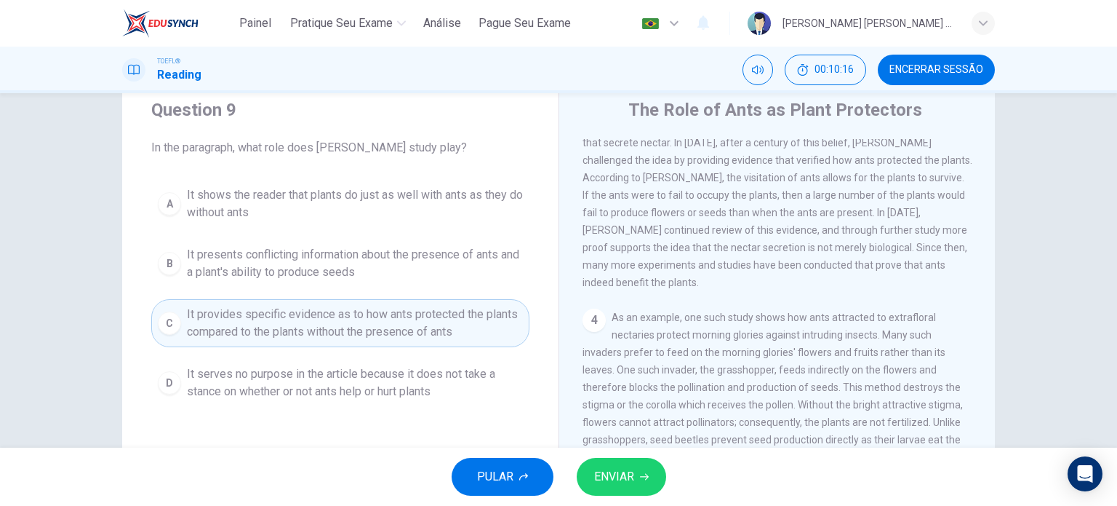
click at [623, 474] on span "ENVIAR" at bounding box center [614, 476] width 40 height 20
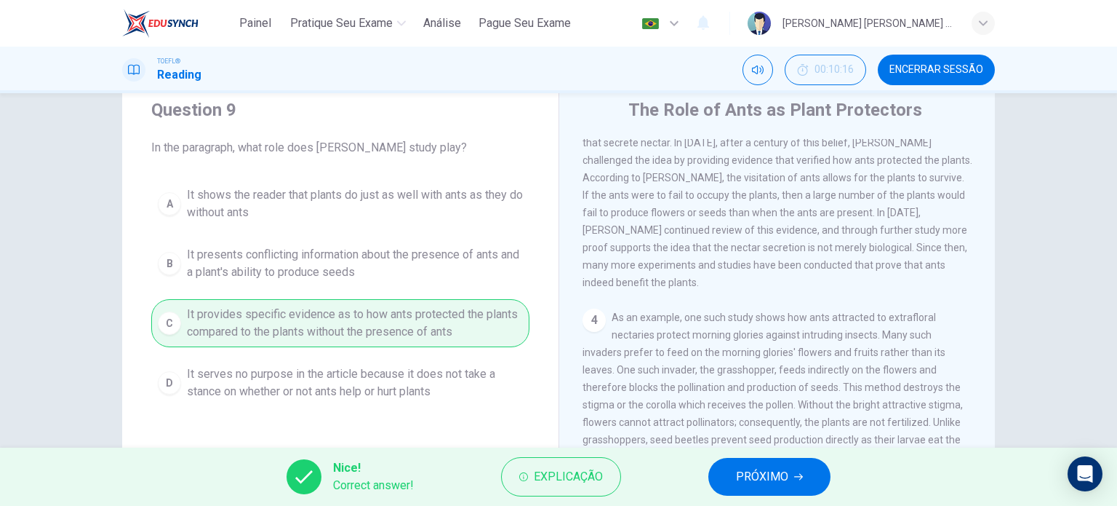
click at [745, 476] on span "PRÓXIMO" at bounding box center [762, 476] width 52 height 20
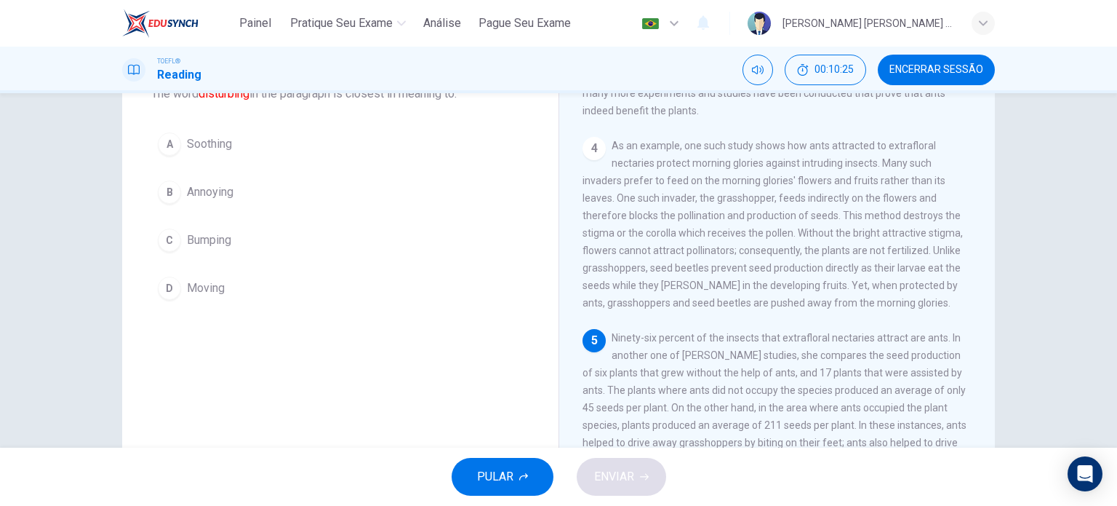
scroll to position [100, 0]
click at [158, 186] on div "B" at bounding box center [169, 193] width 23 height 23
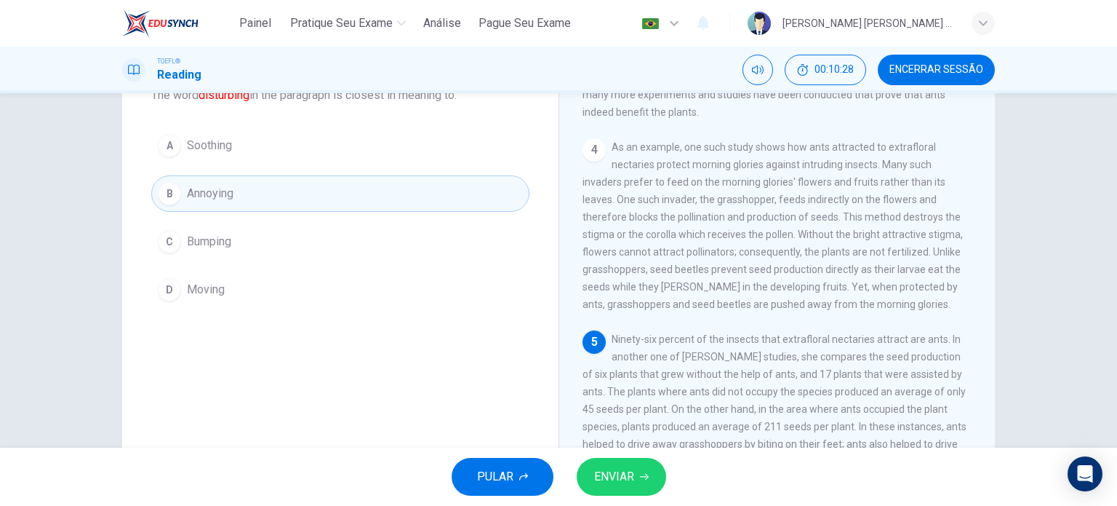
click at [627, 479] on span "ENVIAR" at bounding box center [614, 476] width 40 height 20
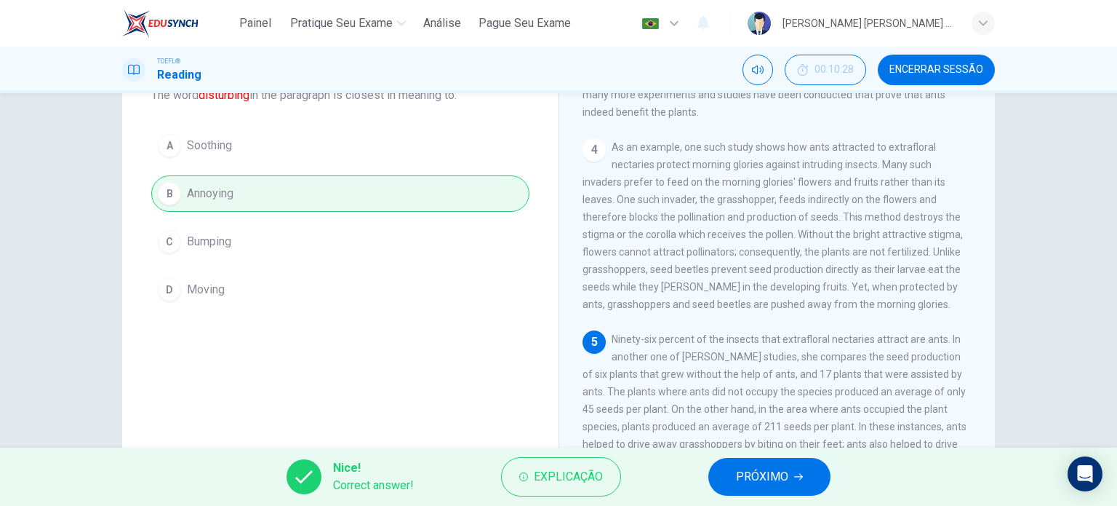
click at [738, 474] on span "PRÓXIMO" at bounding box center [762, 476] width 52 height 20
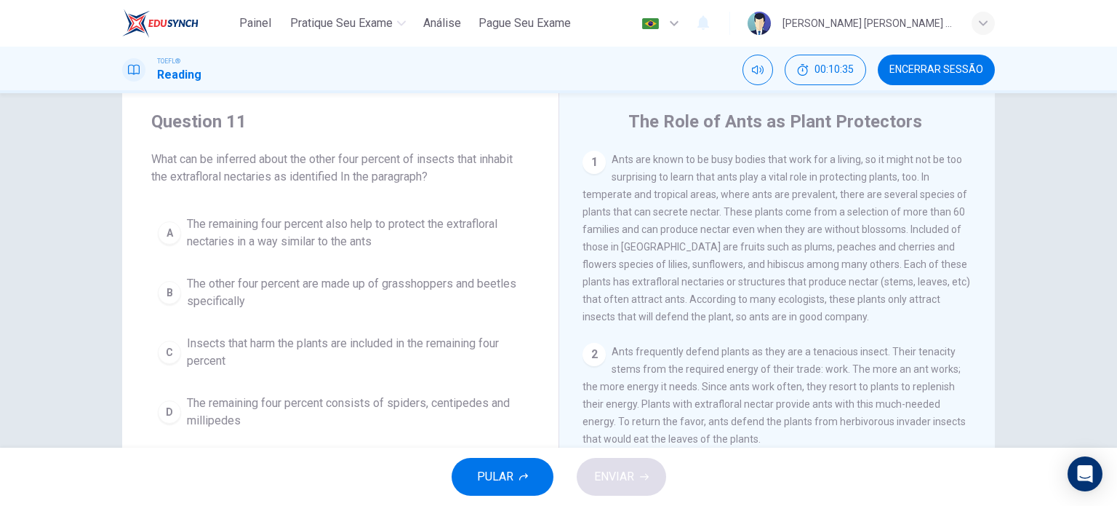
scroll to position [35, 0]
drag, startPoint x: 987, startPoint y: 258, endPoint x: 963, endPoint y: 290, distance: 40.0
click at [1008, 419] on div "Question 11 What can be inferred about the other four percent of insects that i…" at bounding box center [558, 340] width 919 height 506
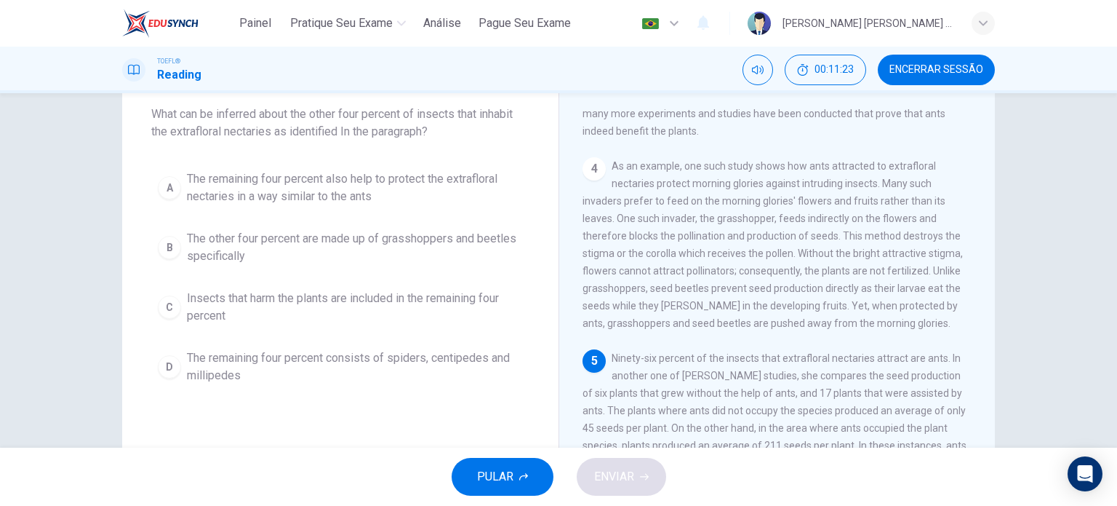
scroll to position [81, 0]
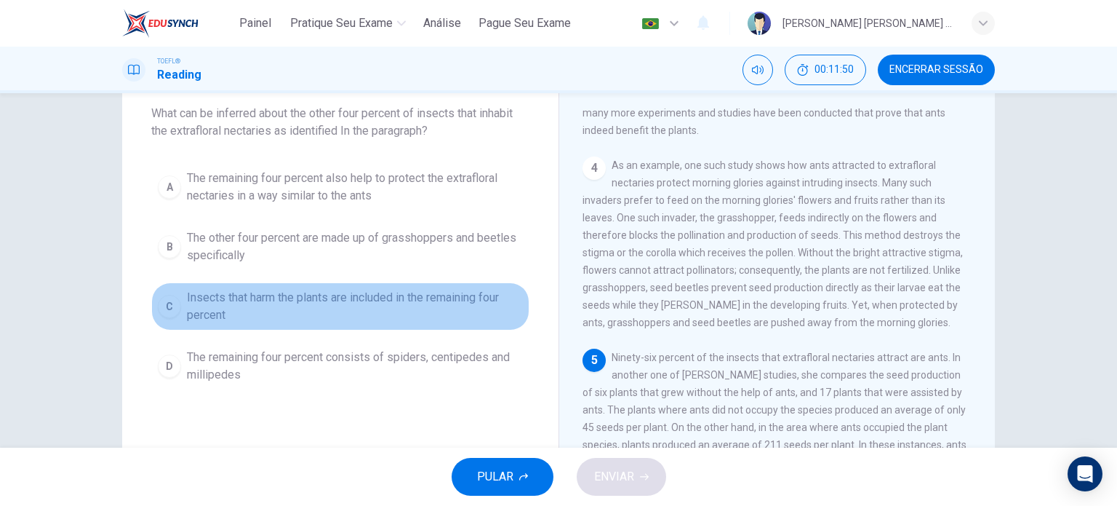
click at [159, 305] on div "C" at bounding box center [169, 306] width 23 height 23
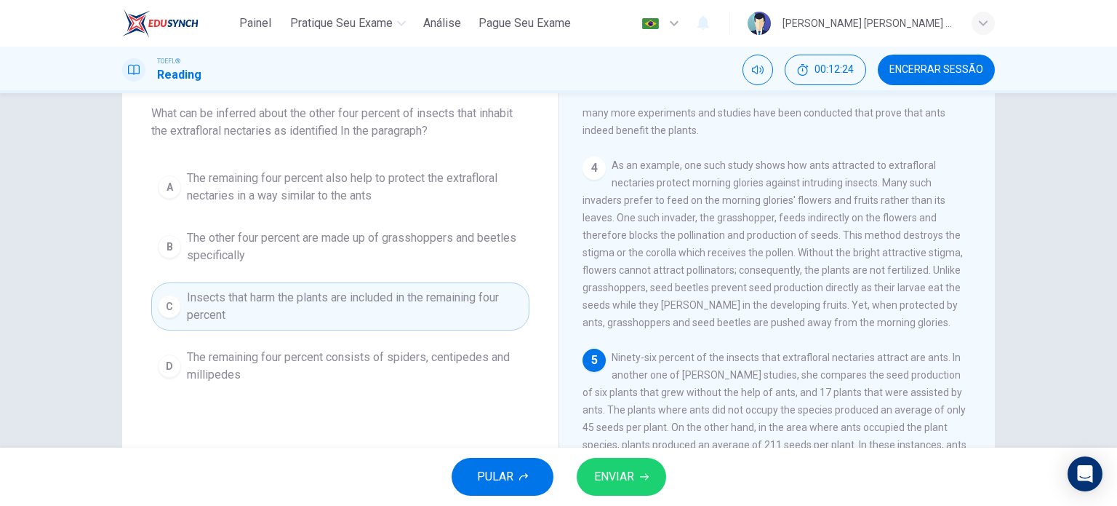
click at [402, 197] on span "The remaining four percent also help to protect the extrafloral nectaries in a …" at bounding box center [355, 186] width 336 height 35
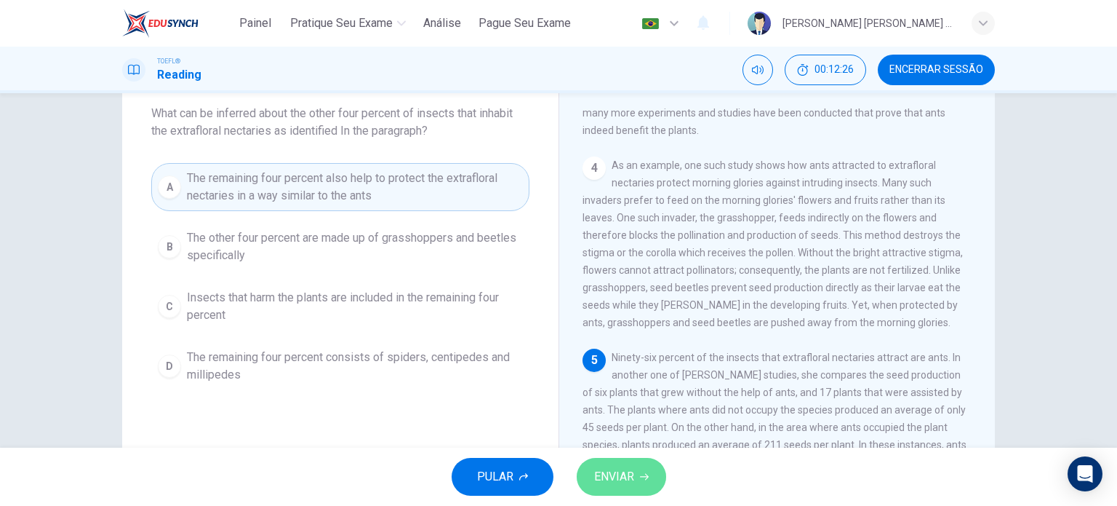
click at [630, 475] on span "ENVIAR" at bounding box center [614, 476] width 40 height 20
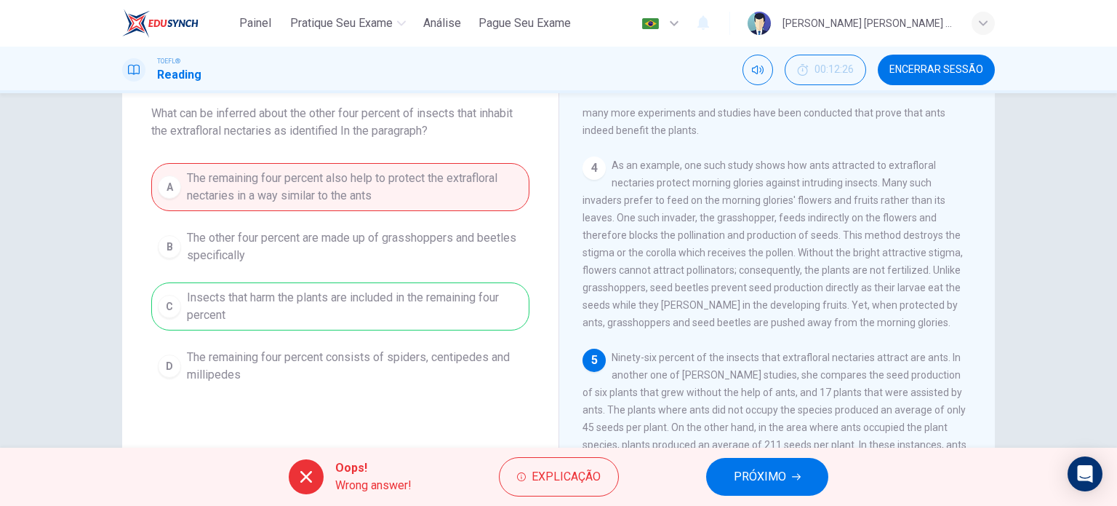
click at [772, 471] on span "PRÓXIMO" at bounding box center [760, 476] width 52 height 20
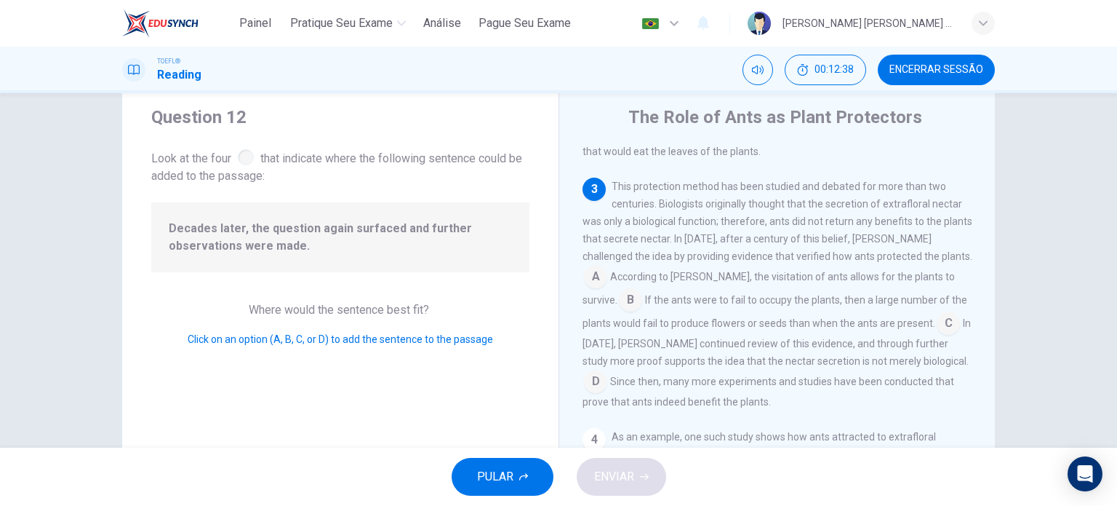
scroll to position [41, 0]
click at [937, 335] on input at bounding box center [948, 322] width 23 height 23
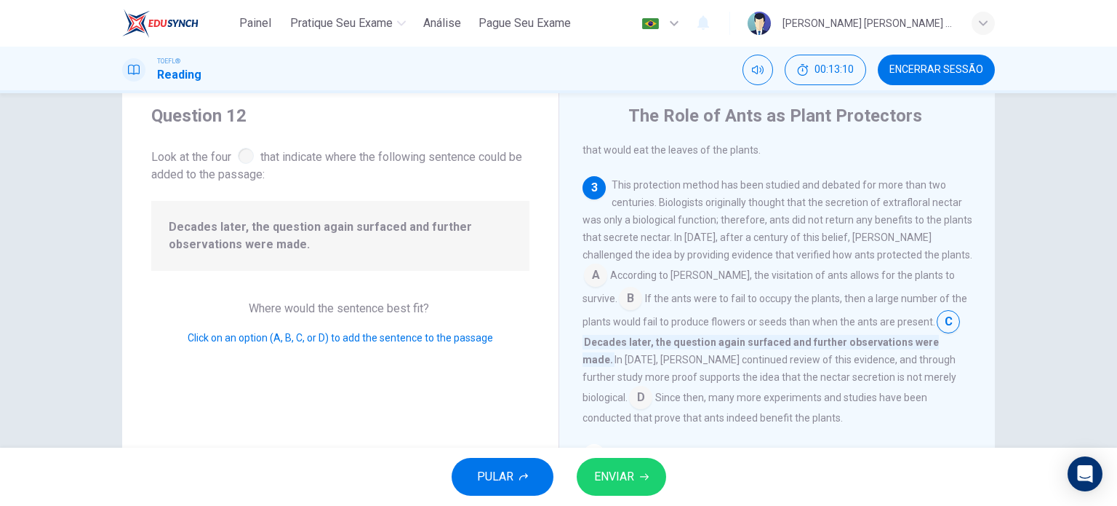
click at [630, 474] on span "ENVIAR" at bounding box center [614, 476] width 40 height 20
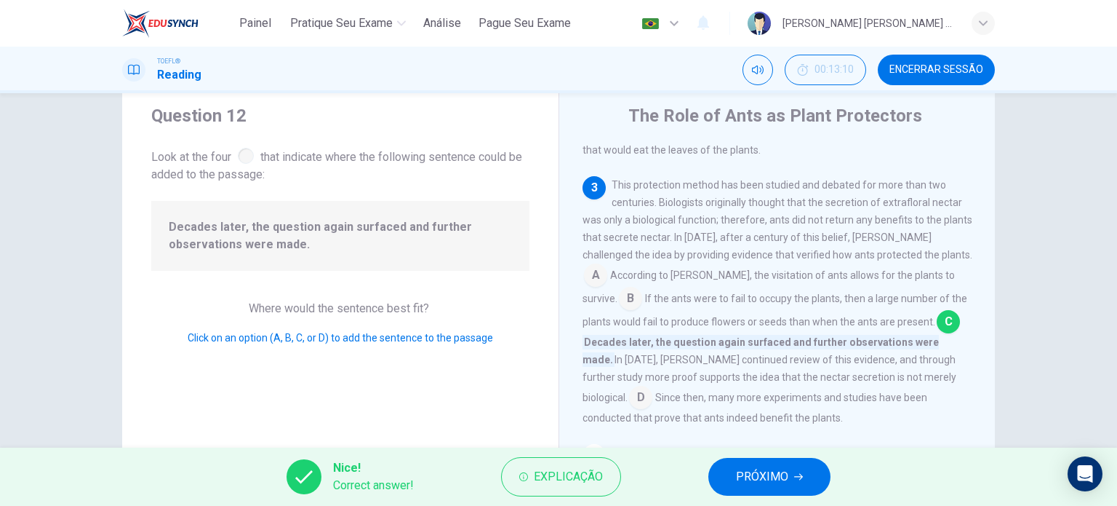
click at [734, 477] on button "PRÓXIMO" at bounding box center [769, 477] width 122 height 38
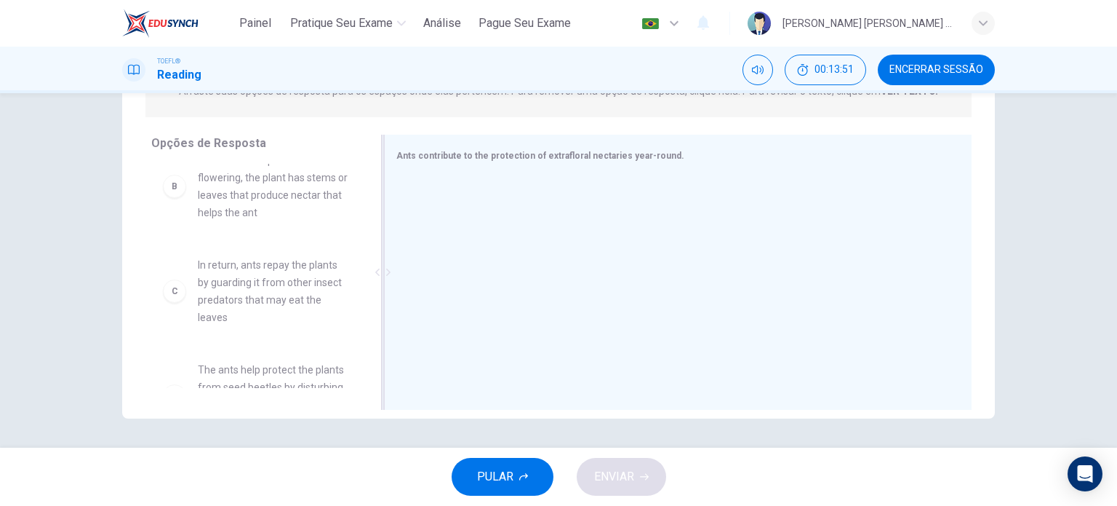
scroll to position [92, 0]
click at [265, 287] on span "In return, ants repay the plants by guarding it from other insect predators tha…" at bounding box center [273, 293] width 151 height 70
click at [172, 298] on div "C" at bounding box center [174, 292] width 23 height 23
click at [169, 297] on div "C" at bounding box center [174, 292] width 23 height 23
click at [254, 284] on span "In return, ants repay the plants by guarding it from other insect predators tha…" at bounding box center [273, 293] width 151 height 70
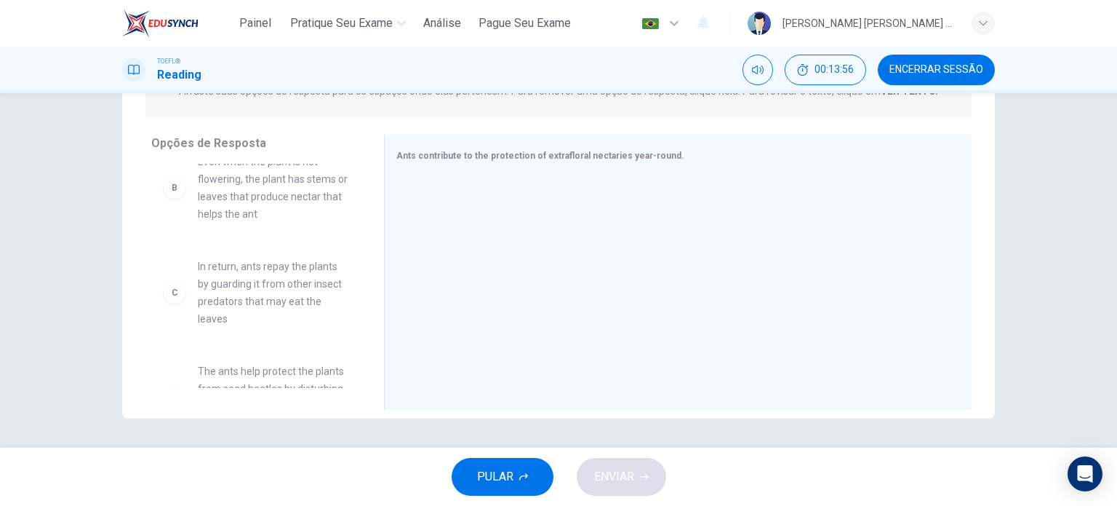
click at [254, 284] on span "In return, ants repay the plants by guarding it from other insect predators tha…" at bounding box center [273, 293] width 151 height 70
click at [447, 155] on span "Ants contribute to the protection of extrafloral nectaries year-round." at bounding box center [540, 156] width 288 height 10
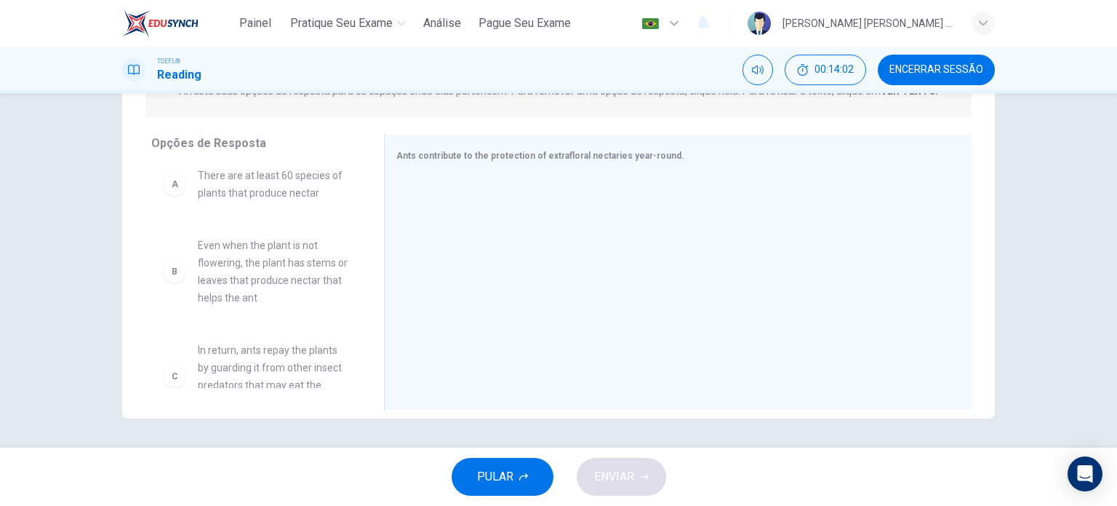
scroll to position [0, 0]
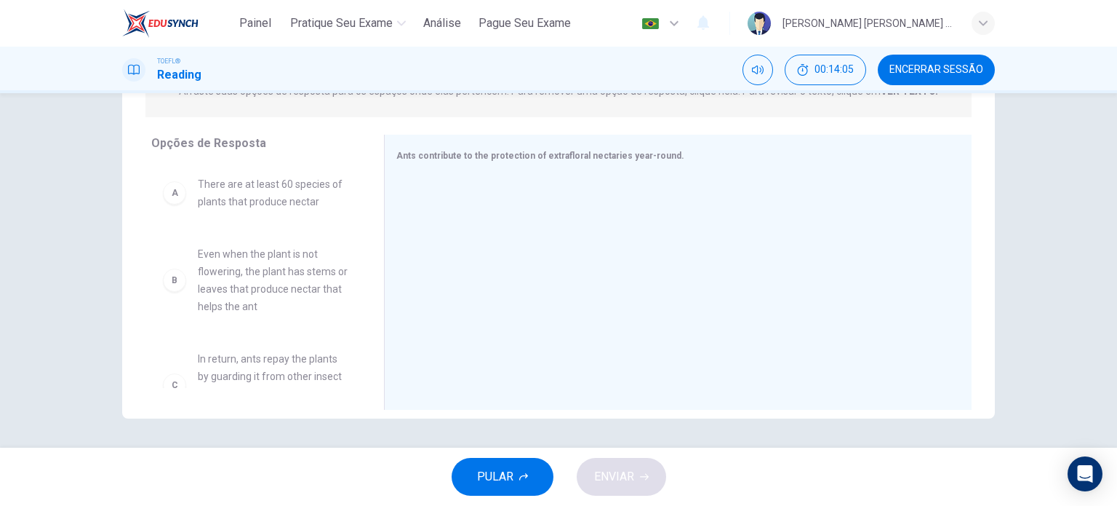
click at [172, 282] on div "B" at bounding box center [174, 279] width 23 height 23
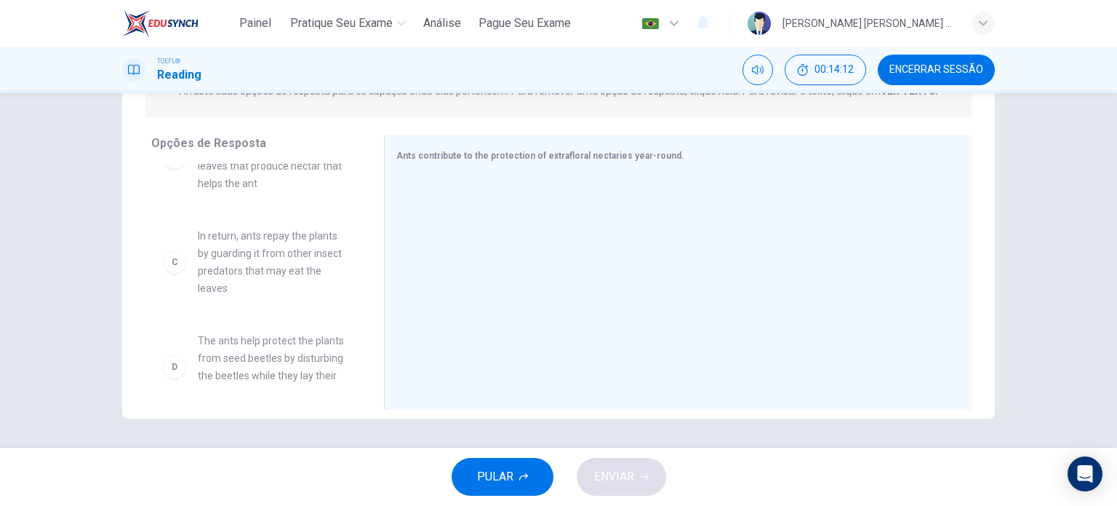
scroll to position [82, 0]
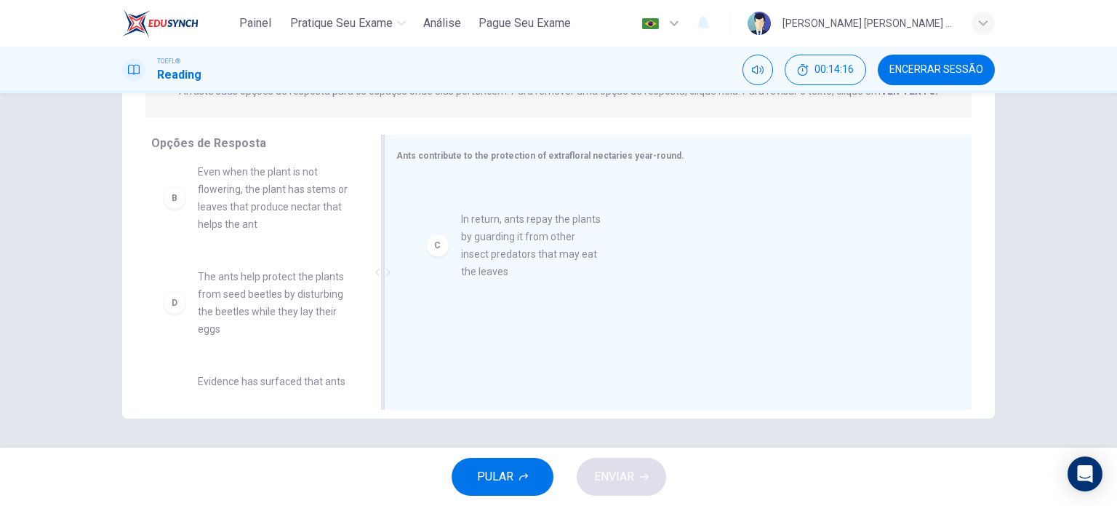
drag, startPoint x: 176, startPoint y: 300, endPoint x: 451, endPoint y: 242, distance: 281.1
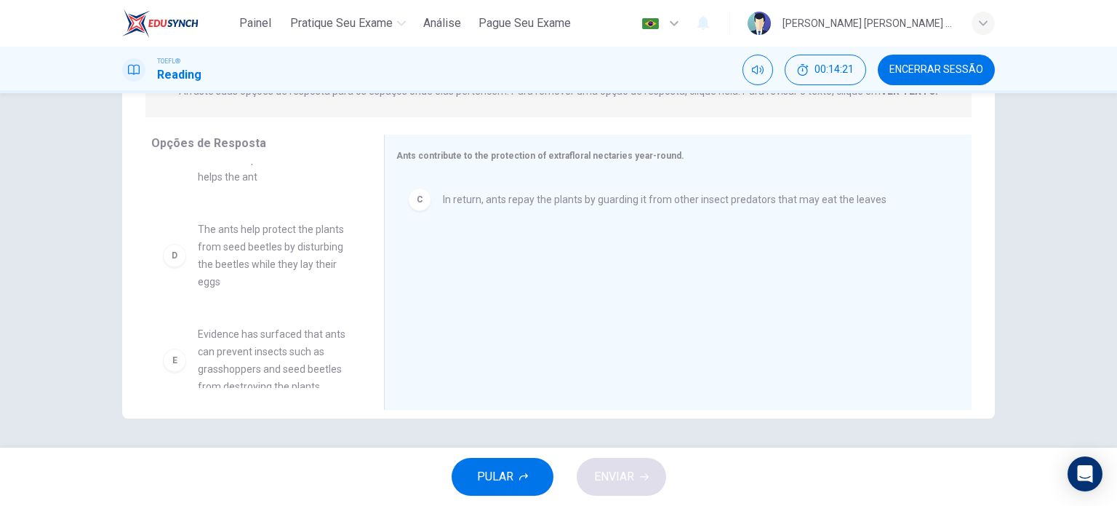
scroll to position [131, 0]
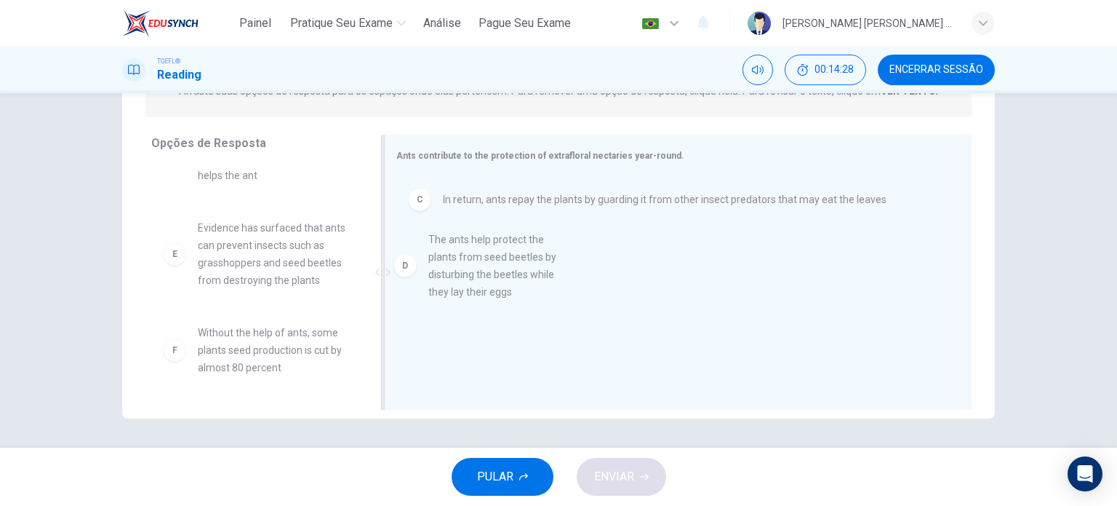
drag, startPoint x: 278, startPoint y: 252, endPoint x: 527, endPoint y: 263, distance: 249.8
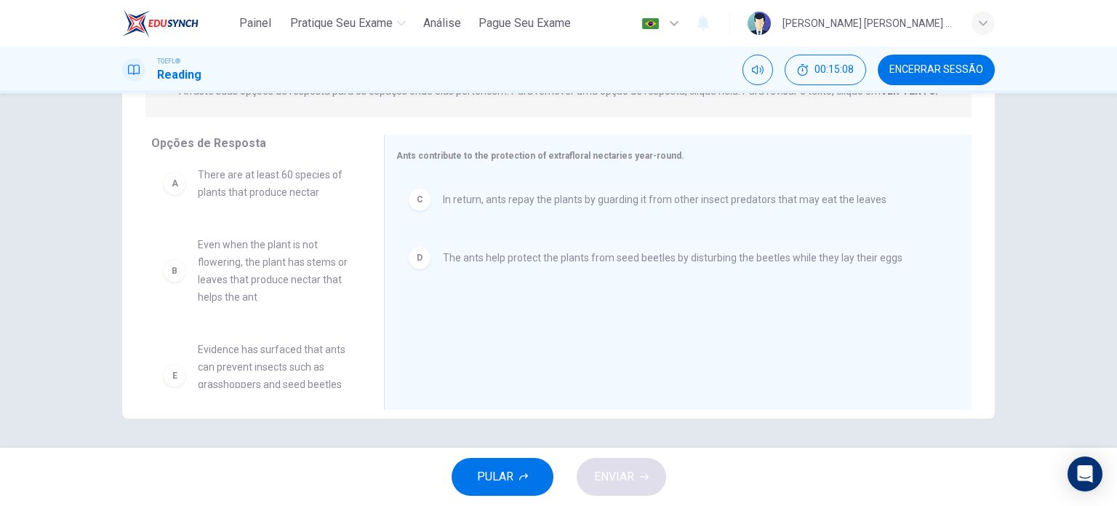
scroll to position [0, 0]
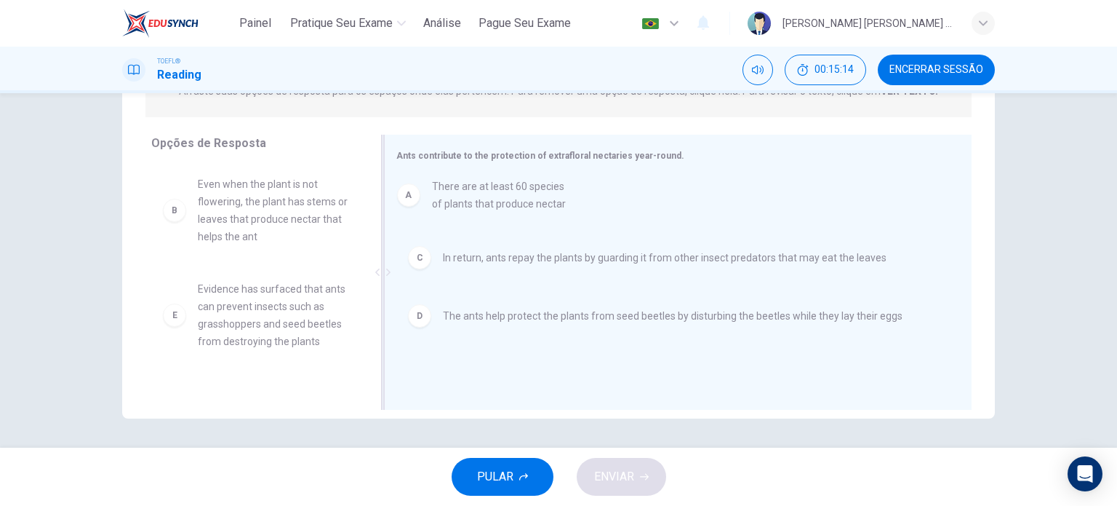
drag, startPoint x: 307, startPoint y: 199, endPoint x: 555, endPoint y: 201, distance: 248.1
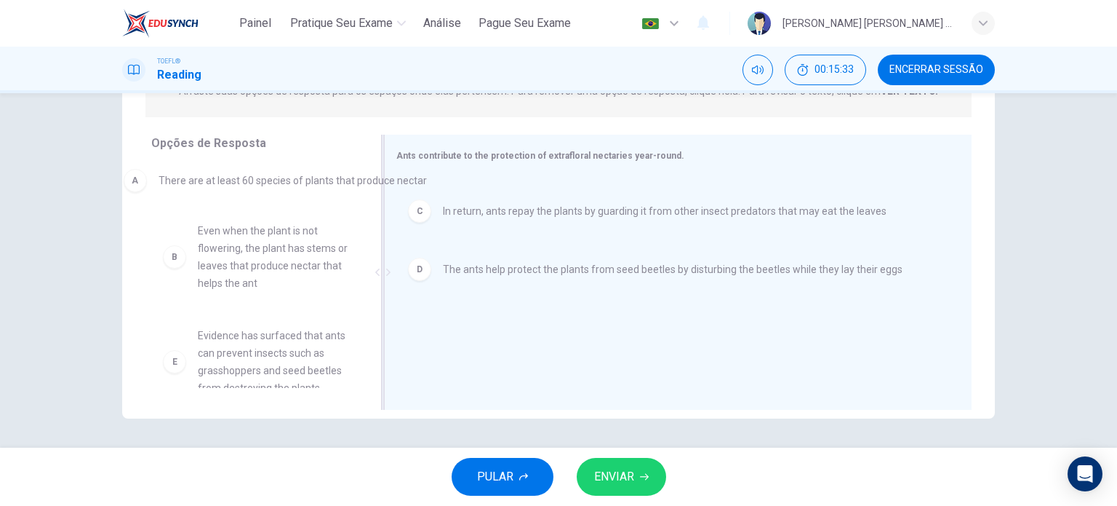
drag, startPoint x: 538, startPoint y: 195, endPoint x: 255, endPoint y: 177, distance: 284.3
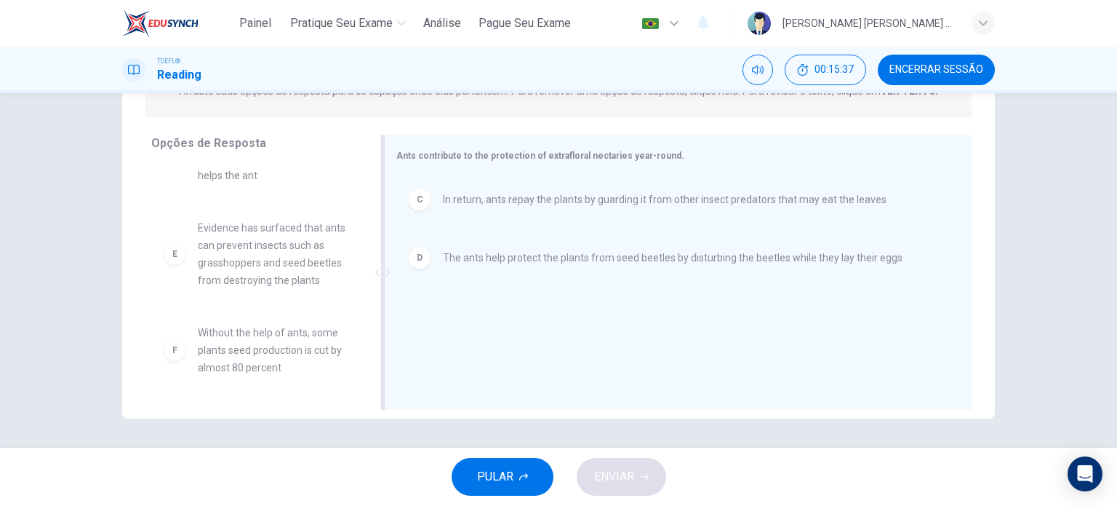
scroll to position [148, 0]
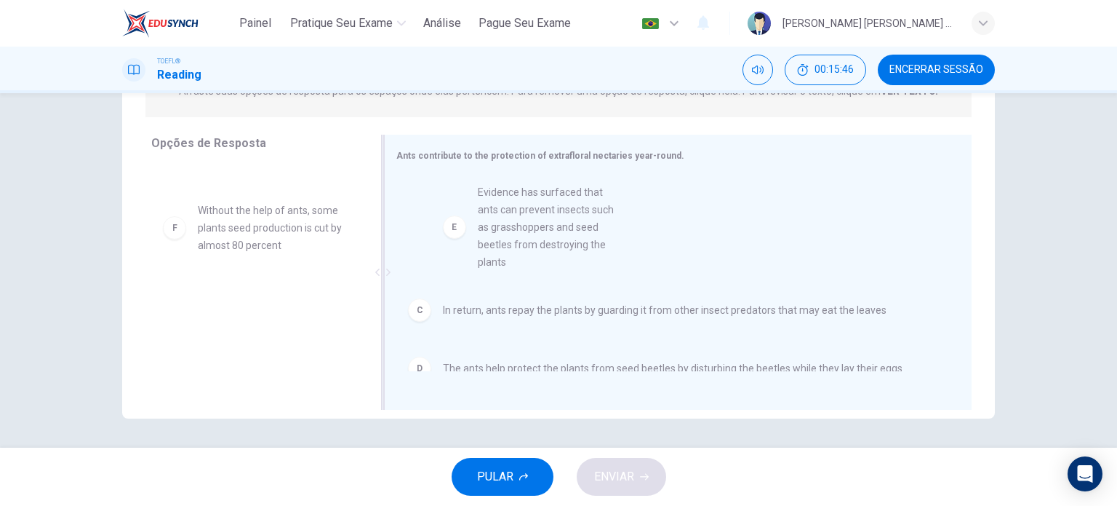
drag, startPoint x: 265, startPoint y: 250, endPoint x: 551, endPoint y: 237, distance: 286.1
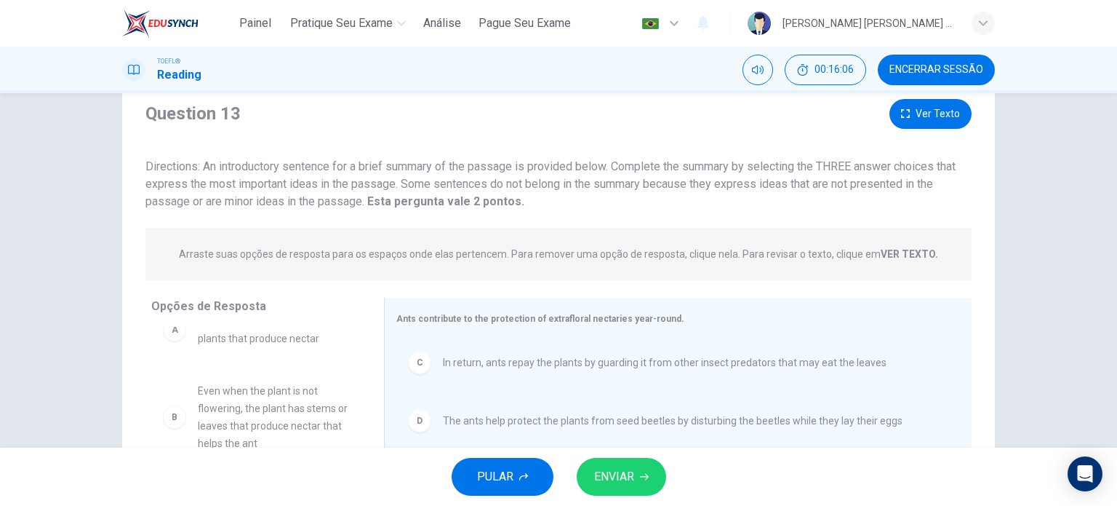
scroll to position [46, 0]
click at [610, 479] on span "ENVIAR" at bounding box center [614, 476] width 40 height 20
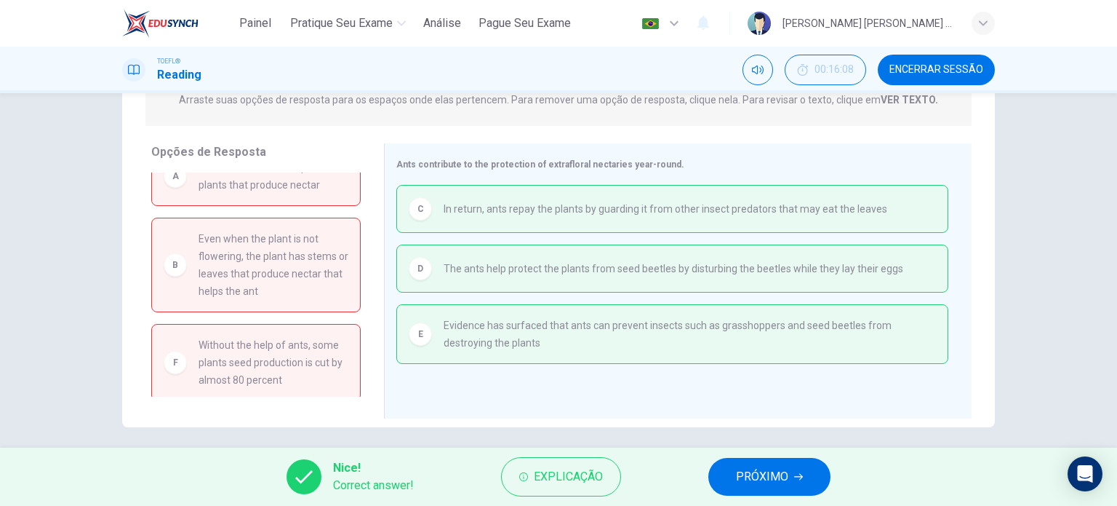
scroll to position [209, 0]
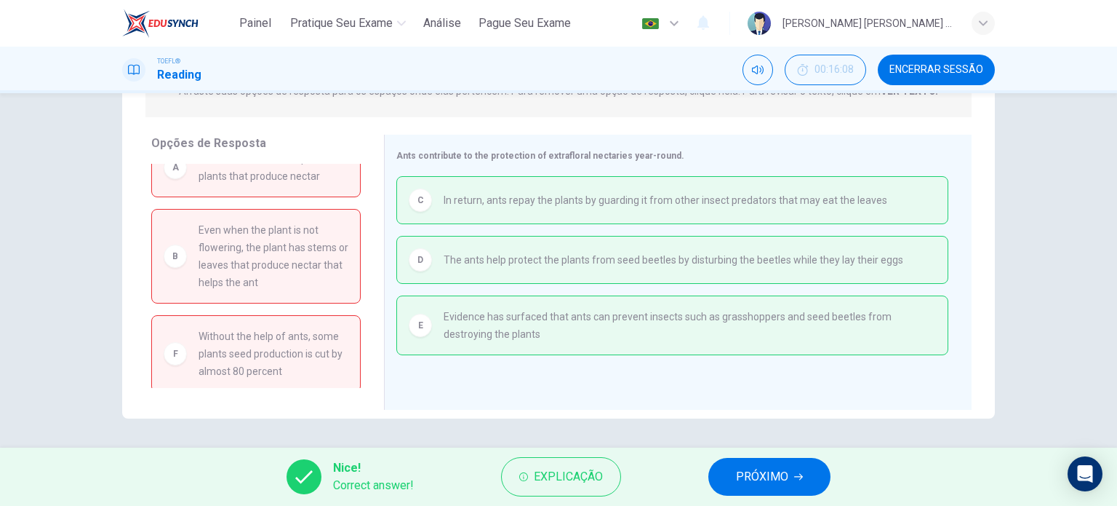
click at [789, 474] on button "PRÓXIMO" at bounding box center [769, 477] width 122 height 38
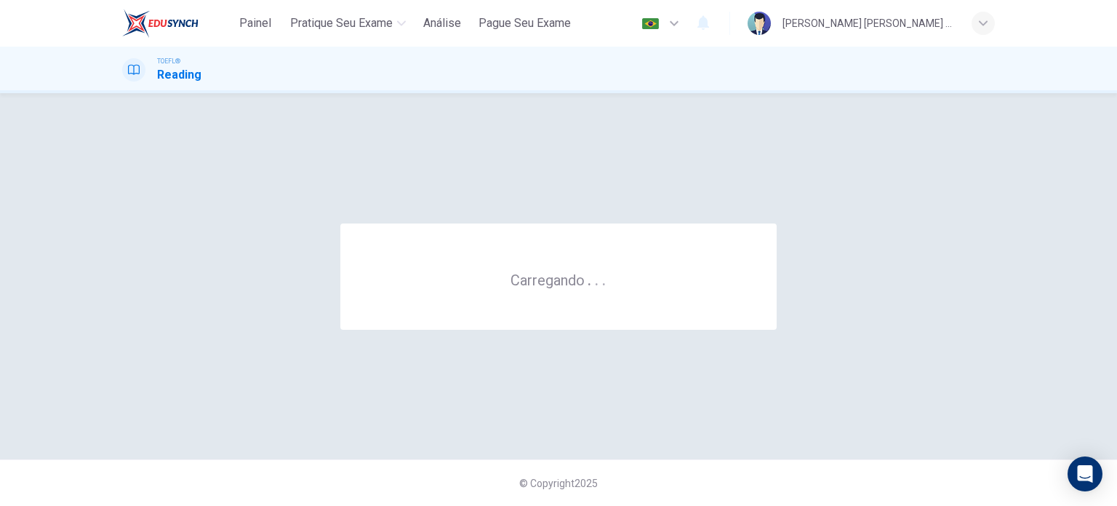
scroll to position [0, 0]
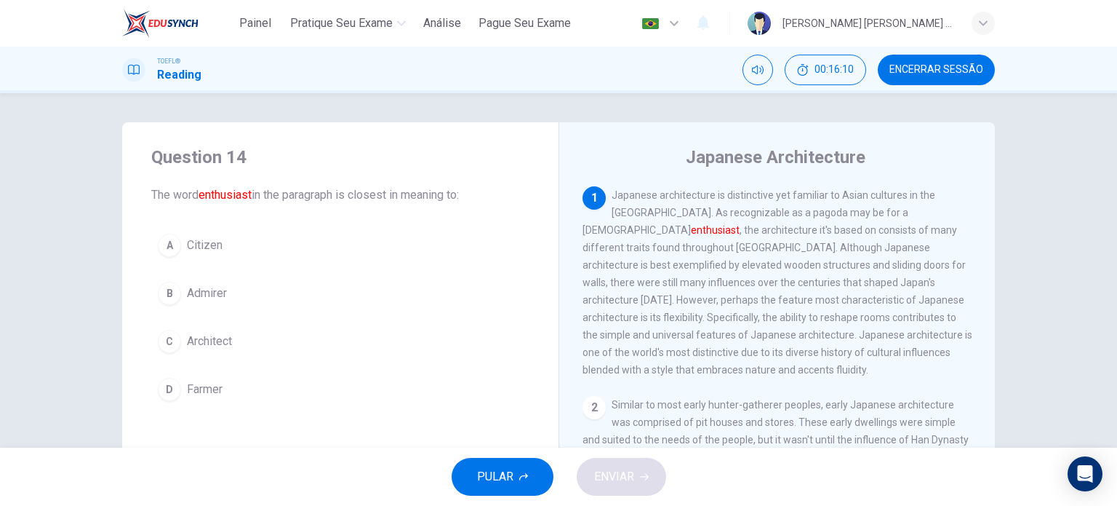
click at [940, 66] on span "Encerrar Sessão" at bounding box center [937, 70] width 94 height 12
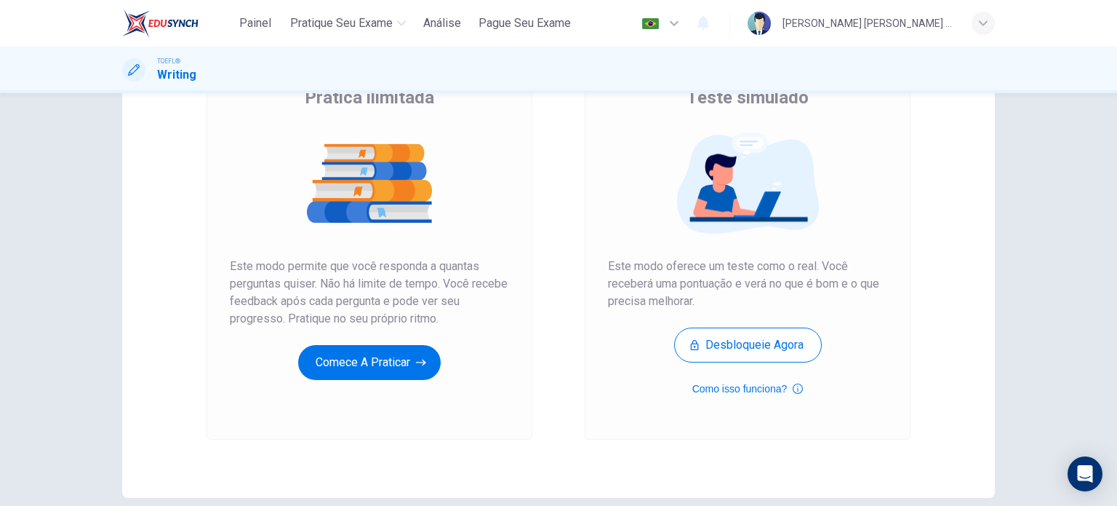
scroll to position [136, 0]
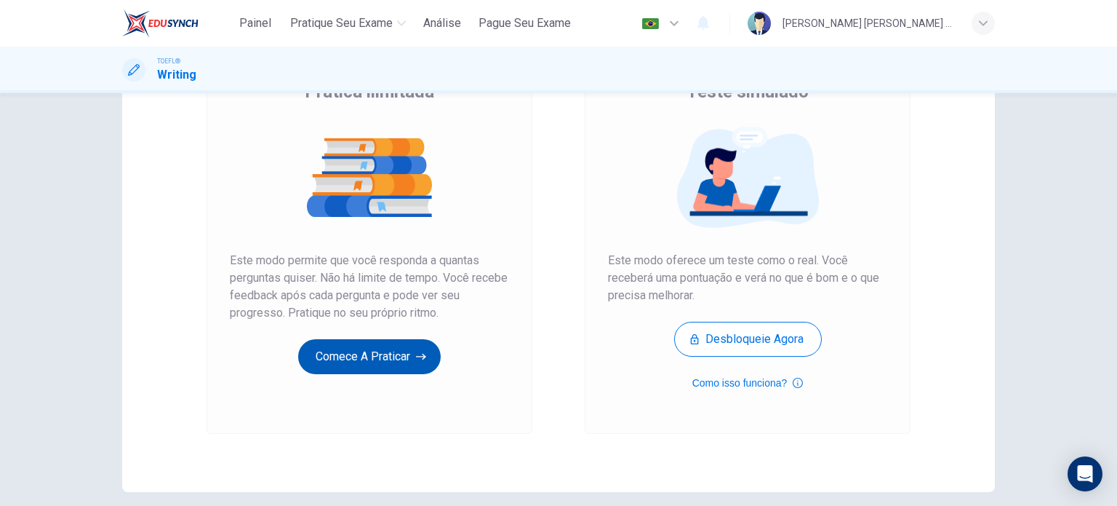
click at [364, 354] on button "Comece a praticar" at bounding box center [369, 356] width 143 height 35
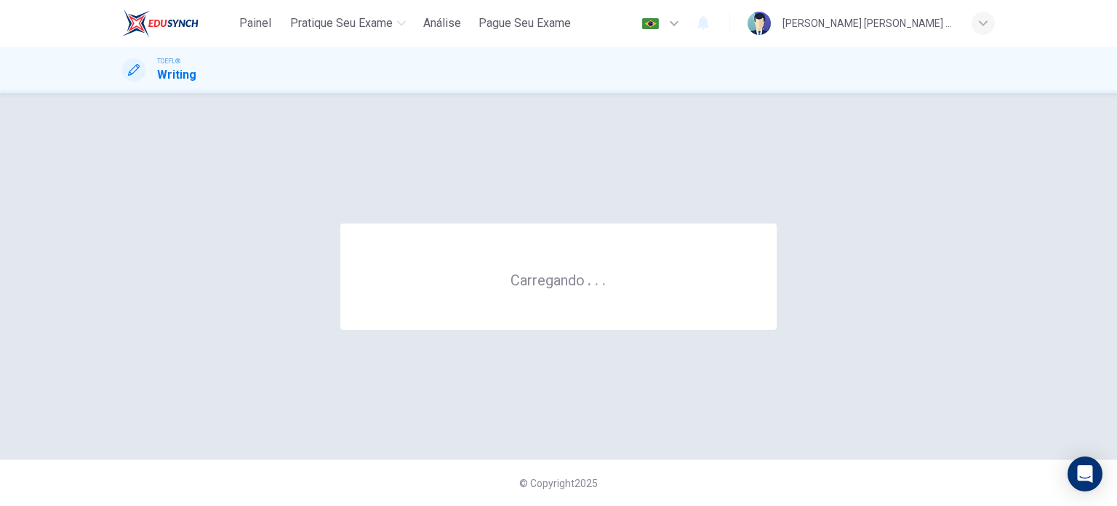
scroll to position [0, 0]
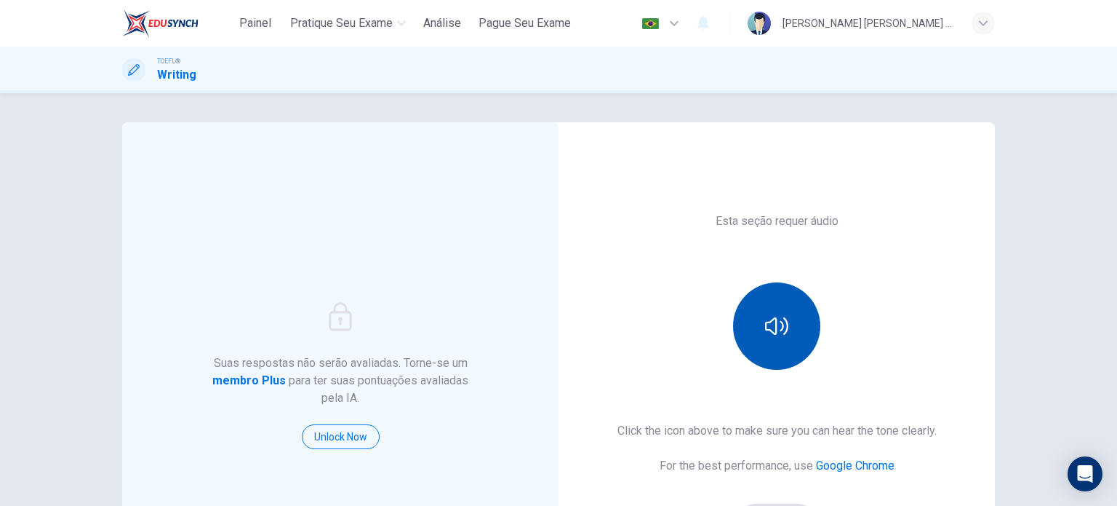
click at [783, 328] on icon "button" at bounding box center [776, 325] width 23 height 17
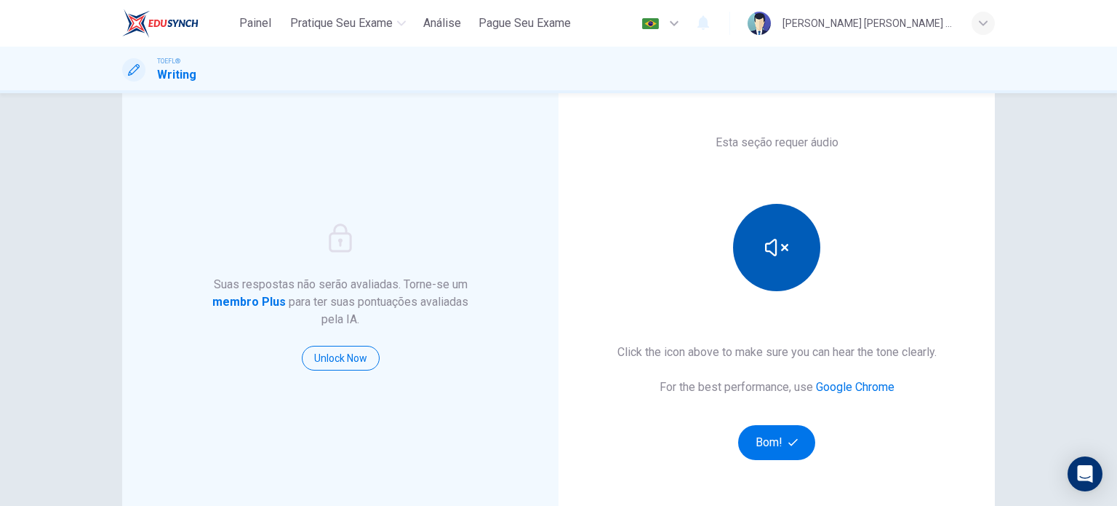
scroll to position [83, 0]
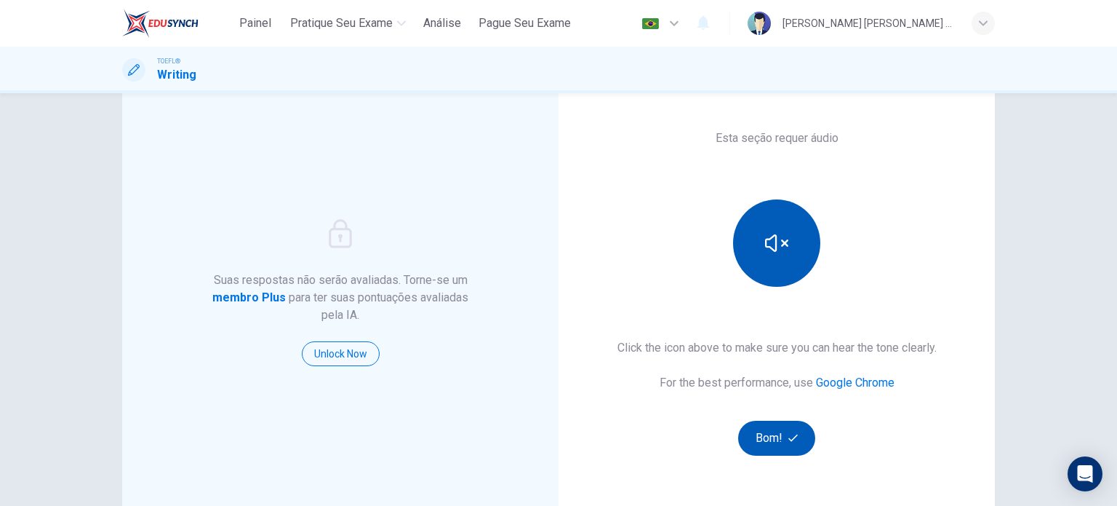
click at [765, 447] on button "Bom!" at bounding box center [777, 437] width 78 height 35
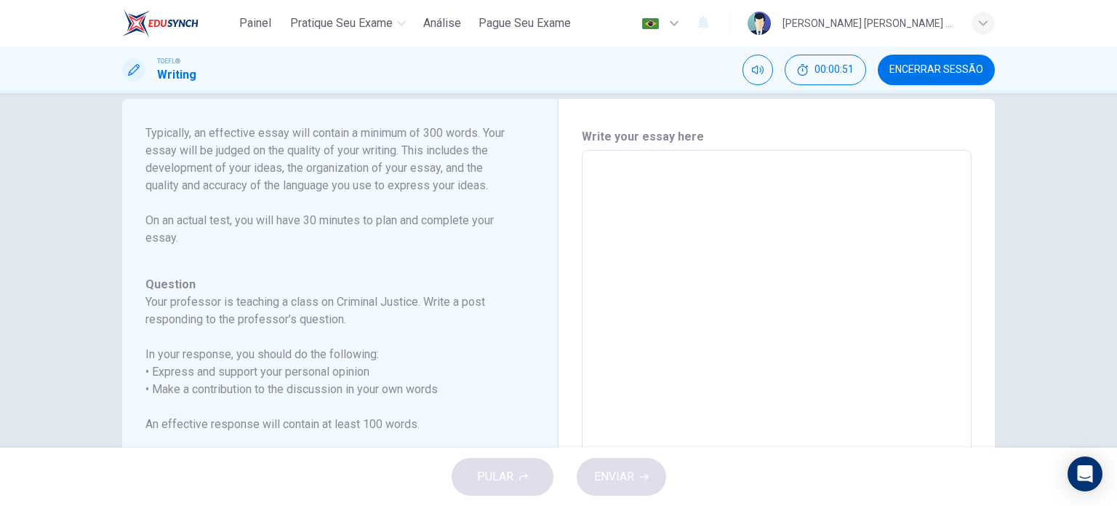
scroll to position [20, 0]
click at [603, 173] on textarea at bounding box center [777, 396] width 370 height 462
type textarea "I"
type textarea "x"
drag, startPoint x: 603, startPoint y: 173, endPoint x: 579, endPoint y: 169, distance: 24.3
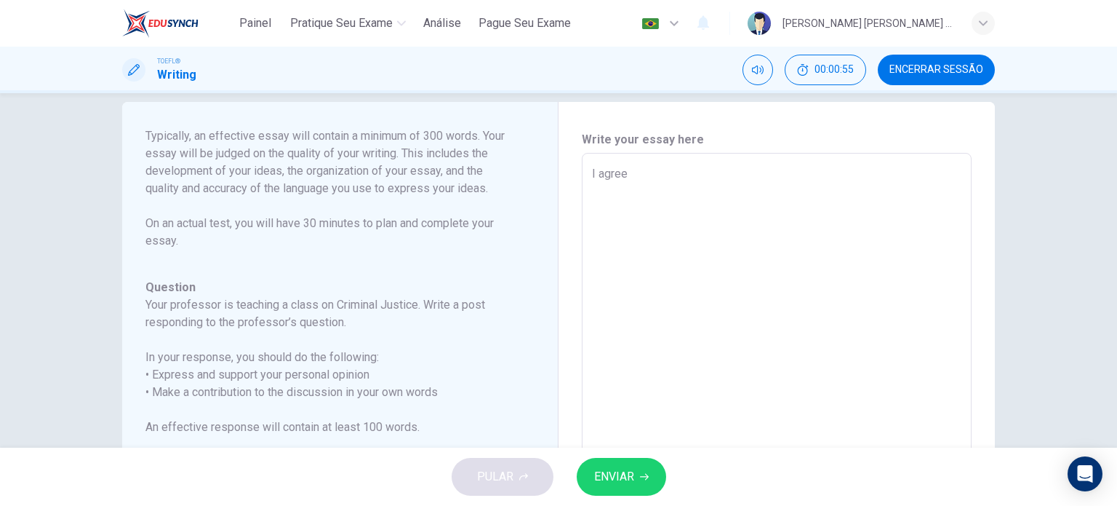
click at [603, 173] on textarea "I" at bounding box center [777, 396] width 370 height 462
click at [601, 168] on textarea "I" at bounding box center [777, 396] width 370 height 462
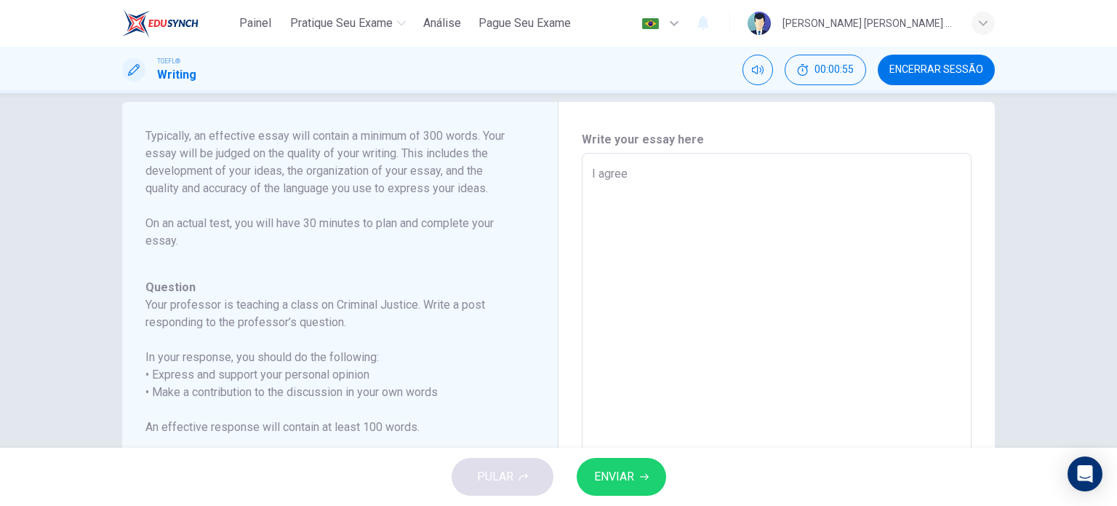
type textarea "I agree"
type textarea "x"
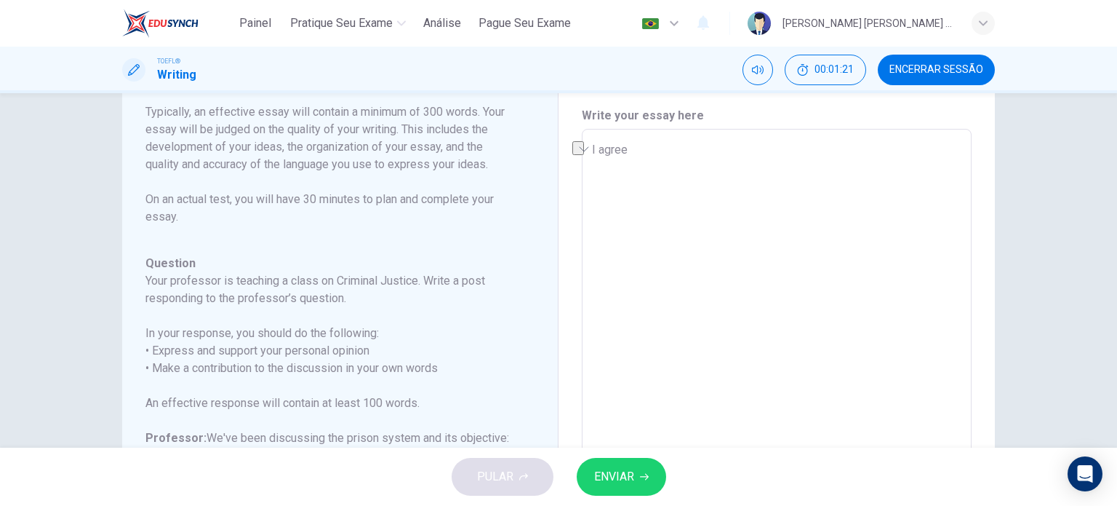
scroll to position [44, 0]
click at [623, 148] on textarea "I agree" at bounding box center [777, 373] width 370 height 462
type textarea "I agree"
type textarea "x"
type textarea "I agree w"
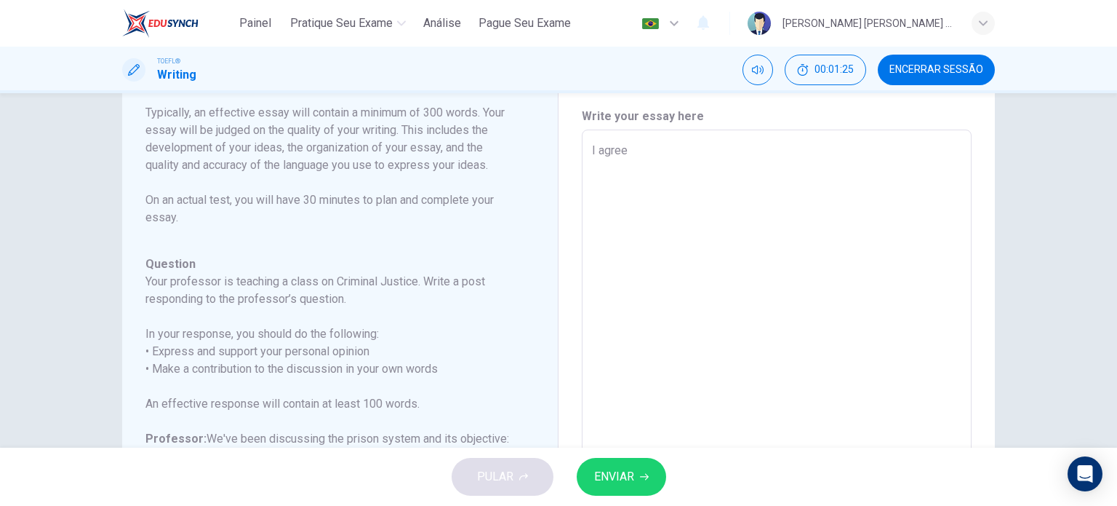
type textarea "x"
type textarea "I agree wi"
type textarea "x"
type textarea "I agree wit"
type textarea "x"
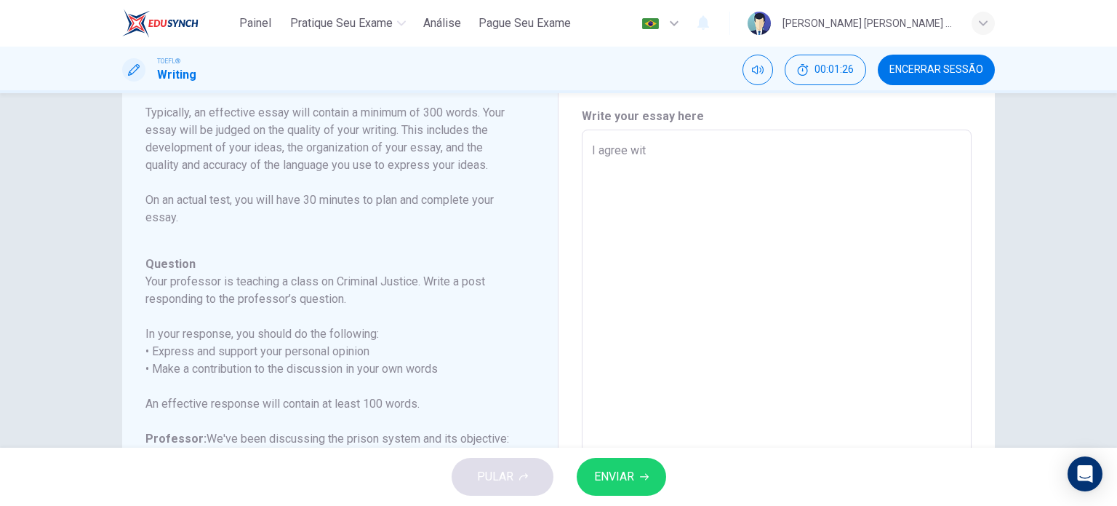
type textarea "I agree with"
type textarea "x"
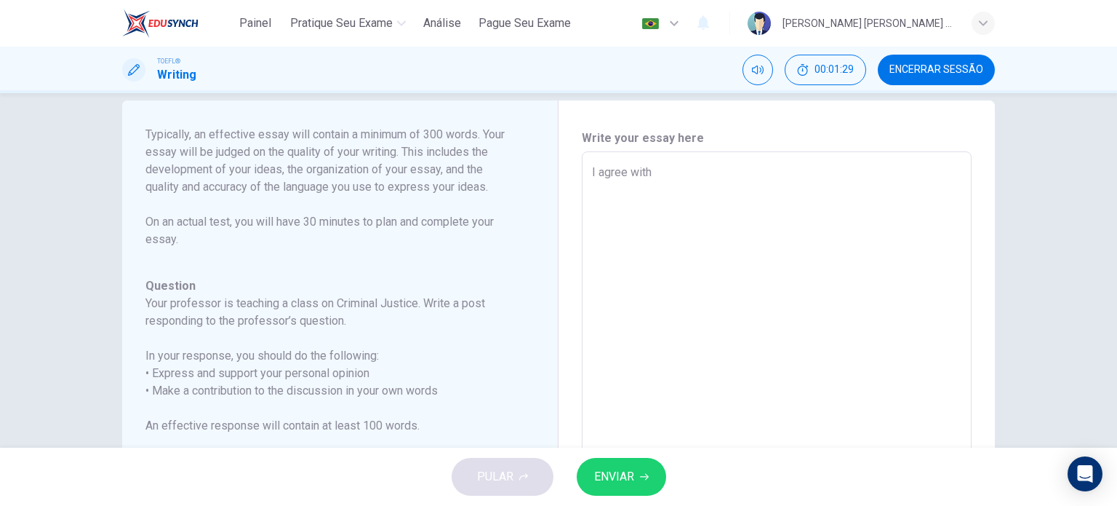
scroll to position [0, 0]
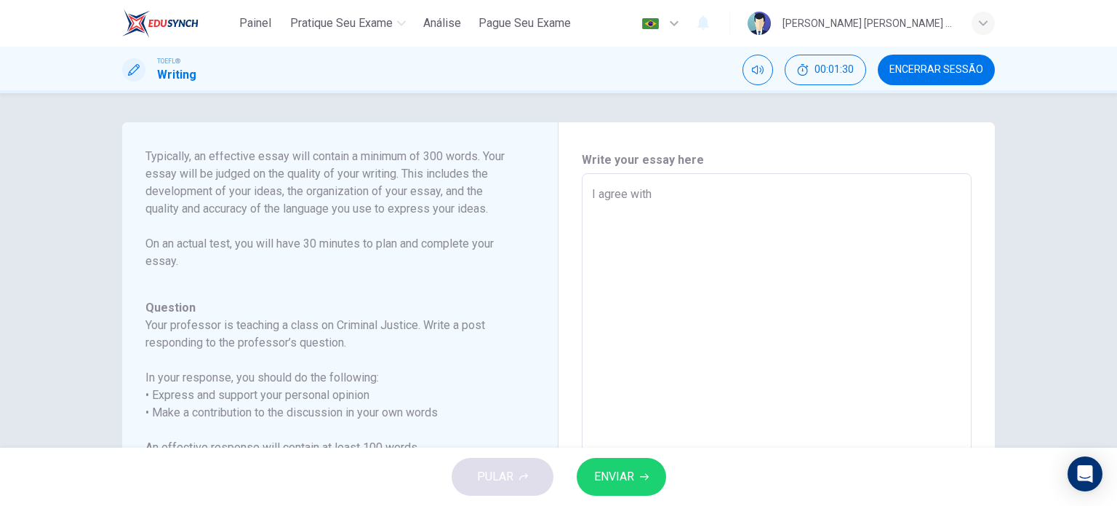
type textarea "I agree with"
type textarea "x"
type textarea "I agree with N"
type textarea "x"
type textarea "I agree with No"
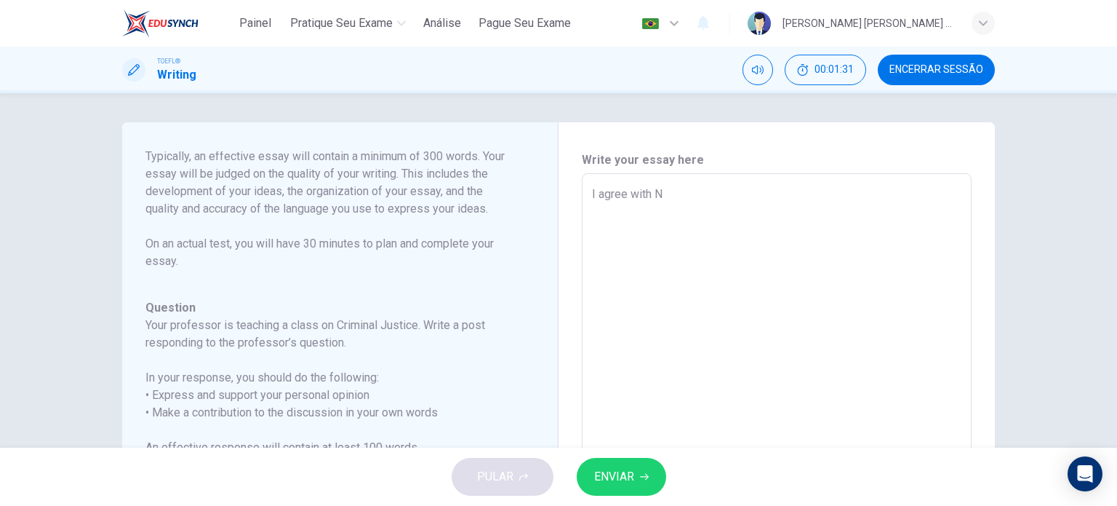
type textarea "x"
type textarea "I agree with Noa"
type textarea "x"
type textarea "I agree with Noah"
type textarea "x"
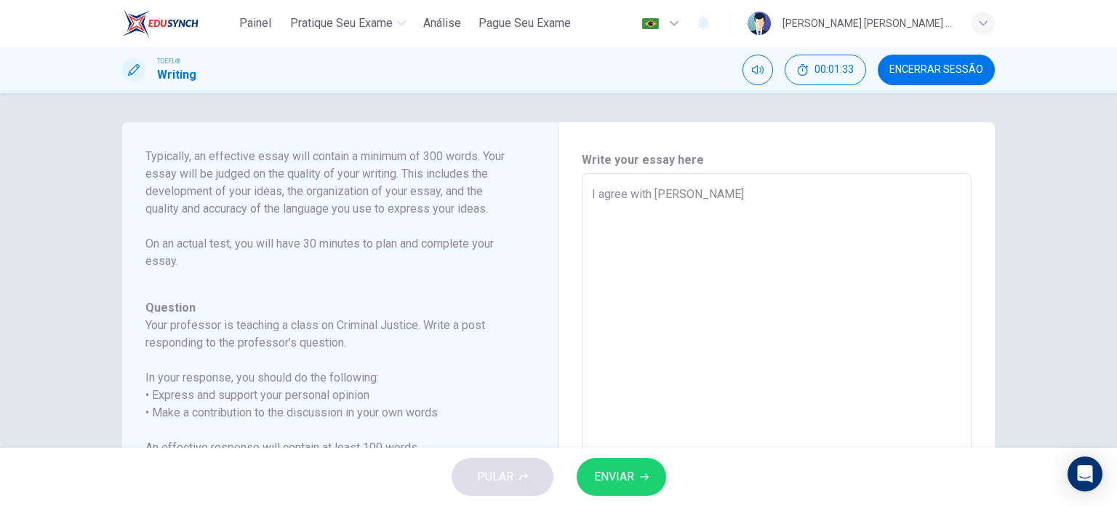
click at [681, 193] on textarea "I agree with Noah" at bounding box center [777, 416] width 370 height 462
type textarea "I agree with Noah"
click at [935, 260] on textarea "I agree with Noah" at bounding box center [777, 416] width 370 height 462
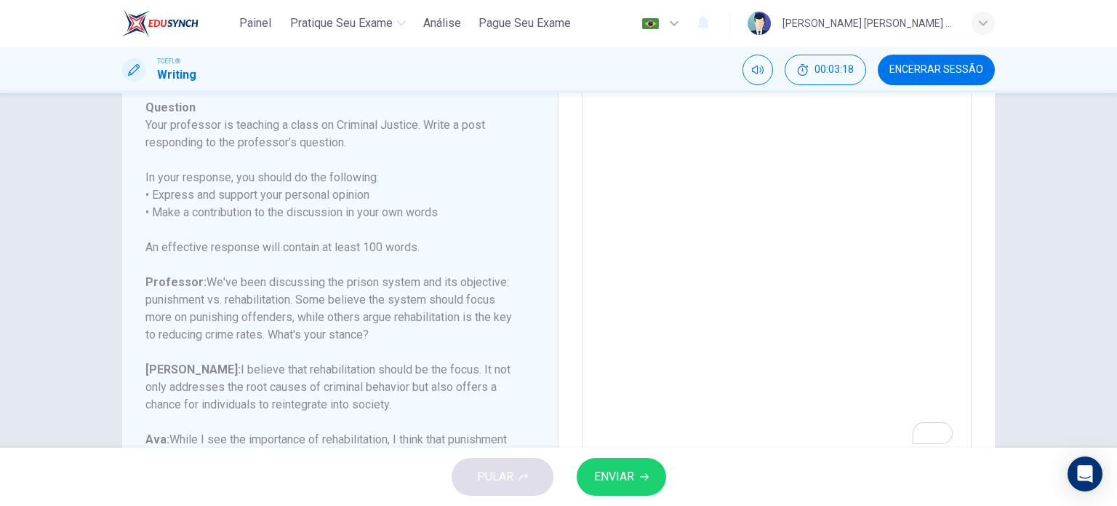
scroll to position [293, 0]
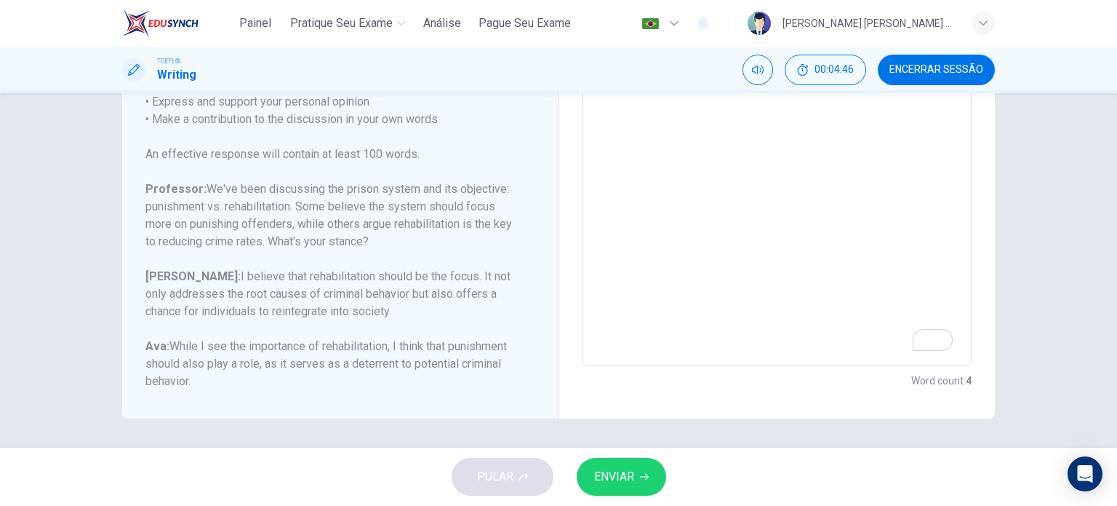
type textarea "x"
